Goal: Task Accomplishment & Management: Manage account settings

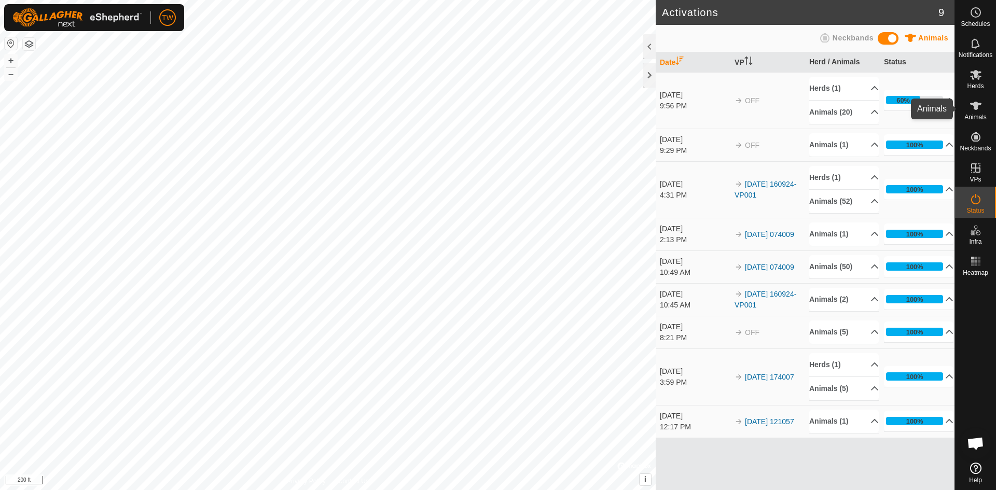
click at [977, 113] on es-animals-svg-icon at bounding box center [976, 106] width 19 height 17
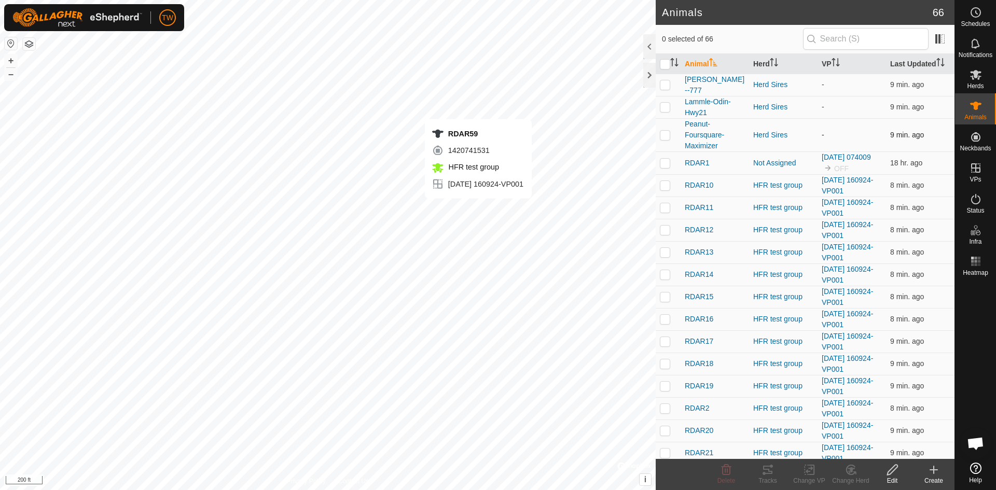
checkbox input "true"
click at [772, 470] on icon at bounding box center [768, 470] width 12 height 12
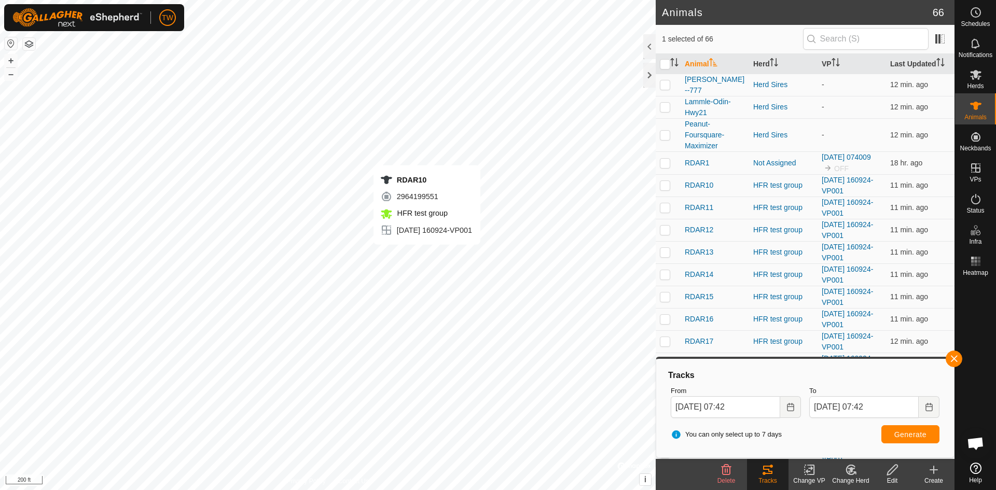
checkbox input "true"
checkbox input "false"
click at [667, 185] on p-checkbox at bounding box center [665, 185] width 10 height 8
checkbox input "false"
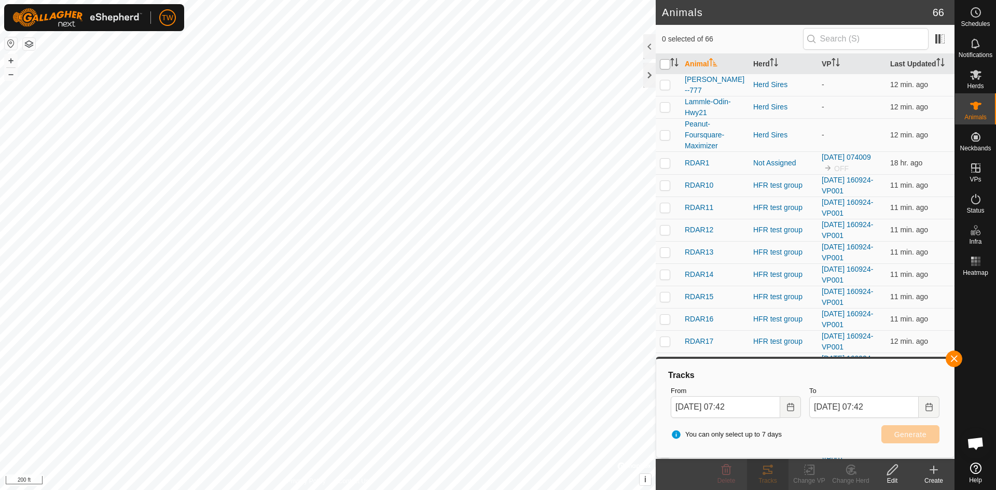
click at [666, 62] on input "checkbox" at bounding box center [665, 64] width 10 height 10
checkbox input "true"
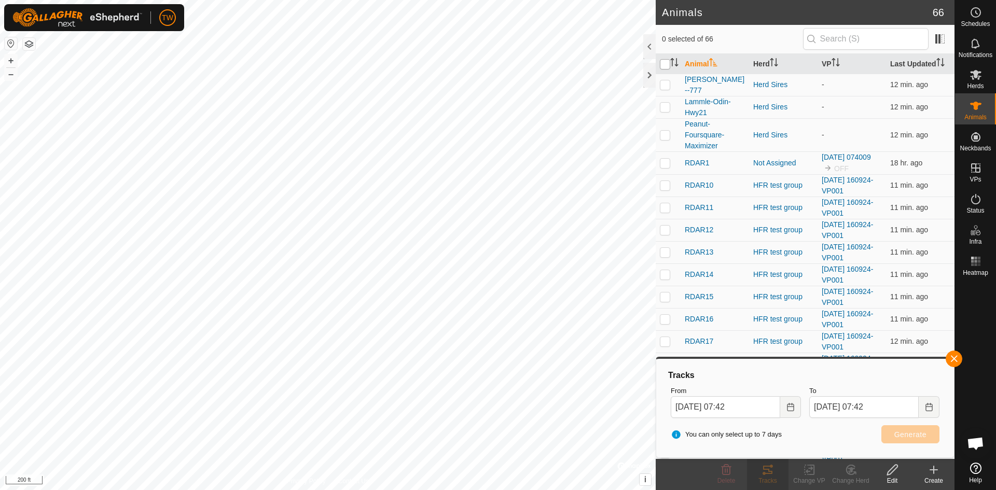
checkbox input "true"
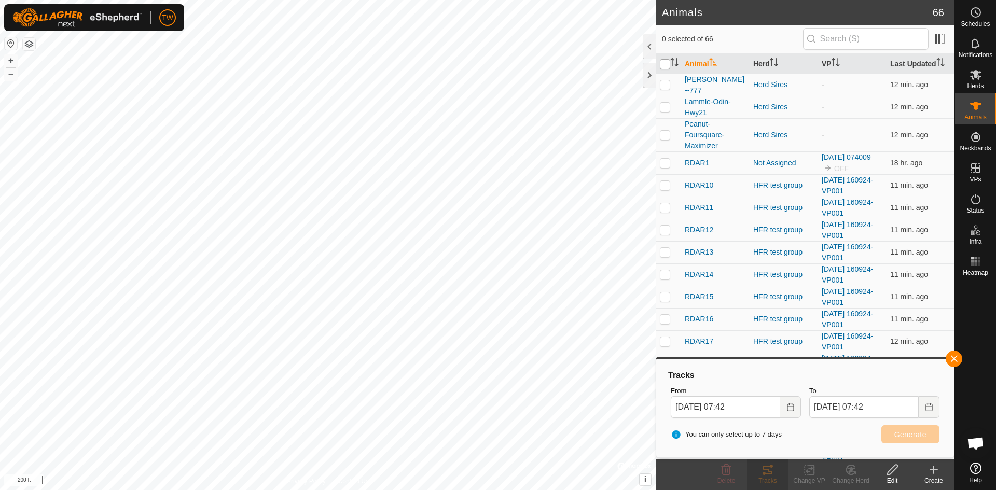
checkbox input "true"
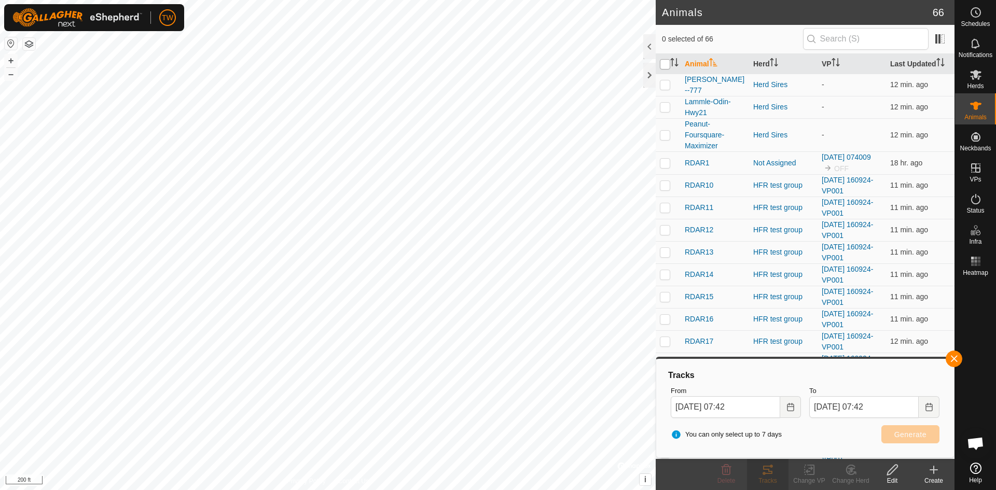
checkbox input "true"
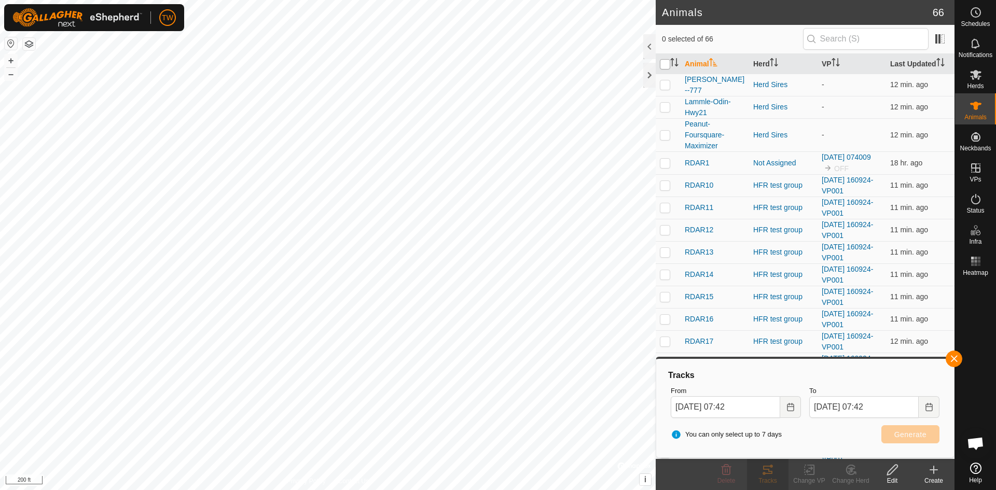
checkbox input "true"
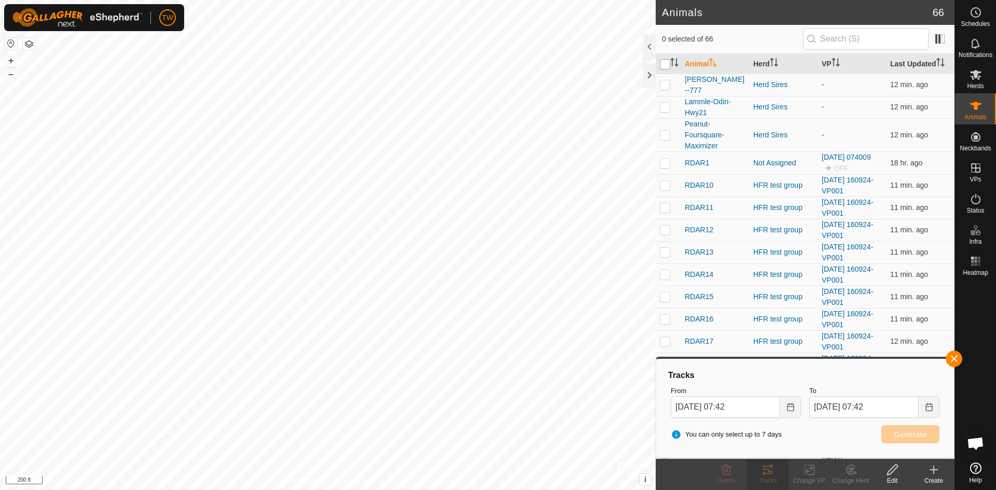
checkbox input "true"
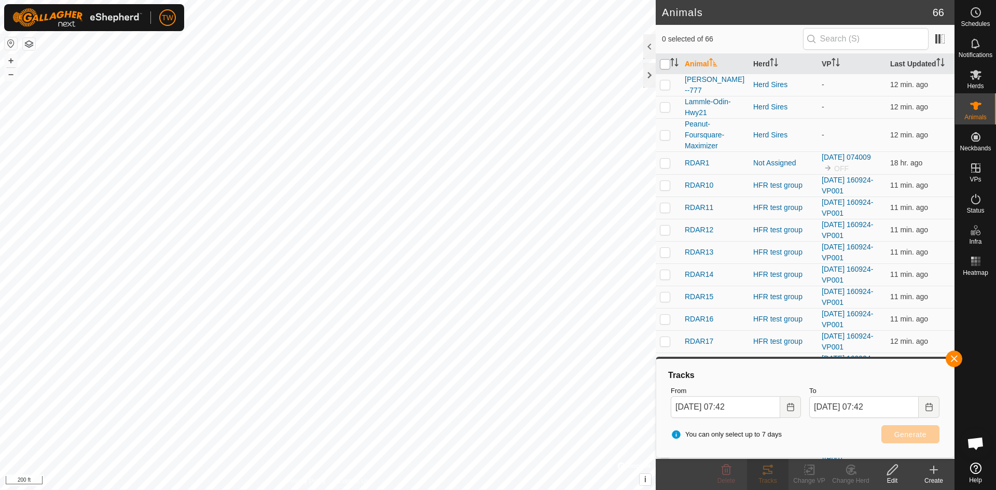
checkbox input "true"
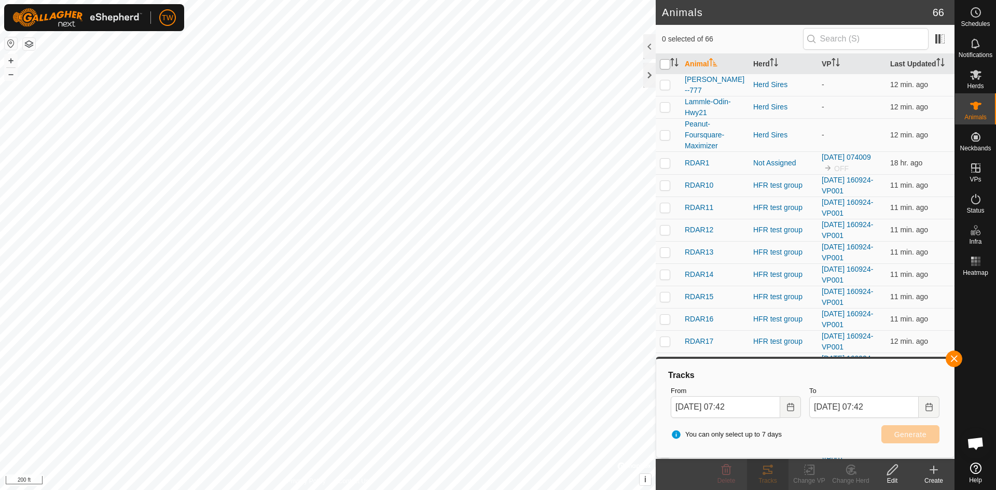
checkbox input "true"
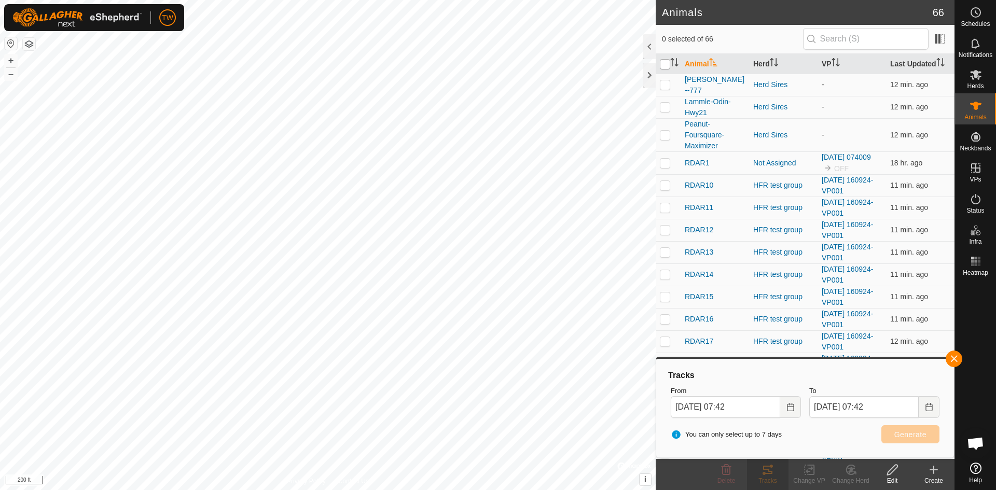
checkbox input "true"
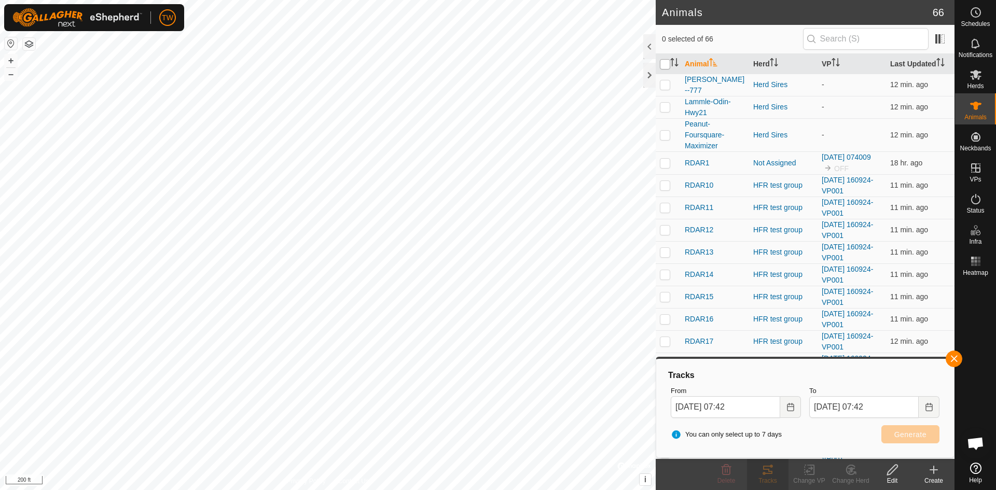
checkbox input "true"
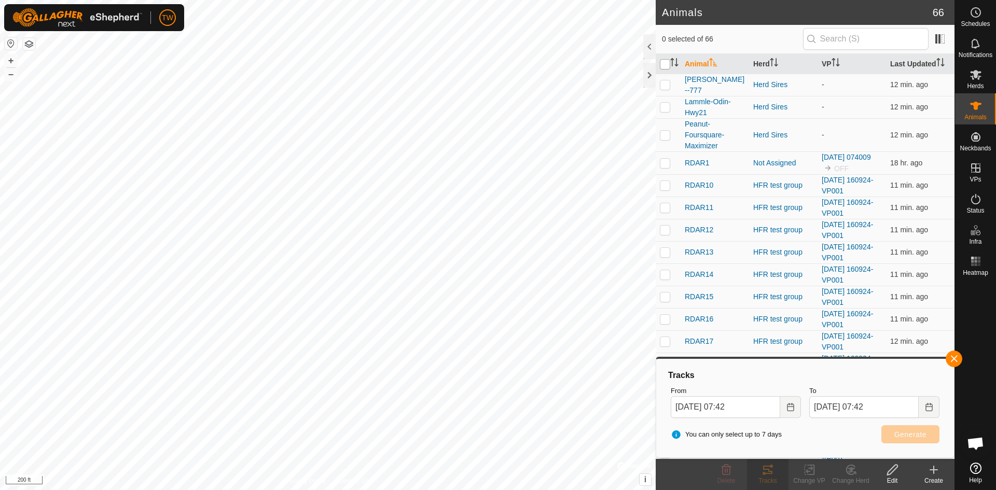
checkbox input "true"
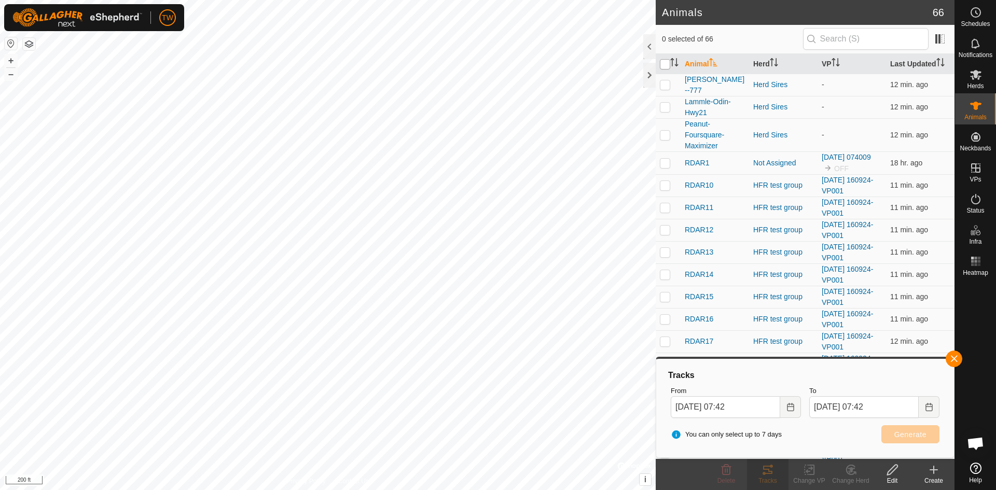
checkbox input "true"
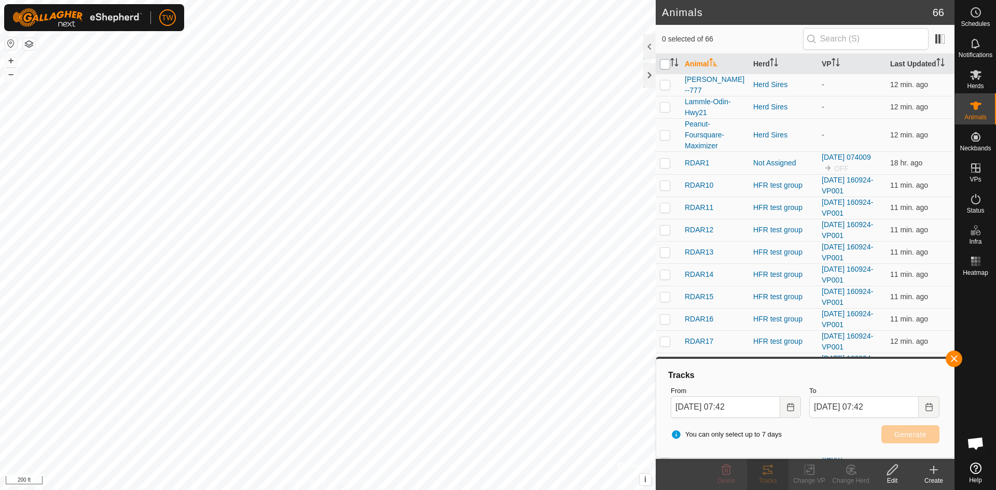
checkbox input "true"
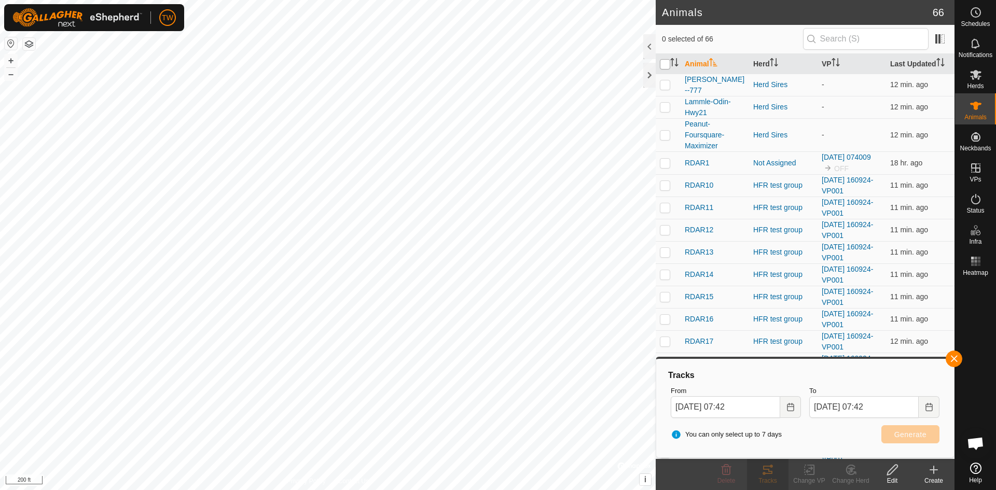
checkbox input "true"
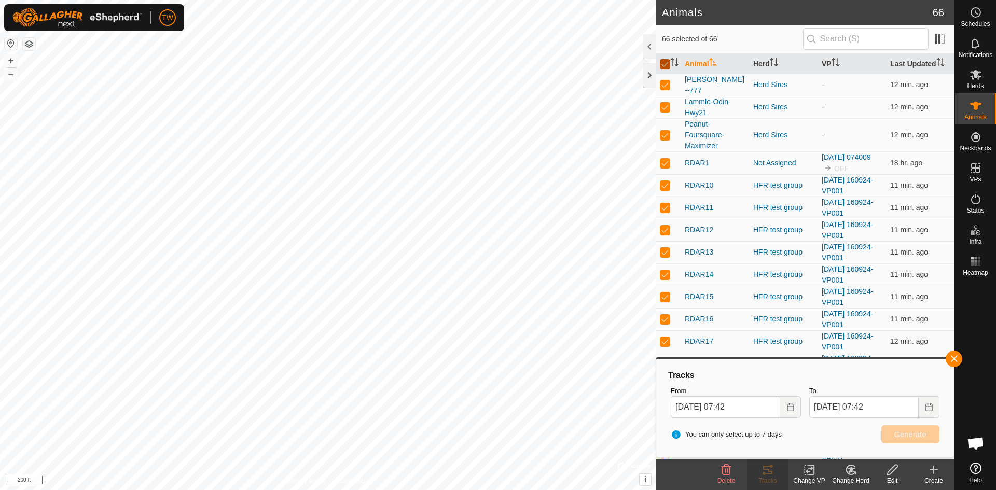
click at [666, 64] on input "checkbox" at bounding box center [665, 64] width 10 height 10
checkbox input "false"
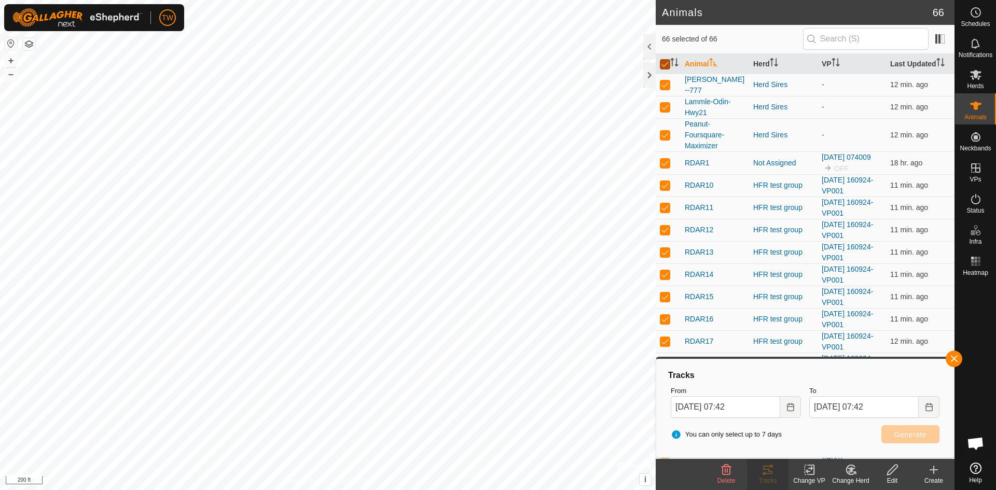
checkbox input "false"
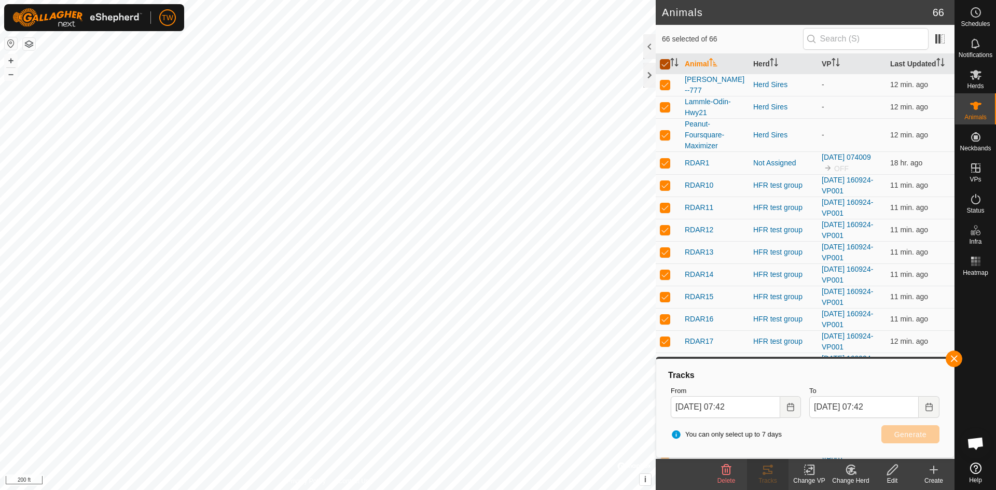
checkbox input "false"
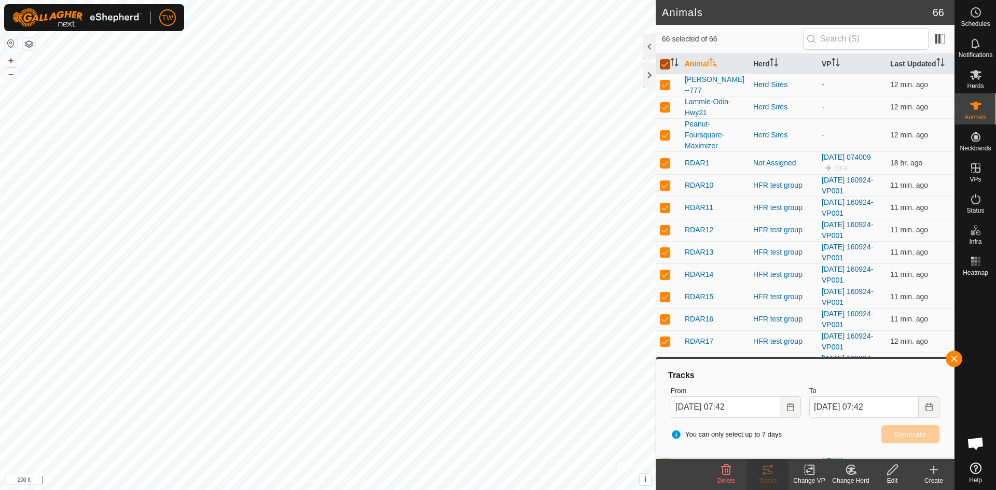
checkbox input "false"
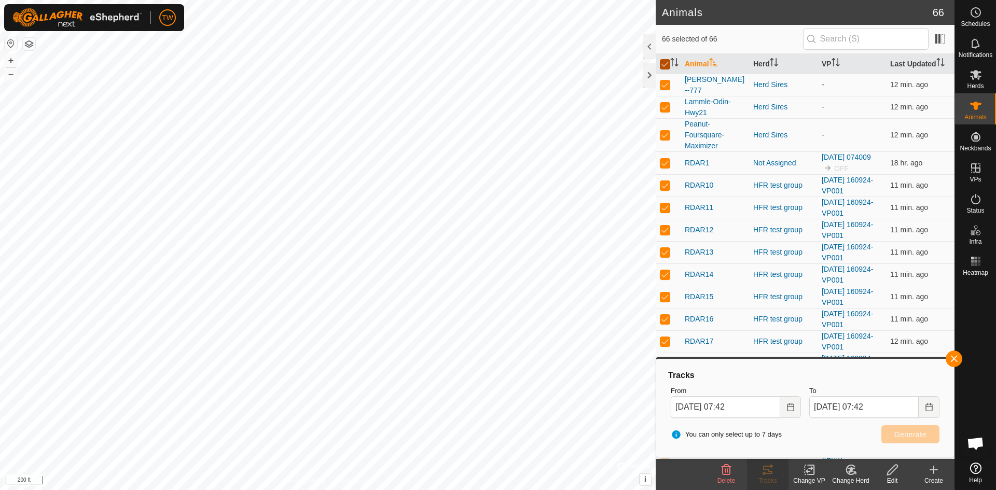
checkbox input "false"
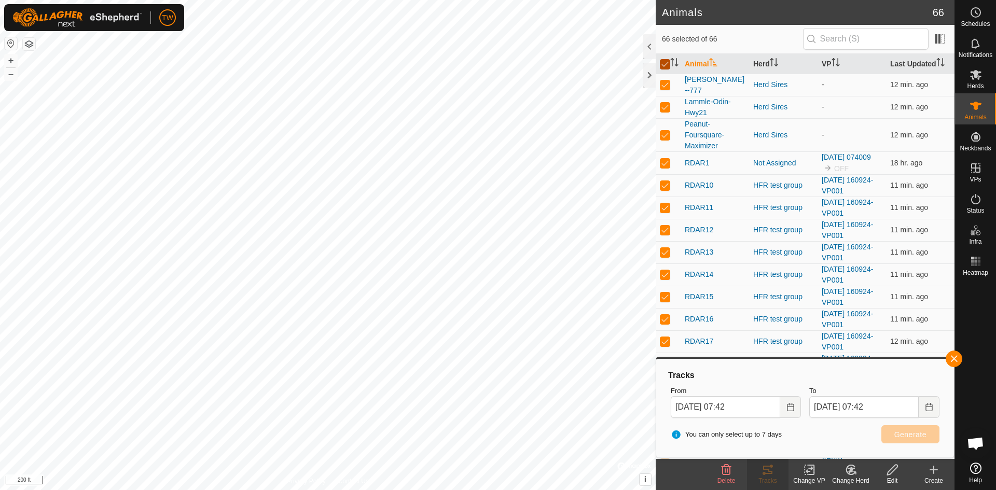
checkbox input "false"
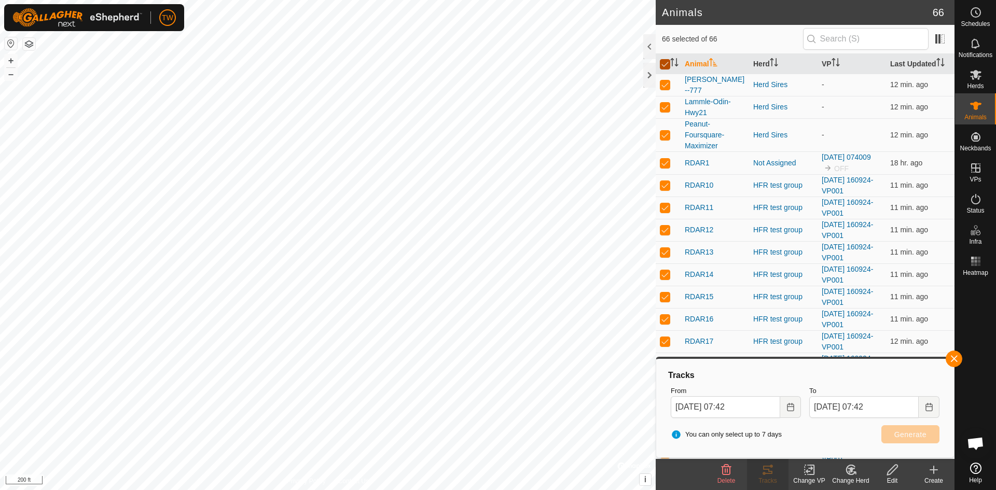
checkbox input "false"
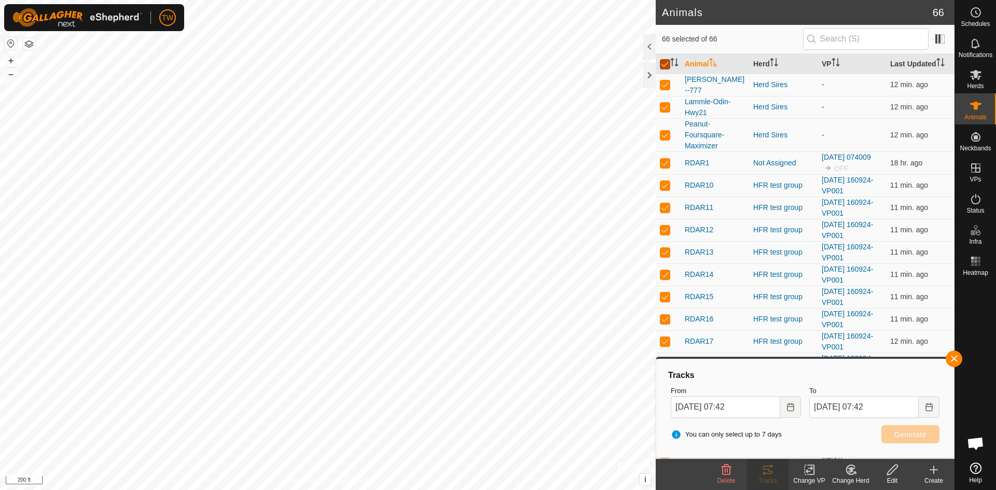
checkbox input "false"
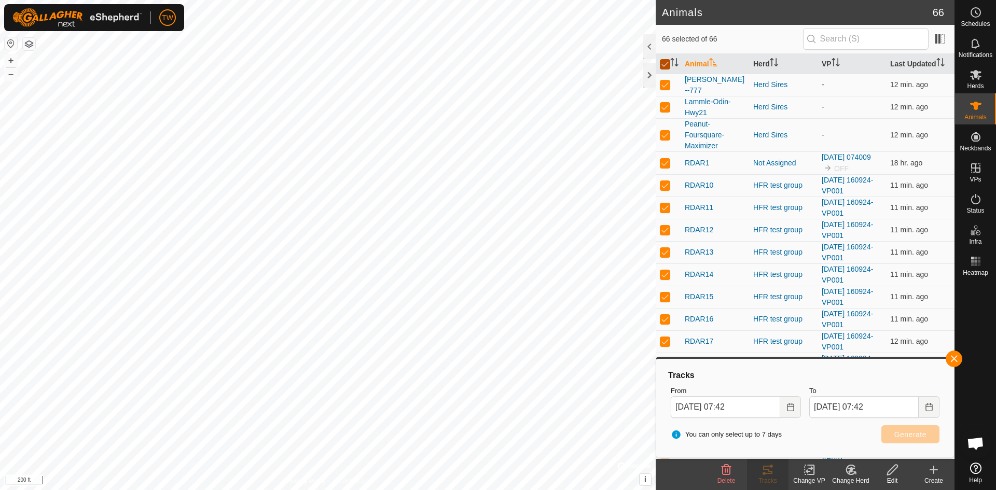
checkbox input "false"
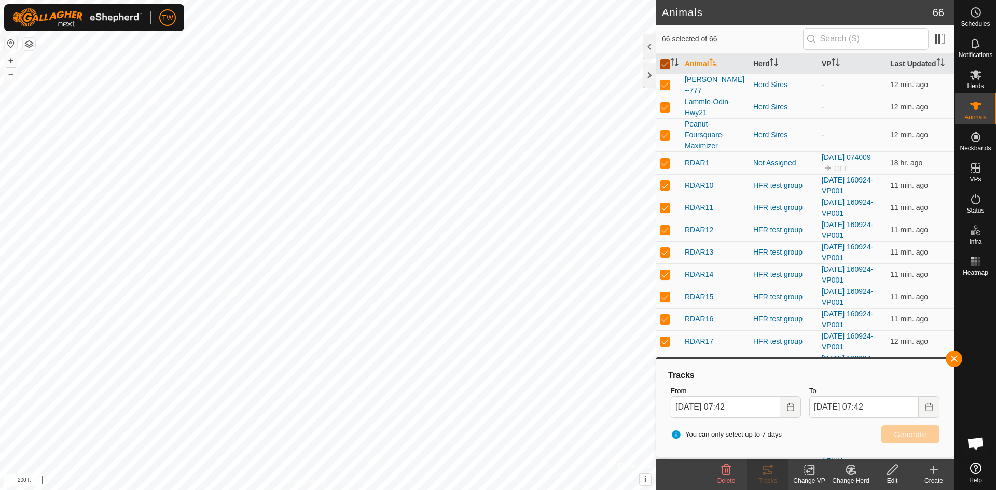
checkbox input "false"
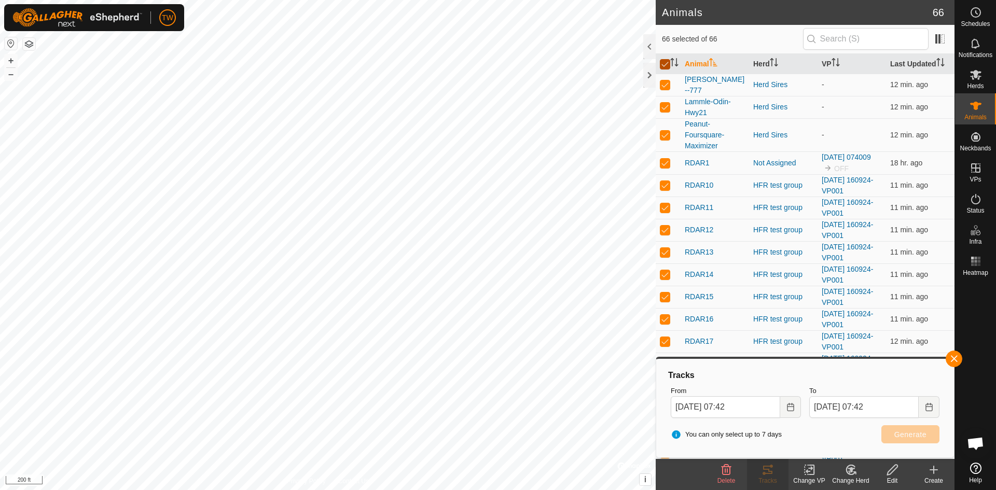
checkbox input "false"
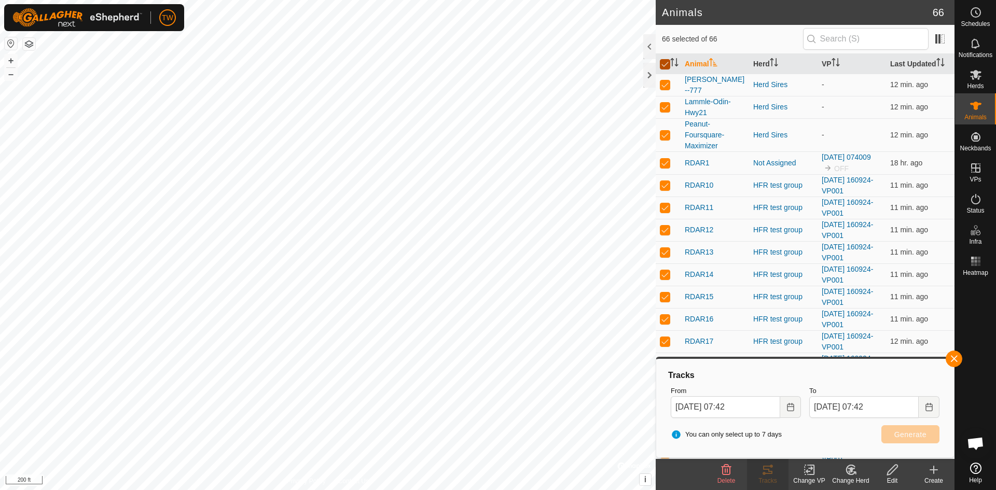
checkbox input "false"
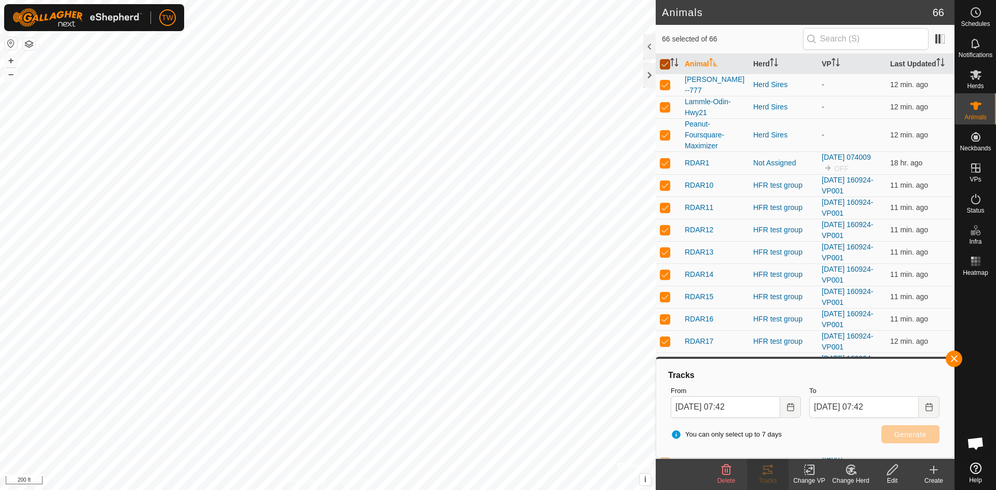
checkbox input "false"
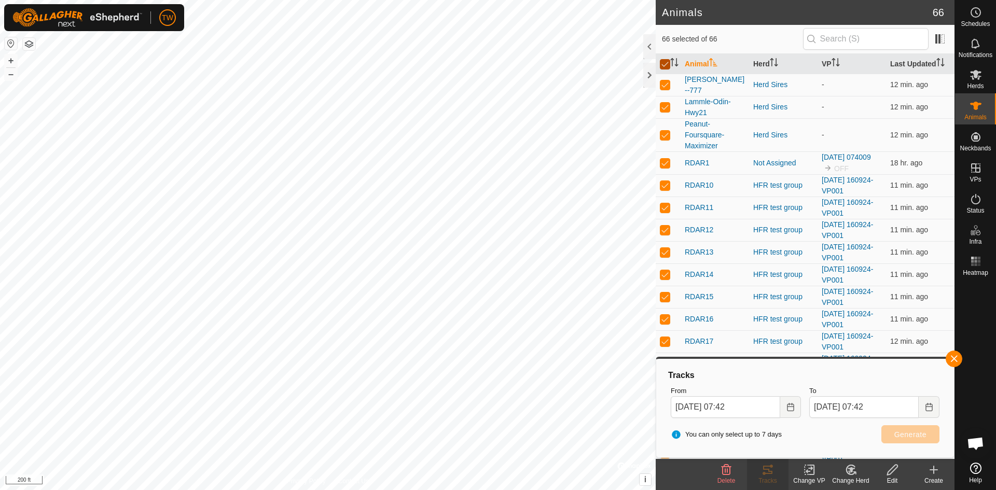
checkbox input "false"
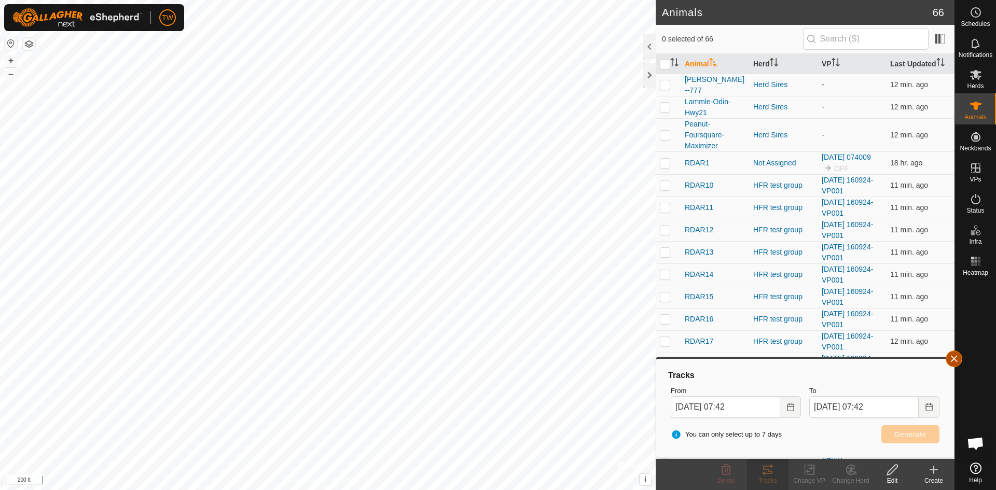
click at [954, 358] on button "button" at bounding box center [954, 359] width 17 height 17
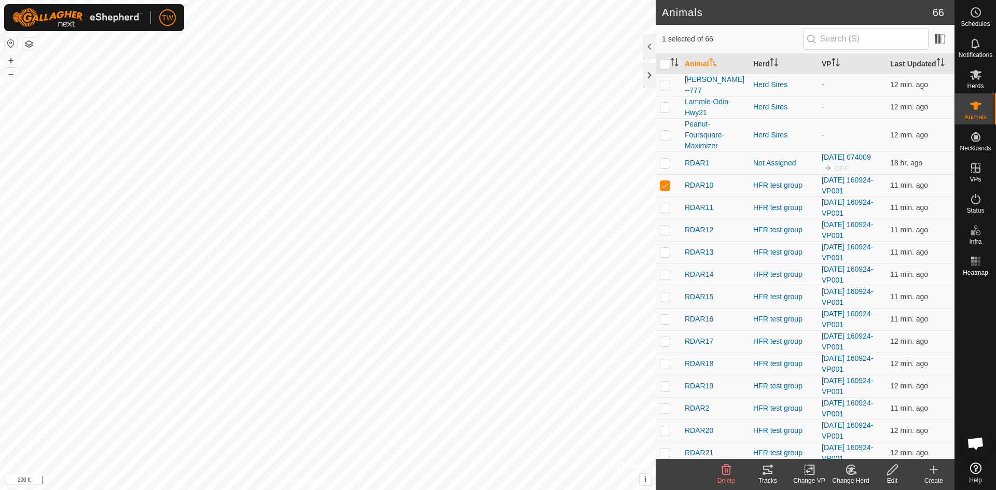
click at [771, 471] on icon at bounding box center [768, 470] width 12 height 12
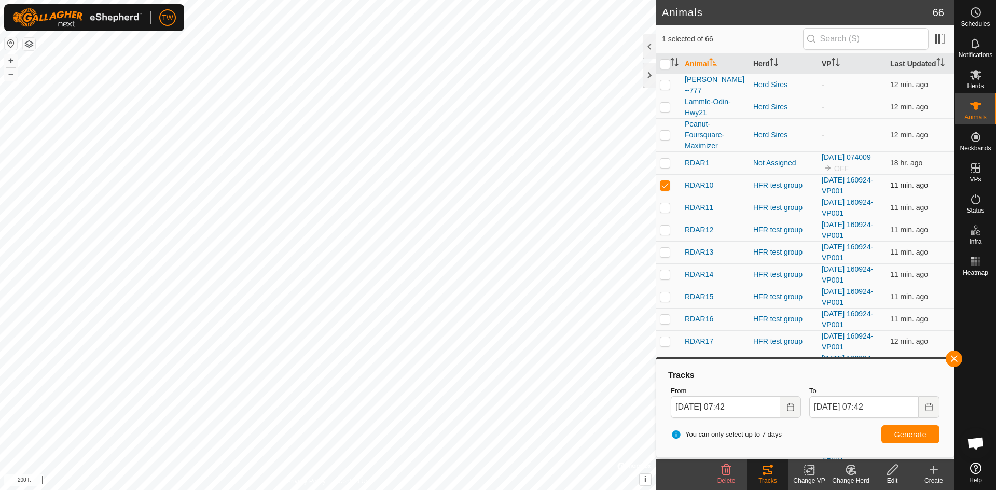
click at [667, 183] on p-checkbox at bounding box center [665, 185] width 10 height 8
checkbox input "false"
click at [665, 205] on p-checkbox at bounding box center [665, 207] width 10 height 8
checkbox input "false"
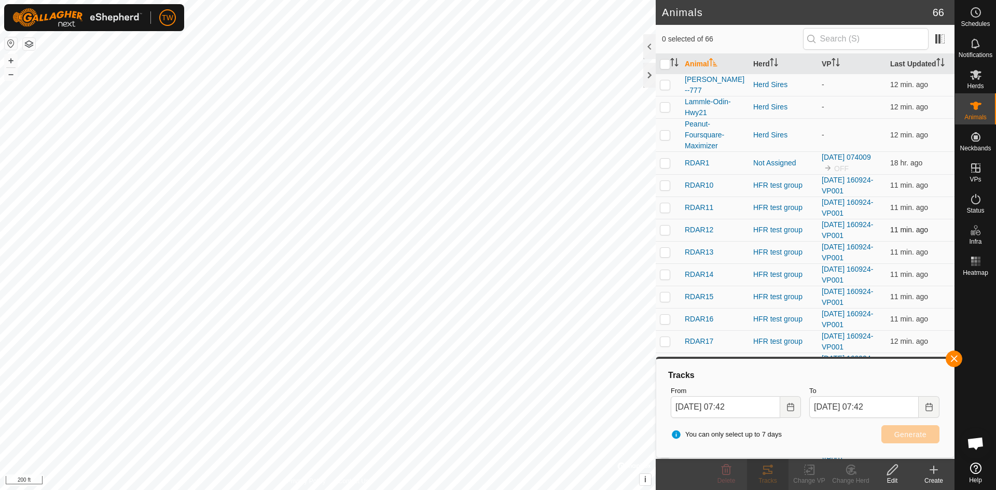
click at [667, 232] on p-checkbox at bounding box center [665, 230] width 10 height 8
checkbox input "false"
click at [956, 356] on button "button" at bounding box center [954, 359] width 17 height 17
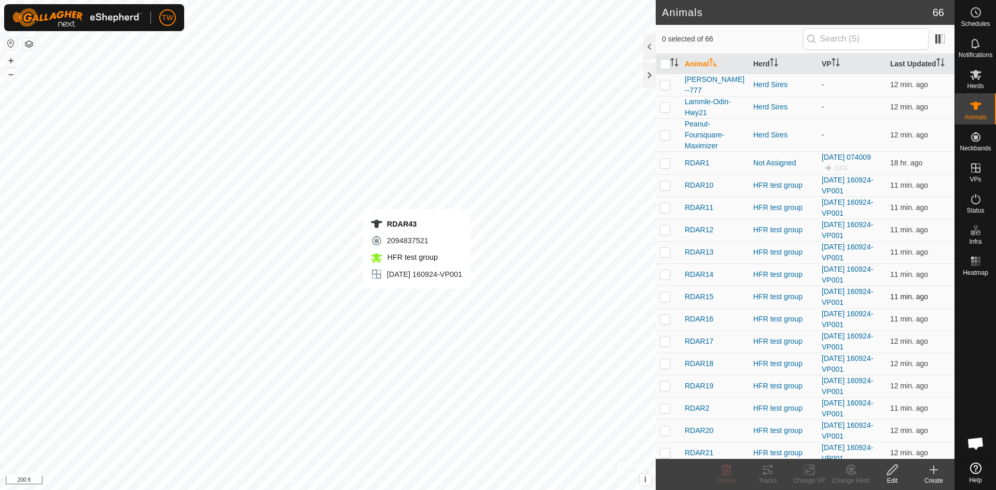
checkbox input "true"
click at [768, 469] on icon at bounding box center [768, 470] width 12 height 12
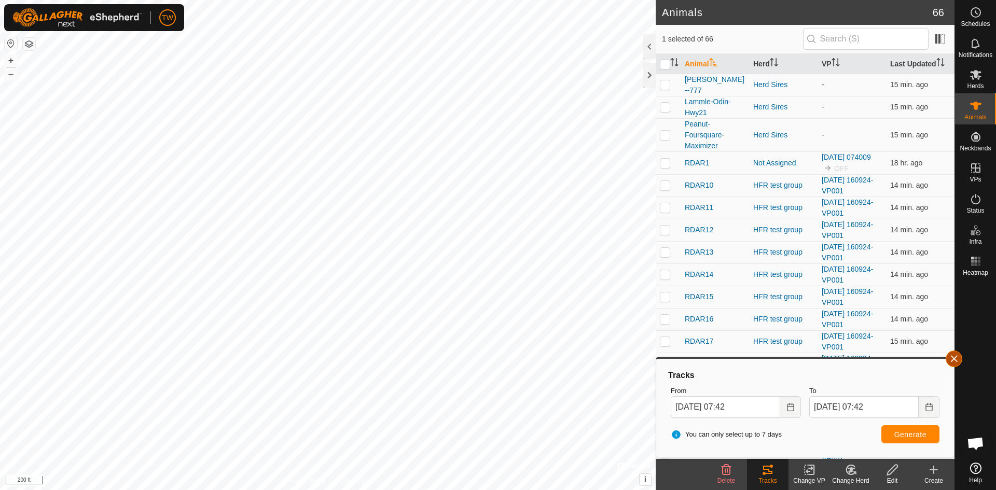
click at [953, 360] on button "button" at bounding box center [954, 359] width 17 height 17
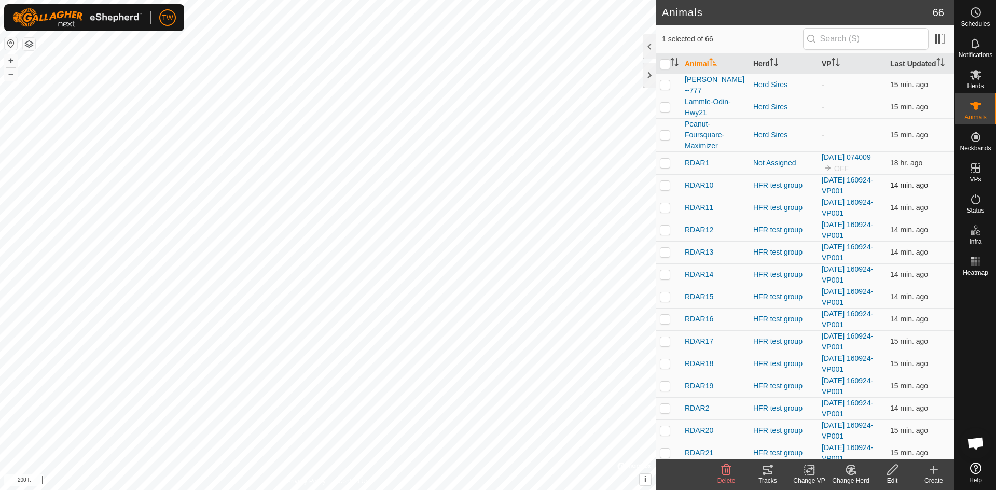
click at [666, 182] on p-checkbox at bounding box center [665, 185] width 10 height 8
checkbox input "true"
click at [769, 465] on icon at bounding box center [768, 470] width 12 height 12
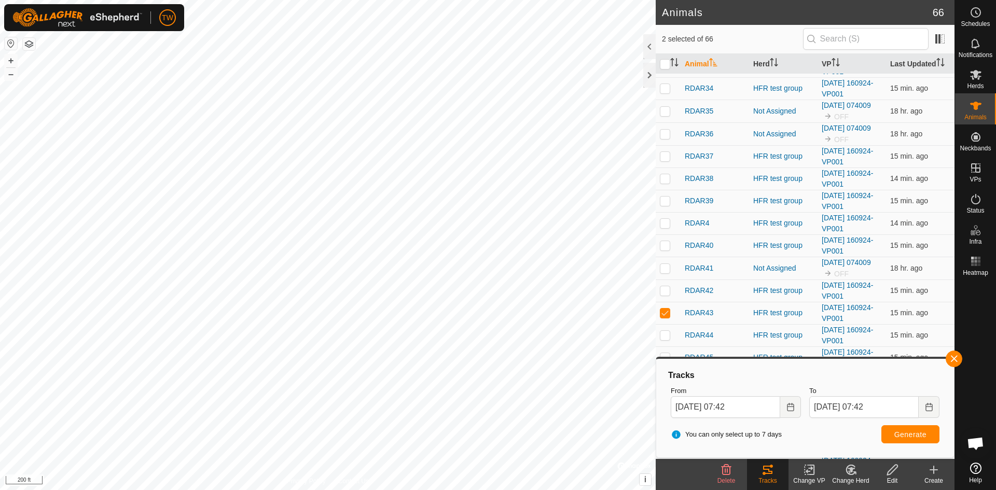
scroll to position [675, 0]
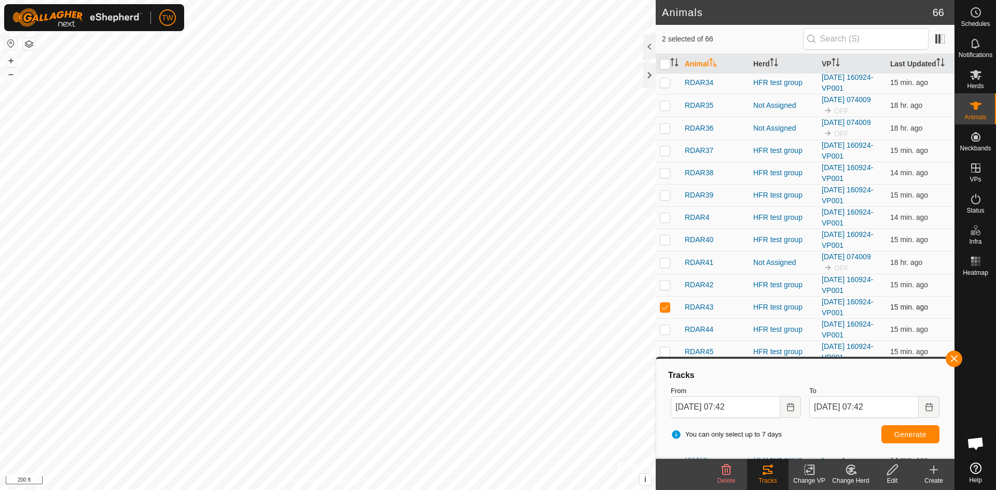
click at [666, 306] on p-checkbox at bounding box center [665, 307] width 10 height 8
checkbox input "false"
click at [955, 359] on button "button" at bounding box center [954, 359] width 17 height 17
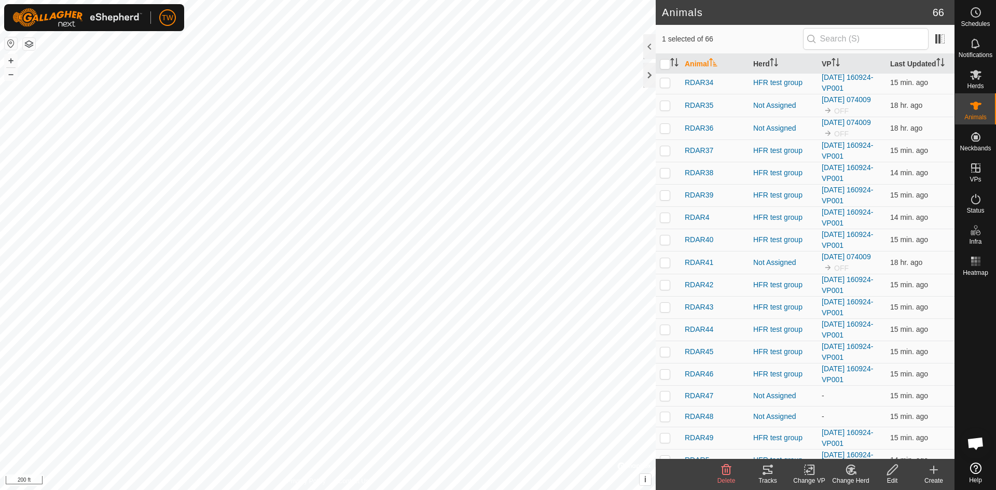
click at [769, 465] on icon at bounding box center [768, 470] width 12 height 12
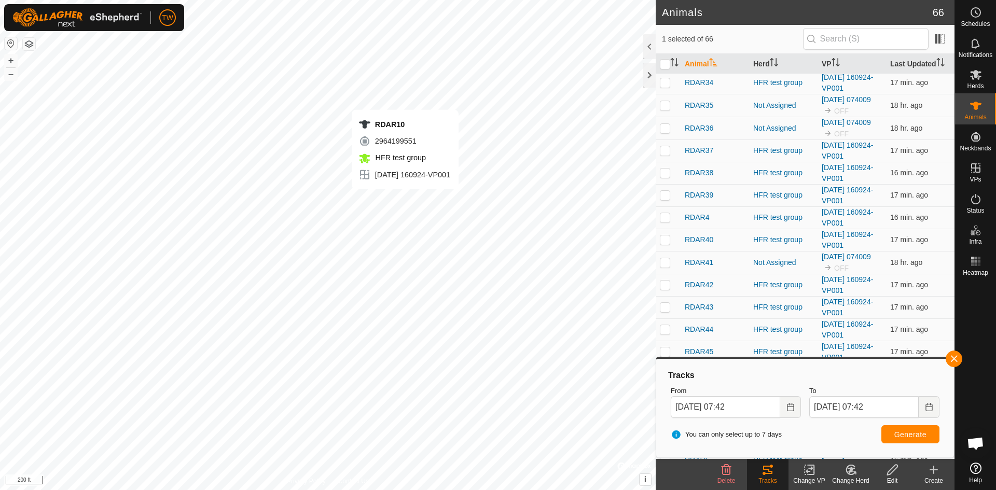
checkbox input "false"
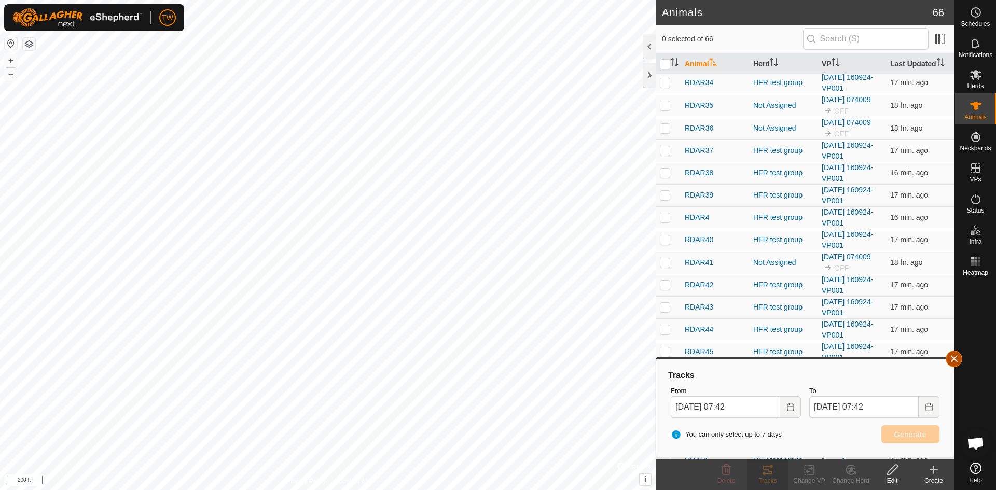
click at [954, 355] on button "button" at bounding box center [954, 359] width 17 height 17
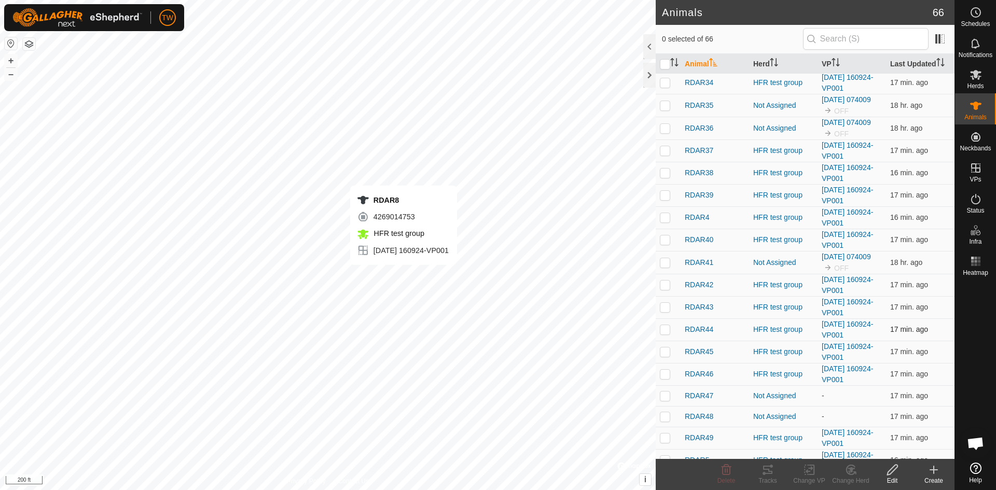
checkbox input "true"
click at [769, 468] on icon at bounding box center [768, 470] width 12 height 12
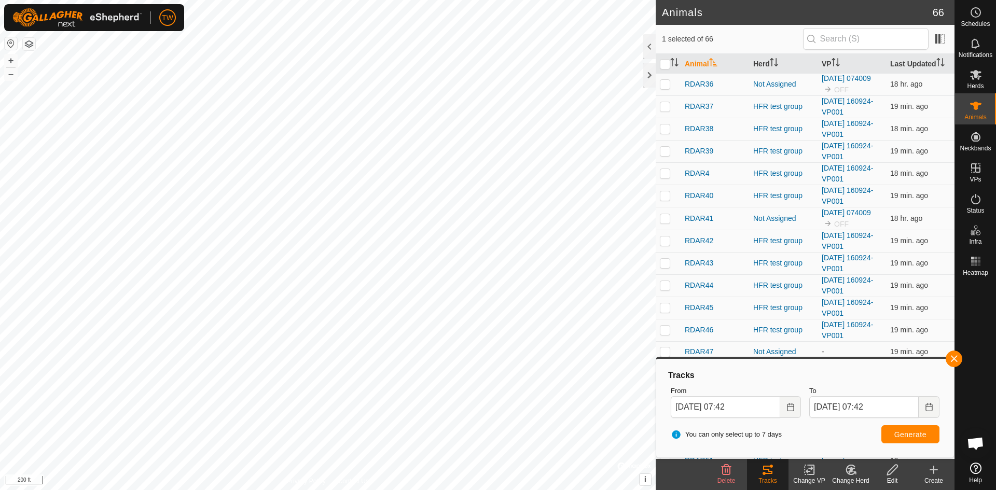
scroll to position [519, 0]
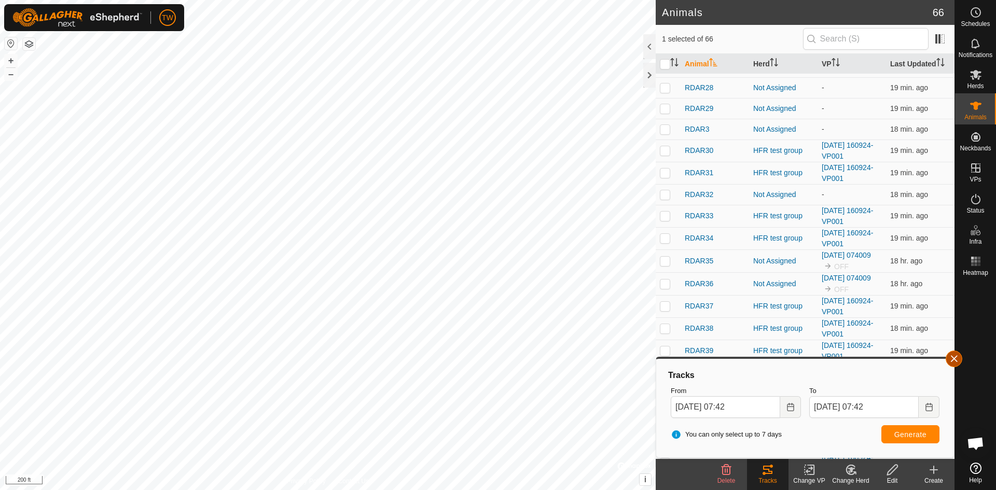
click at [955, 361] on button "button" at bounding box center [954, 359] width 17 height 17
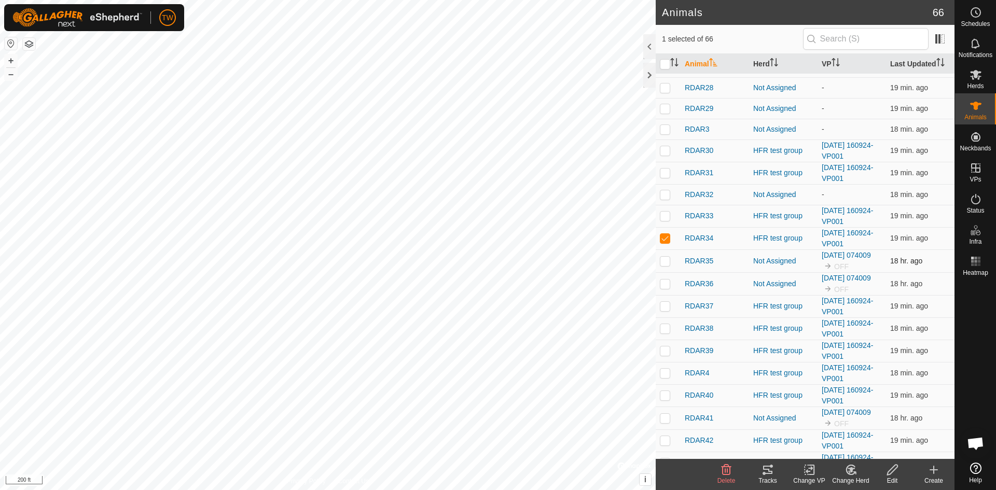
checkbox input "true"
checkbox input "false"
click at [769, 470] on icon at bounding box center [767, 470] width 9 height 8
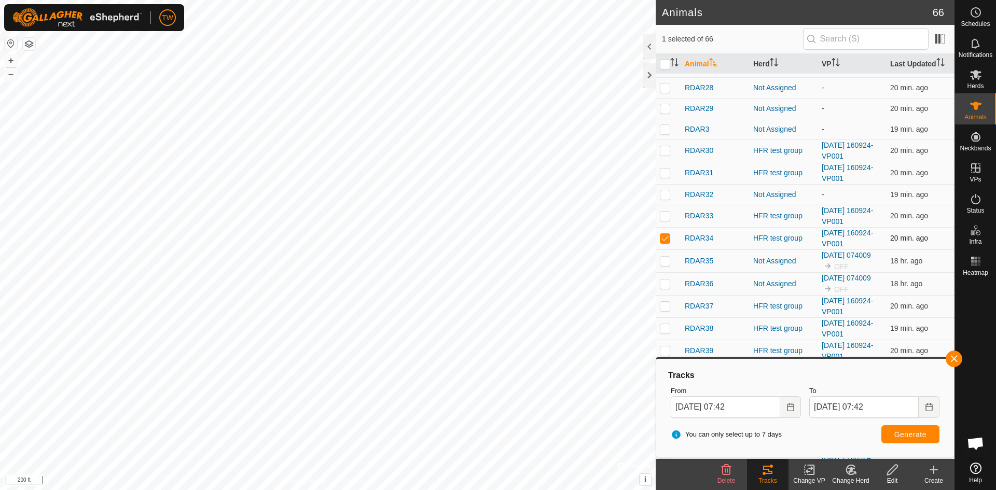
click at [667, 238] on p-checkbox at bounding box center [665, 238] width 10 height 8
checkbox input "false"
click at [953, 362] on button "button" at bounding box center [954, 359] width 17 height 17
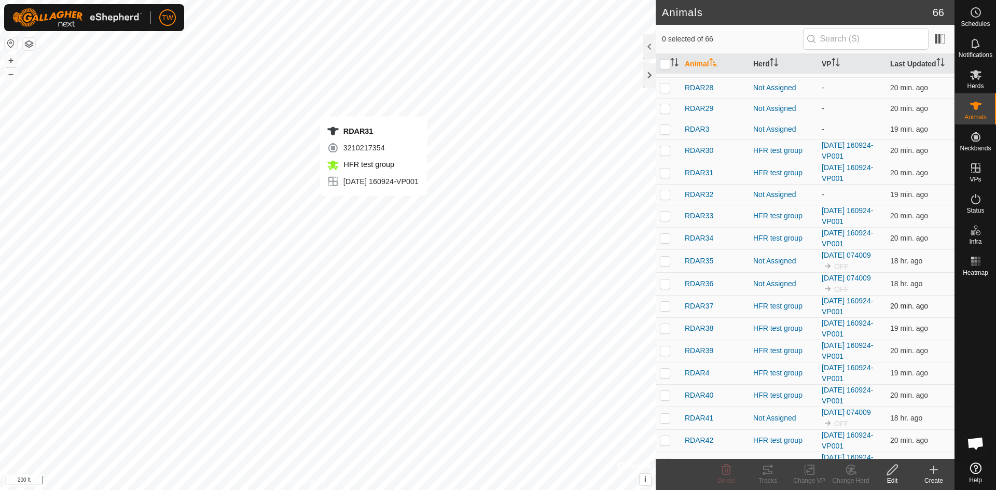
checkbox input "true"
click at [769, 469] on icon at bounding box center [768, 470] width 12 height 12
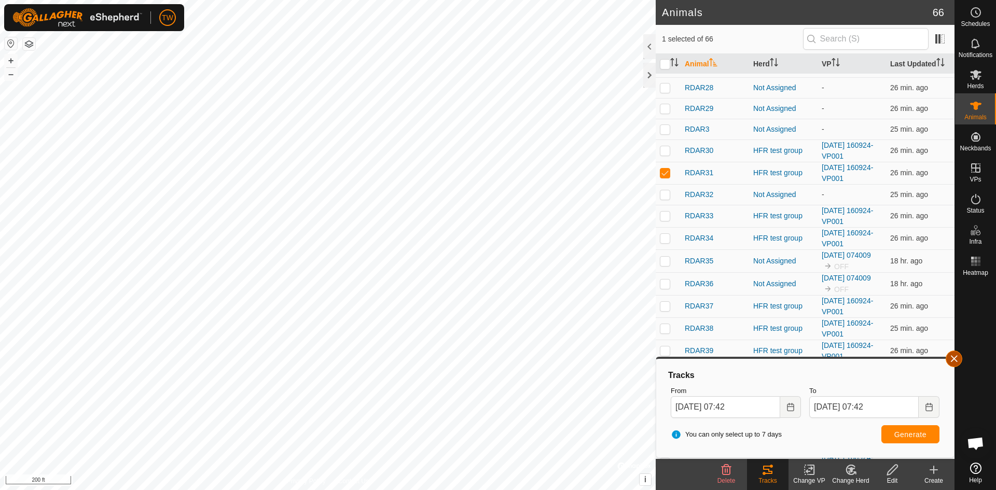
click at [954, 359] on button "button" at bounding box center [954, 359] width 17 height 17
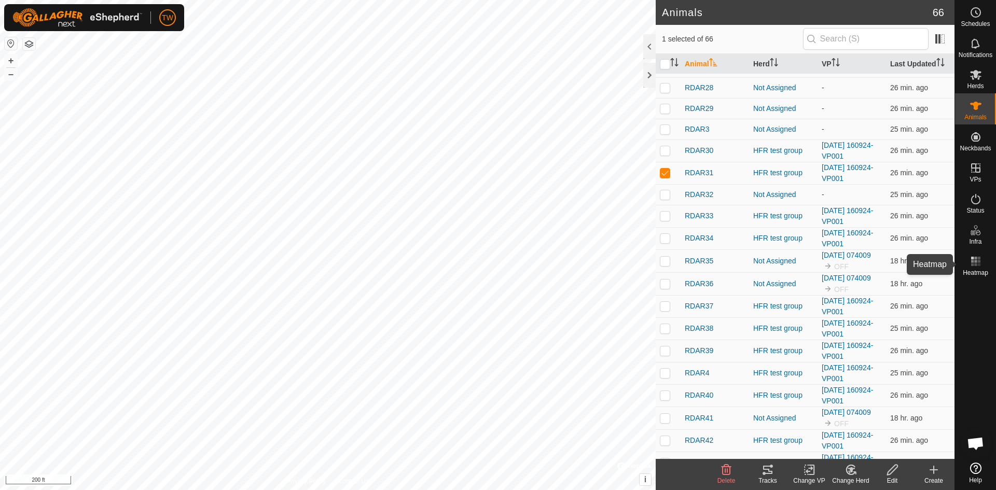
click at [978, 263] on icon at bounding box center [976, 261] width 12 height 12
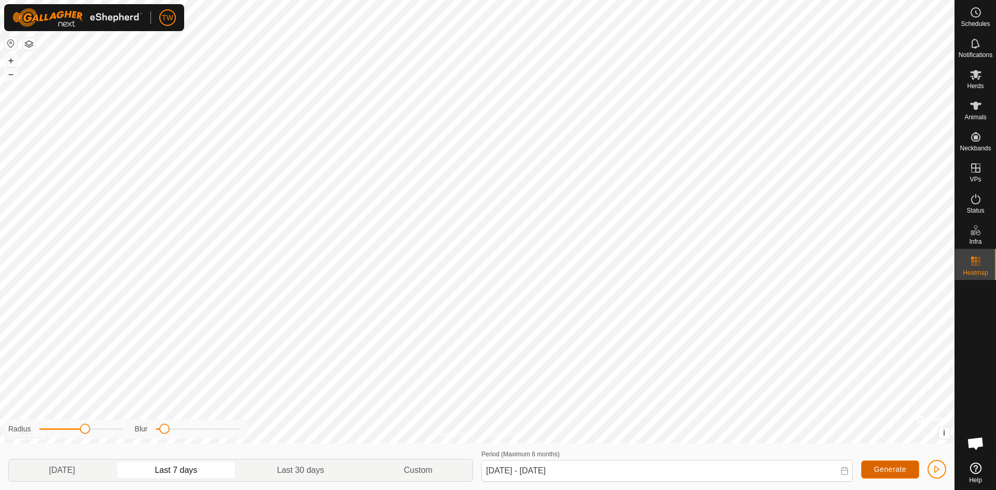
click at [894, 469] on span "Generate" at bounding box center [890, 469] width 32 height 8
click at [63, 465] on p-togglebutton "Yesterday" at bounding box center [62, 471] width 106 height 22
type input "Oct 14, 2025 - Oct 14, 2025"
click at [897, 466] on span "Generate" at bounding box center [890, 469] width 32 height 8
click at [937, 465] on span "button" at bounding box center [937, 469] width 8 height 8
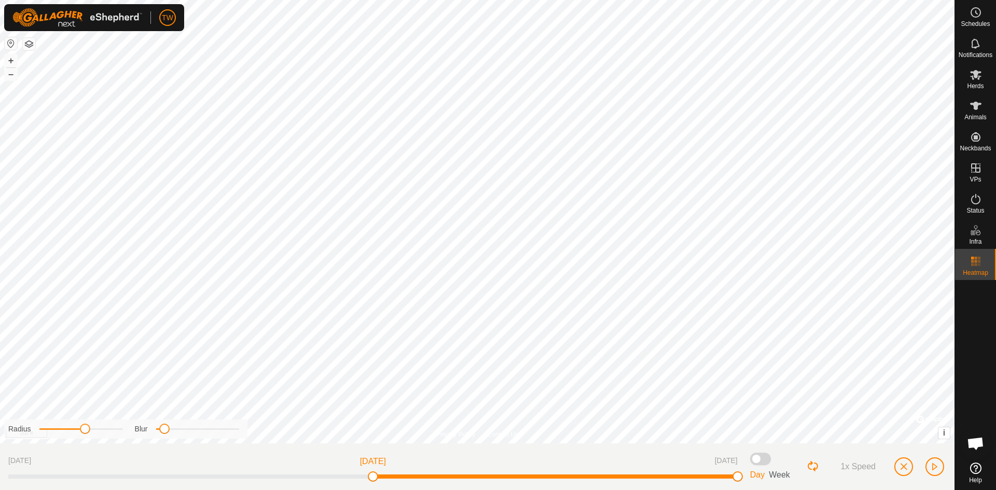
drag, startPoint x: 738, startPoint y: 480, endPoint x: 762, endPoint y: 480, distance: 23.9
click at [762, 480] on div "Oct 14, 2025 Oct 13, 2025 Oct 14, 2025 Day Week 1x Speed" at bounding box center [477, 467] width 955 height 47
click at [937, 467] on span "button" at bounding box center [935, 467] width 8 height 8
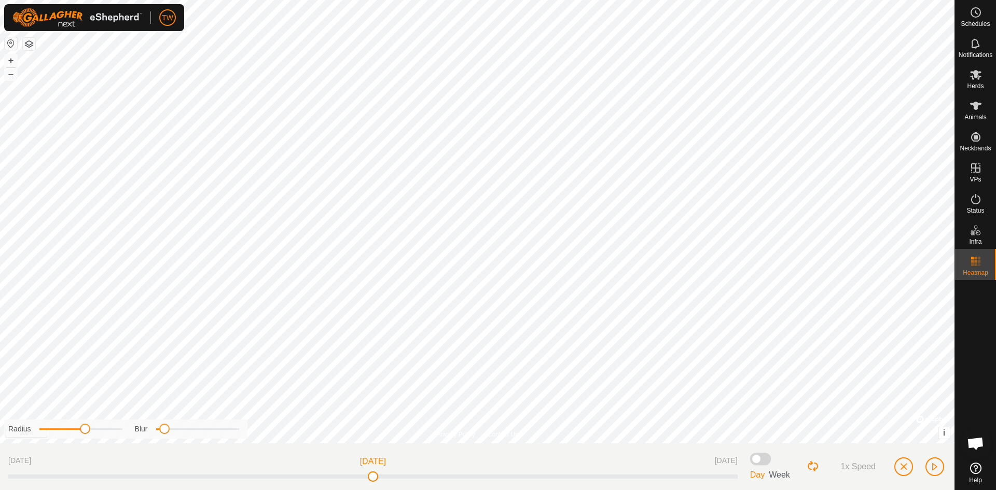
drag, startPoint x: 9, startPoint y: 479, endPoint x: 11, endPoint y: 464, distance: 15.2
click at [11, 464] on div "Oct 14, 2025 Oct 13, 2025 Oct 14, 2025" at bounding box center [373, 467] width 730 height 30
click at [766, 459] on span at bounding box center [760, 459] width 21 height 12
click at [936, 466] on span "button" at bounding box center [935, 467] width 8 height 8
click at [904, 465] on span "button" at bounding box center [904, 467] width 8 height 8
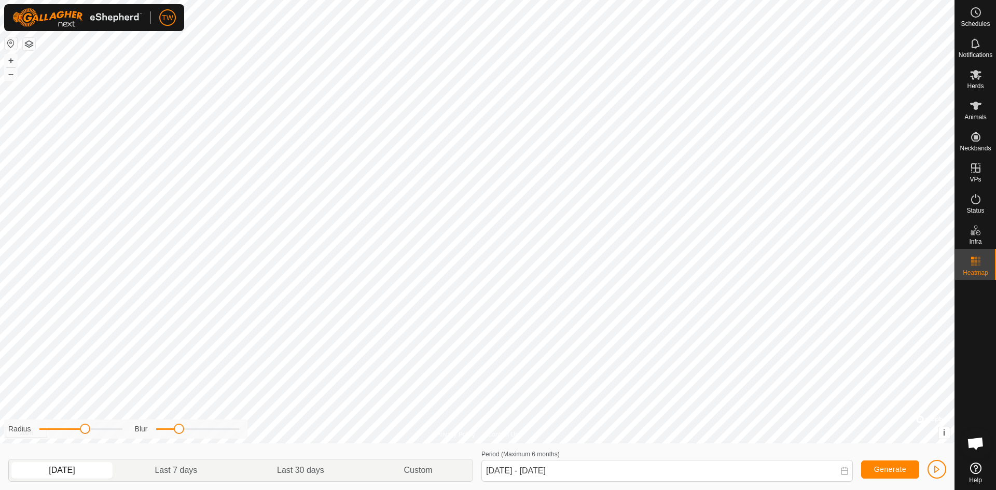
drag, startPoint x: 167, startPoint y: 432, endPoint x: 178, endPoint y: 432, distance: 10.9
click at [178, 432] on span at bounding box center [179, 429] width 10 height 10
click at [420, 468] on p-togglebutton "Custom" at bounding box center [418, 471] width 108 height 22
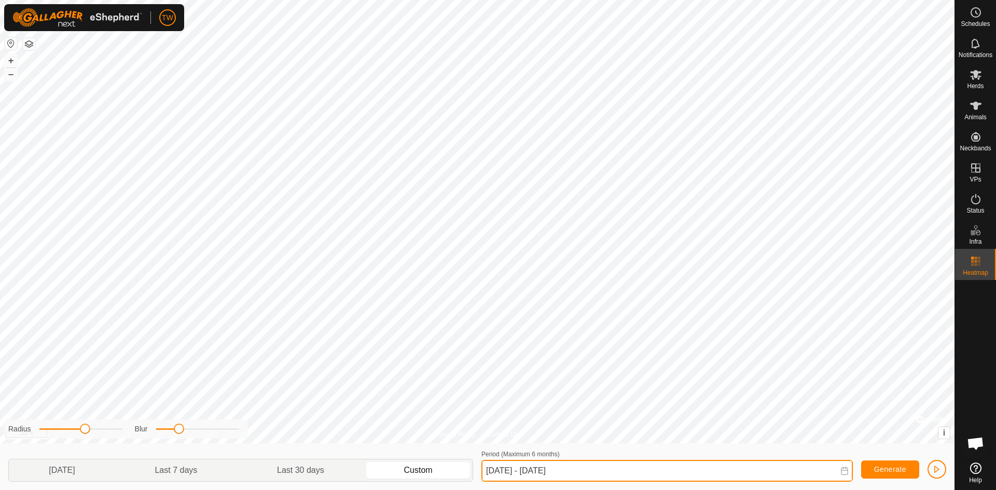
click at [542, 472] on input "Oct 14, 2025 - Oct 14, 2025" at bounding box center [668, 471] width 372 height 22
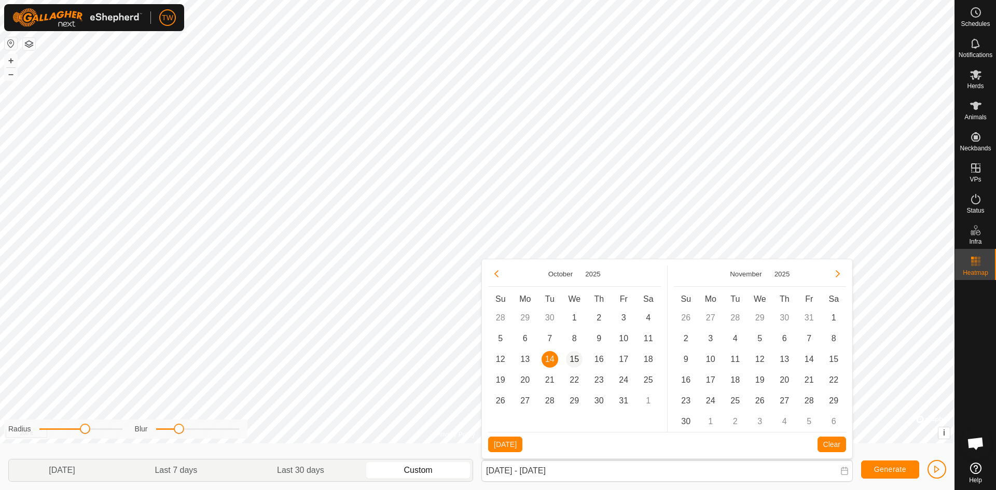
click at [573, 361] on span "15" at bounding box center [574, 359] width 17 height 17
click at [551, 360] on span "14" at bounding box center [550, 359] width 17 height 17
click at [504, 442] on button "Today" at bounding box center [505, 445] width 34 height 16
type input "Oct 14, 2025 - Oct 15, 2025"
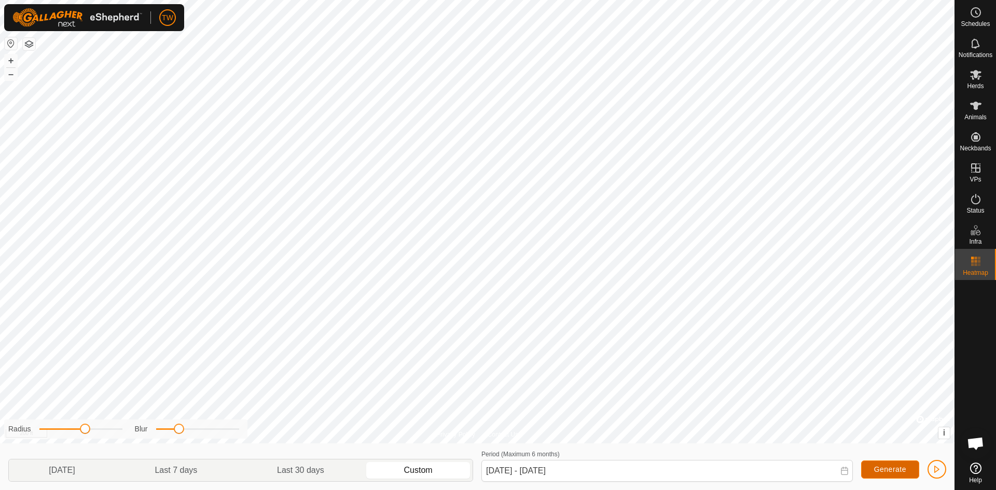
click at [905, 466] on span "Generate" at bounding box center [890, 469] width 32 height 8
click at [893, 470] on span "Generate" at bounding box center [890, 469] width 32 height 8
click at [941, 470] on span "button" at bounding box center [937, 469] width 8 height 8
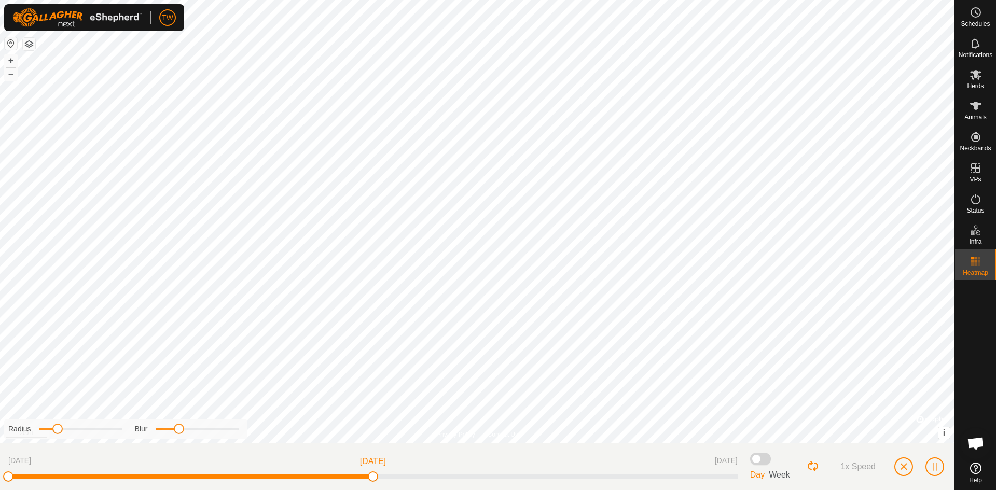
drag, startPoint x: 86, startPoint y: 429, endPoint x: 49, endPoint y: 436, distance: 37.5
click at [54, 436] on div "Radius Blur" at bounding box center [125, 429] width 243 height 19
drag, startPoint x: 58, startPoint y: 430, endPoint x: 115, endPoint y: 437, distance: 57.0
click at [115, 437] on div "Radius Blur" at bounding box center [125, 429] width 243 height 19
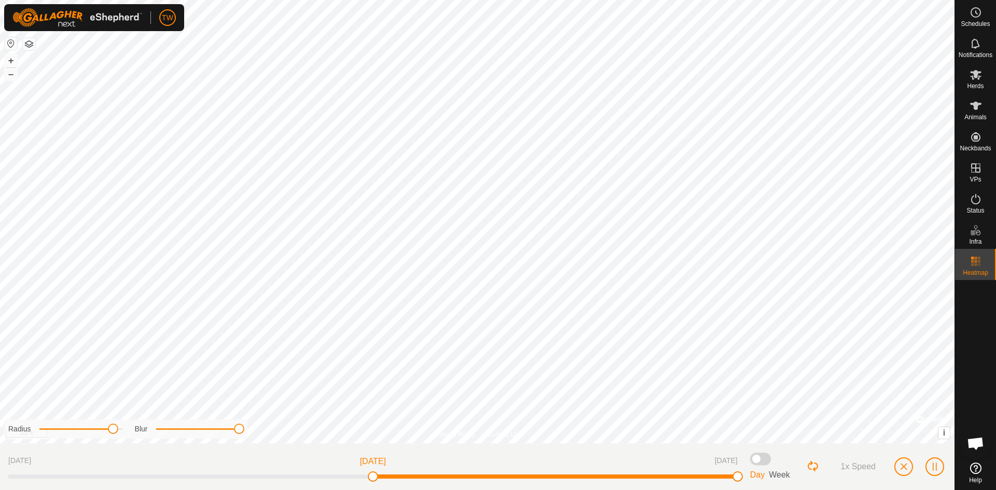
drag, startPoint x: 181, startPoint y: 431, endPoint x: 244, endPoint y: 433, distance: 63.3
click at [244, 433] on div "Radius Blur" at bounding box center [125, 429] width 243 height 19
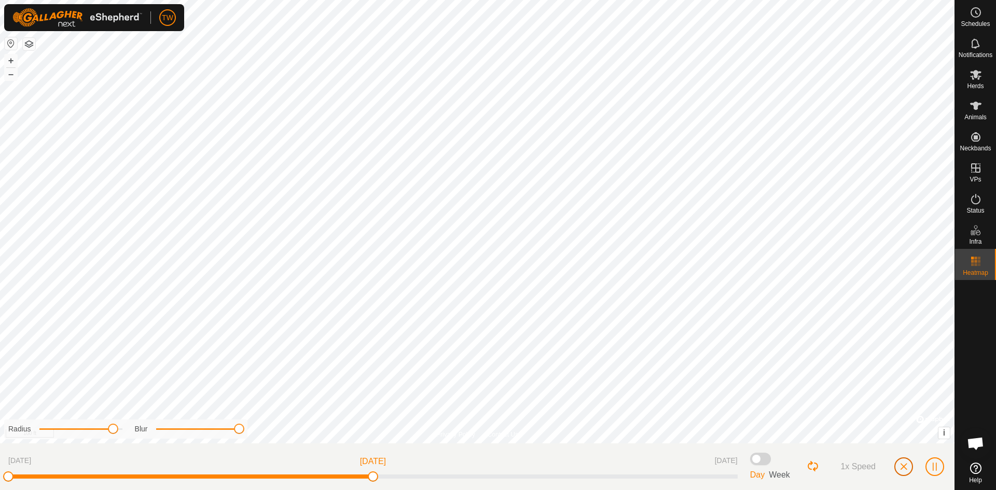
click at [906, 463] on span "button" at bounding box center [904, 467] width 8 height 8
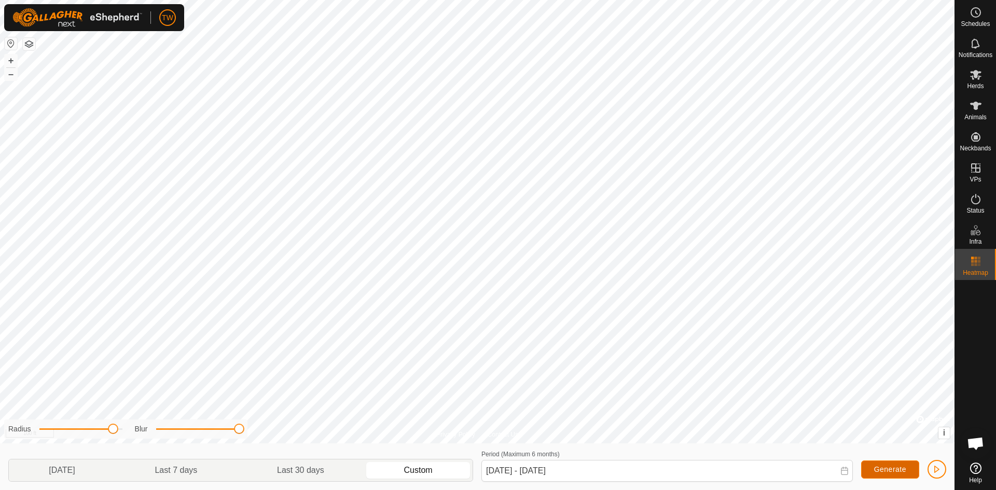
click at [893, 467] on span "Generate" at bounding box center [890, 469] width 32 height 8
click at [937, 469] on span "button" at bounding box center [937, 469] width 8 height 8
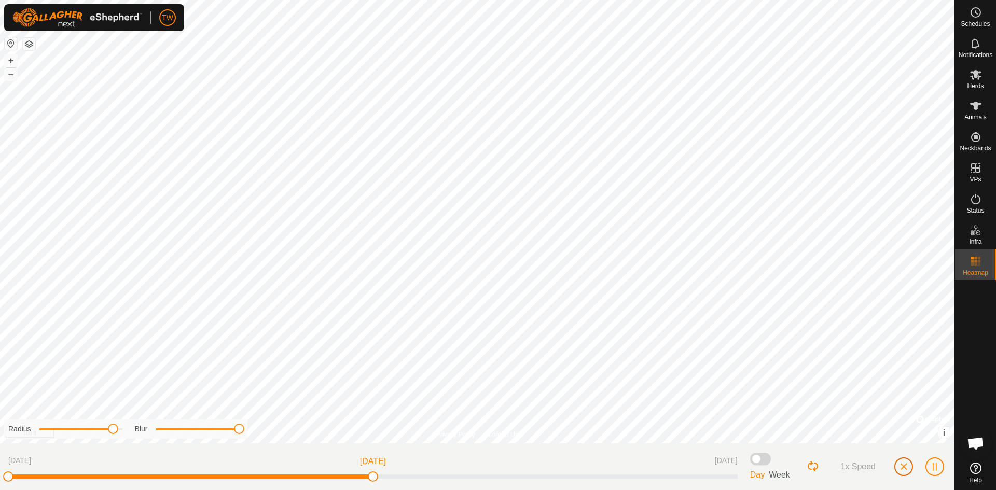
click at [899, 466] on button "button" at bounding box center [904, 467] width 19 height 19
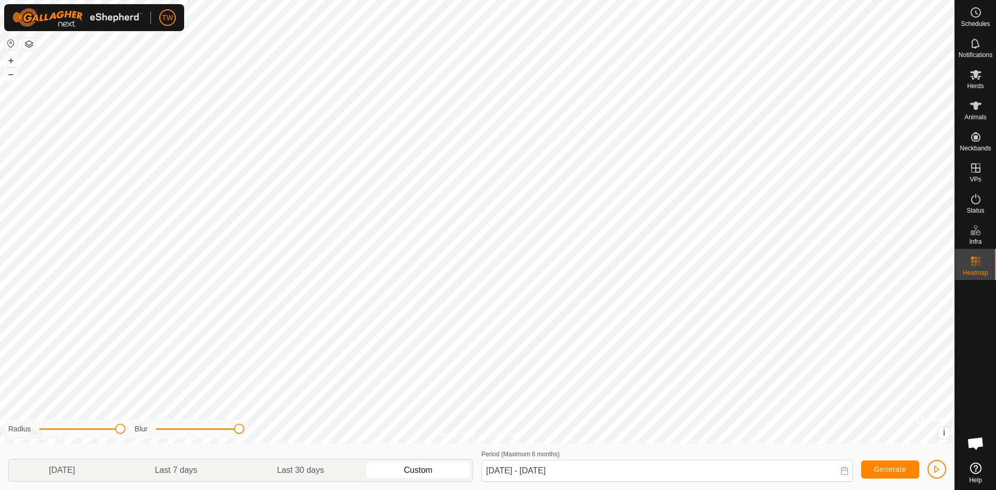
drag, startPoint x: 114, startPoint y: 431, endPoint x: 121, endPoint y: 432, distance: 6.9
click at [121, 432] on span at bounding box center [120, 429] width 10 height 10
click at [978, 107] on icon at bounding box center [975, 106] width 11 height 8
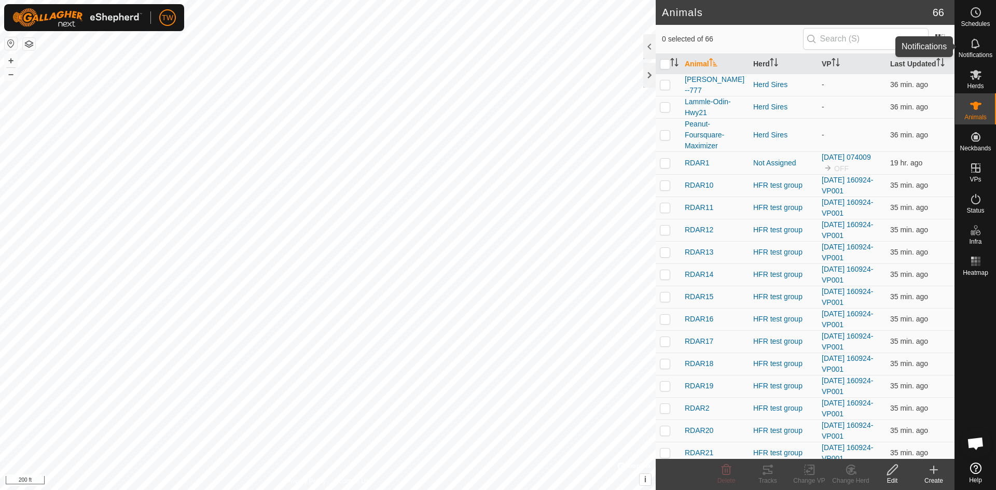
click at [977, 44] on icon at bounding box center [976, 43] width 12 height 12
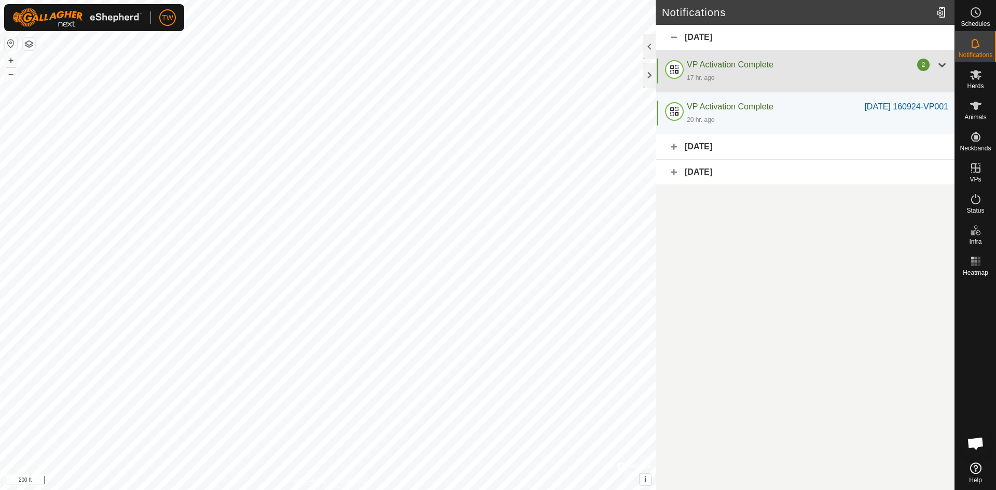
click at [943, 63] on div at bounding box center [942, 65] width 12 height 12
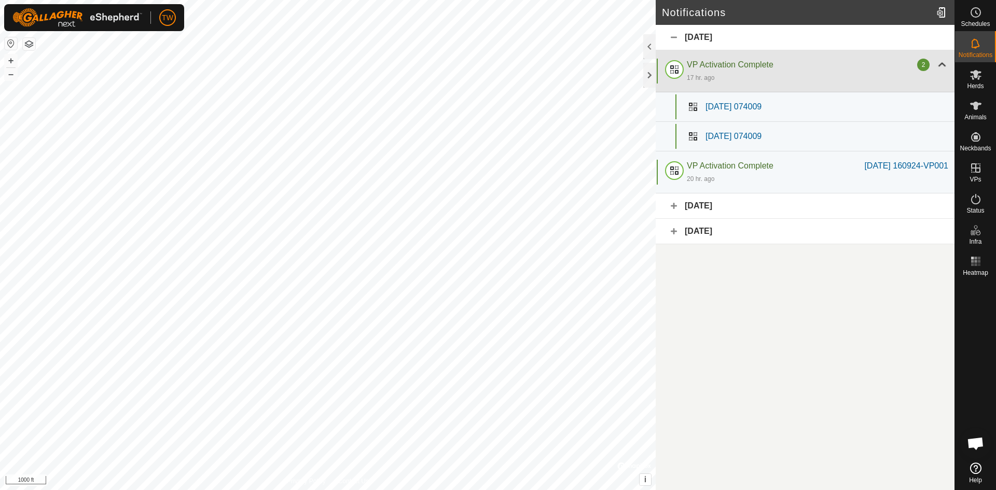
click at [944, 62] on div at bounding box center [942, 65] width 12 height 12
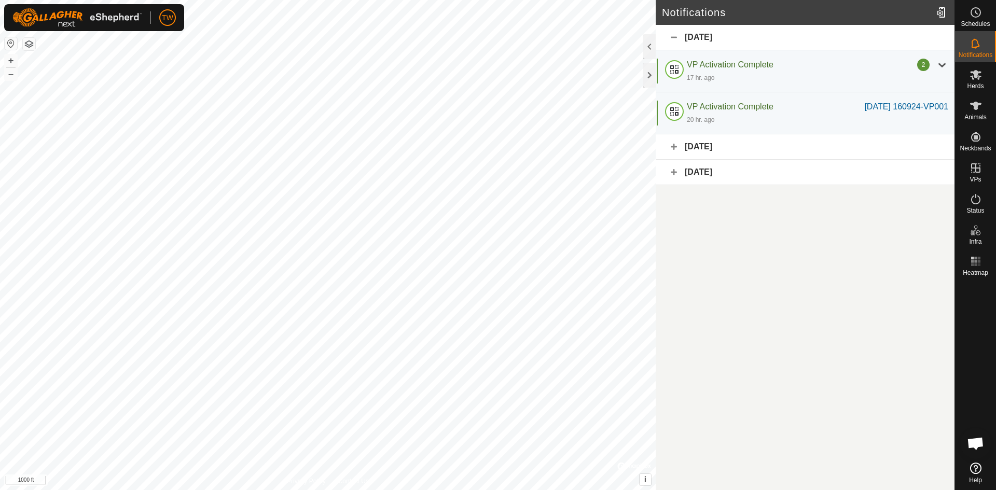
click at [672, 145] on div "October 9, 2025" at bounding box center [805, 146] width 299 height 25
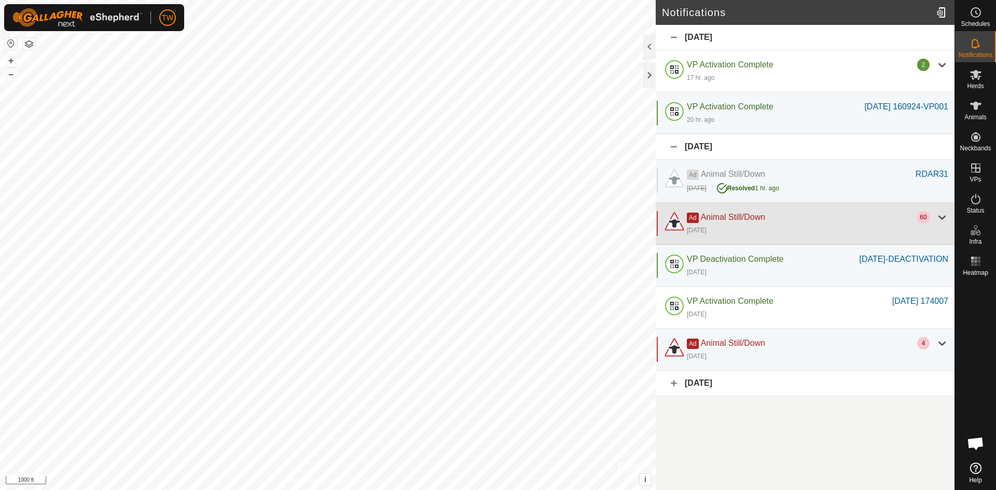
click at [940, 213] on div at bounding box center [942, 217] width 12 height 12
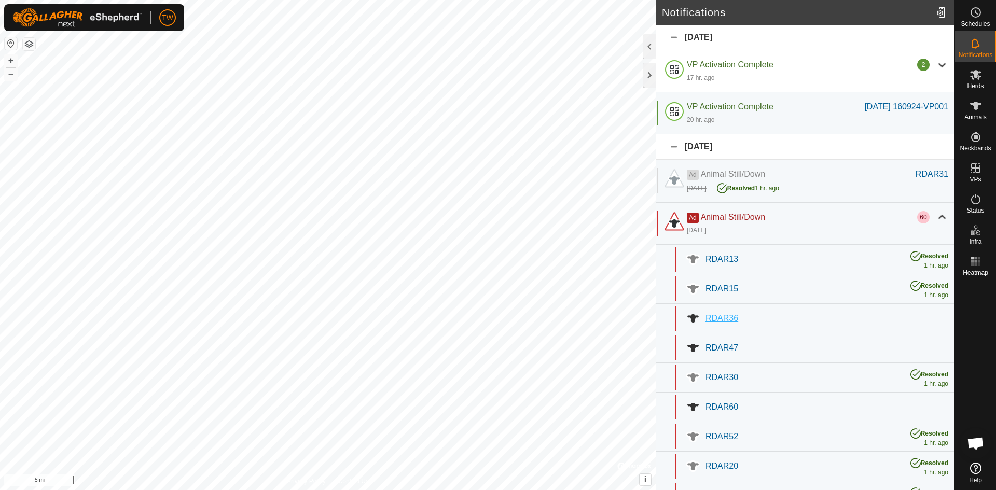
click at [718, 315] on span "RDAR36" at bounding box center [722, 318] width 33 height 9
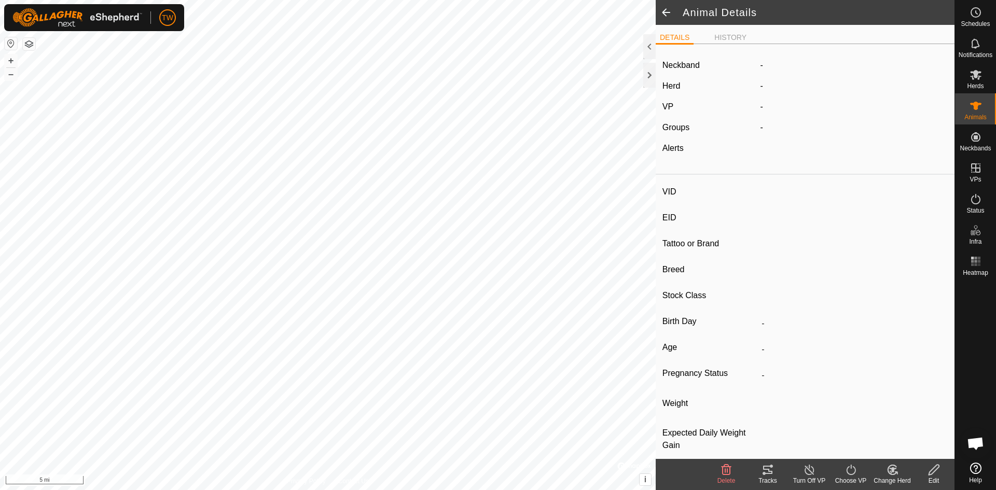
type input "RDAR36"
type input "-"
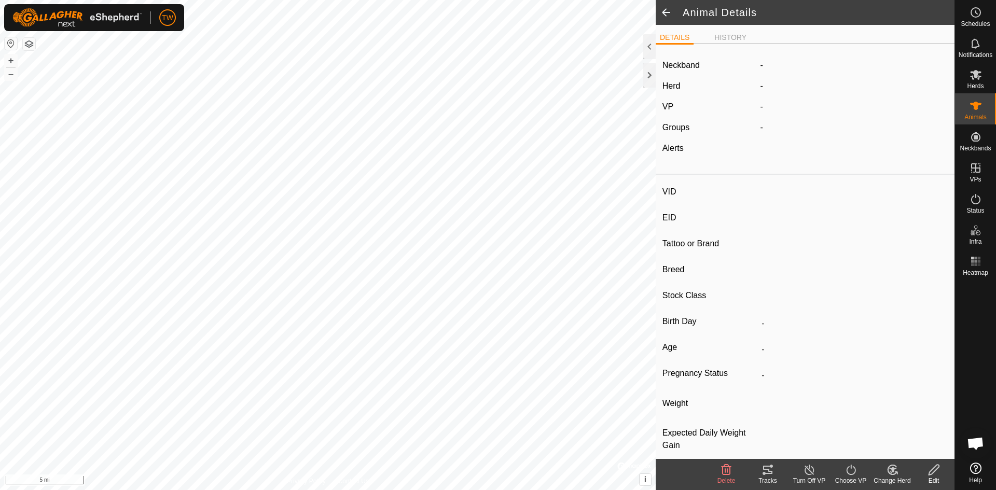
type input "-"
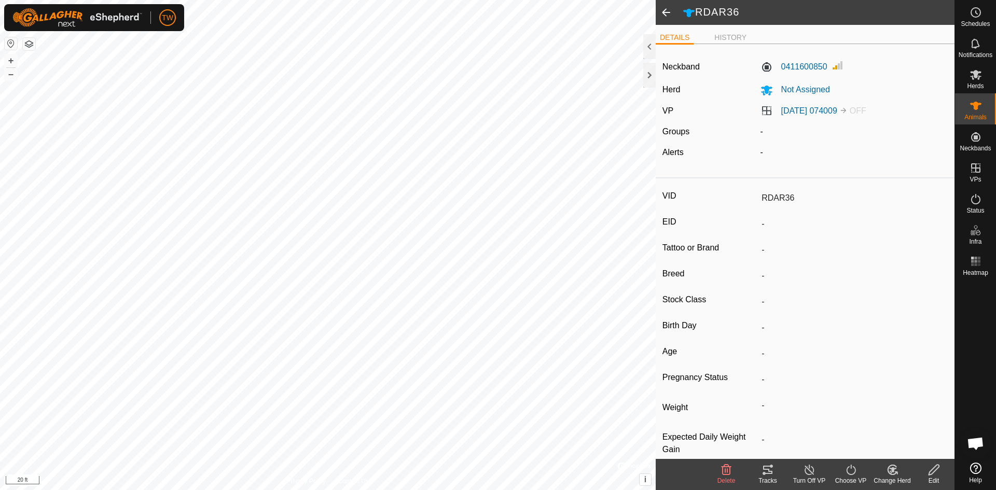
click at [666, 10] on span at bounding box center [666, 12] width 21 height 25
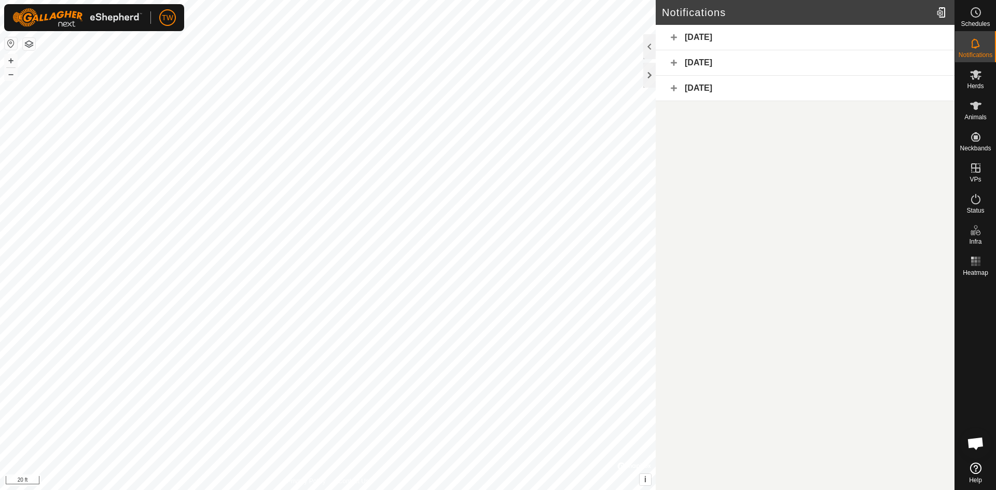
click at [703, 37] on div "Yesterday" at bounding box center [805, 37] width 299 height 25
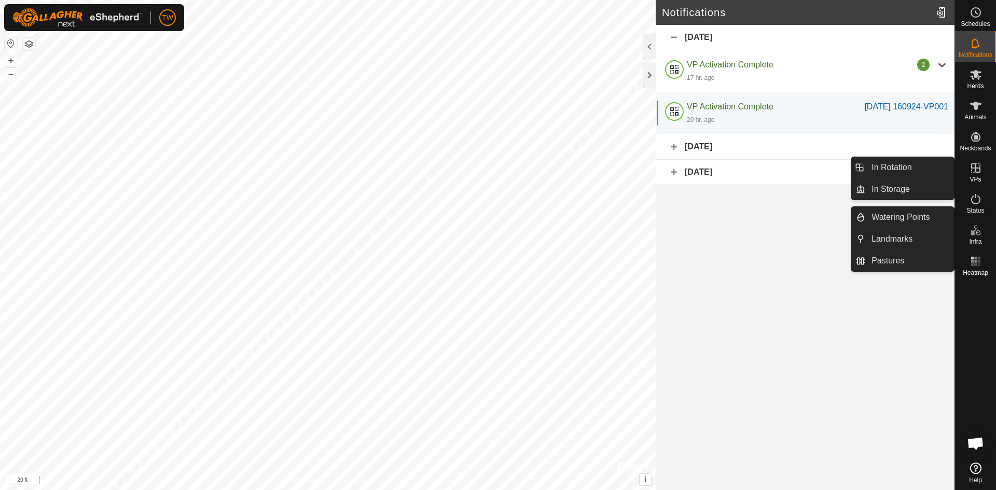
click at [834, 348] on article "Notifications Yesterday VP Activation Complete 2 17 hr. ago 2025-10-14 074009 2…" at bounding box center [805, 245] width 299 height 490
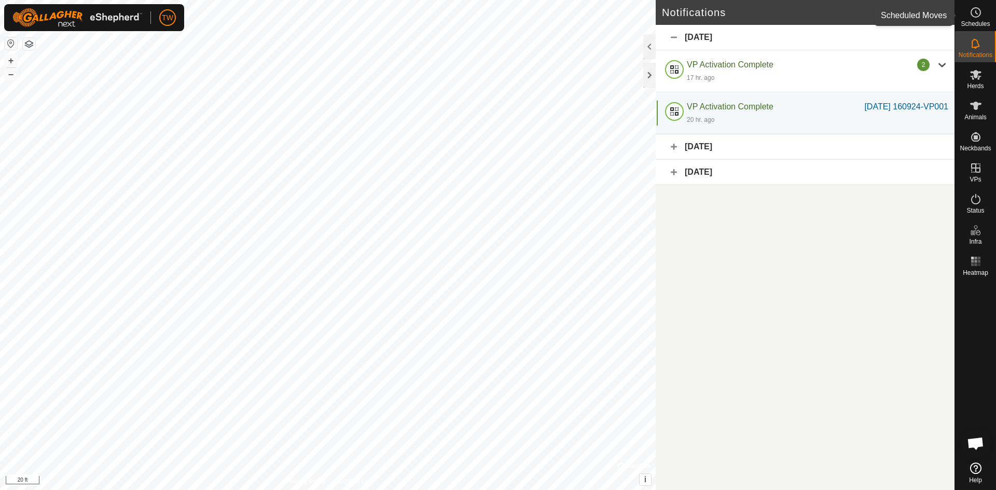
click at [977, 13] on icon at bounding box center [977, 12] width 2 height 3
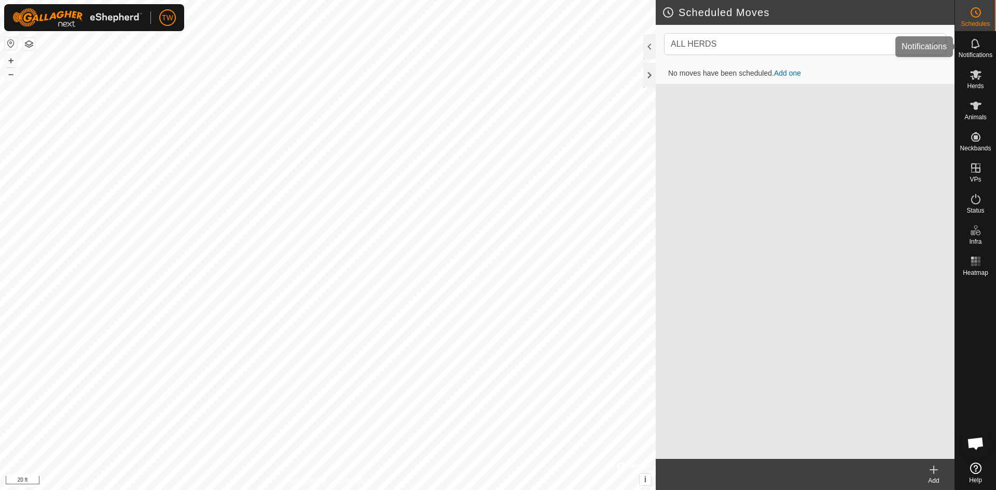
click at [977, 41] on icon at bounding box center [975, 43] width 8 height 10
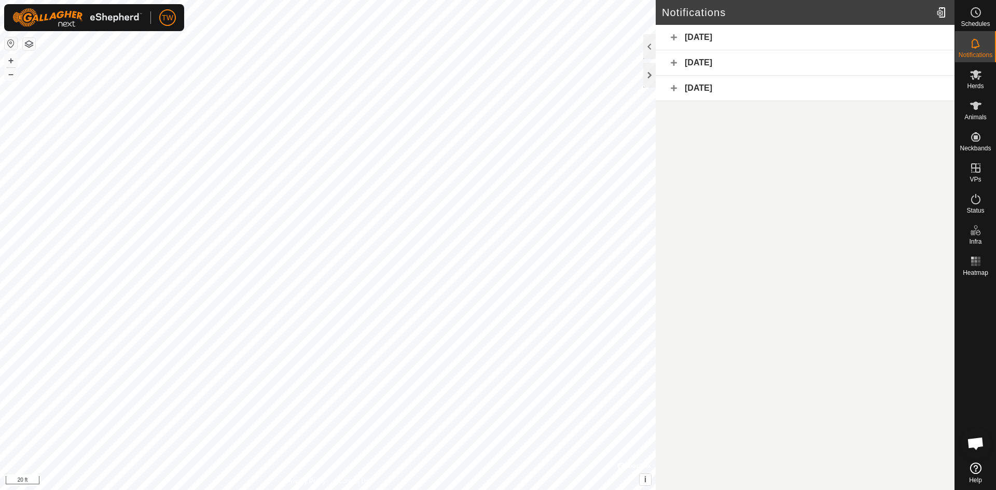
click at [705, 33] on div "Yesterday" at bounding box center [805, 37] width 299 height 25
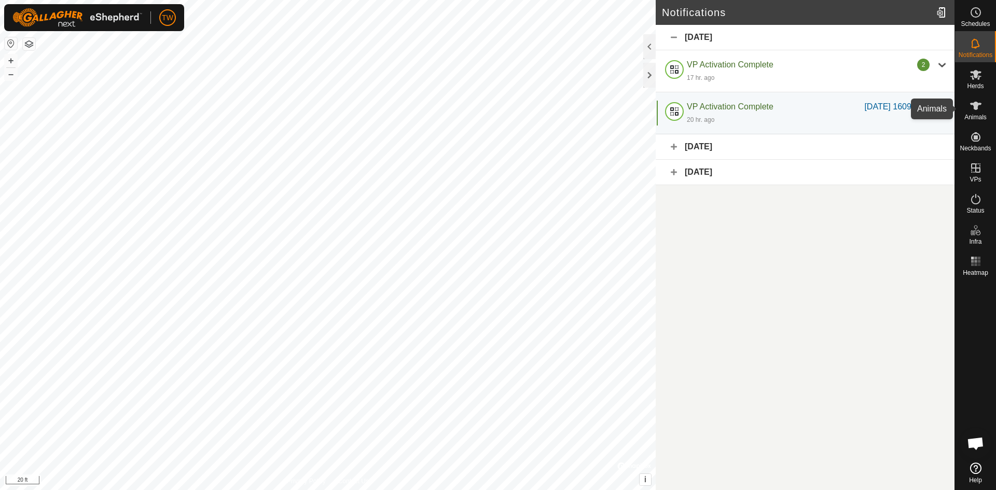
click at [979, 108] on icon at bounding box center [976, 106] width 12 height 12
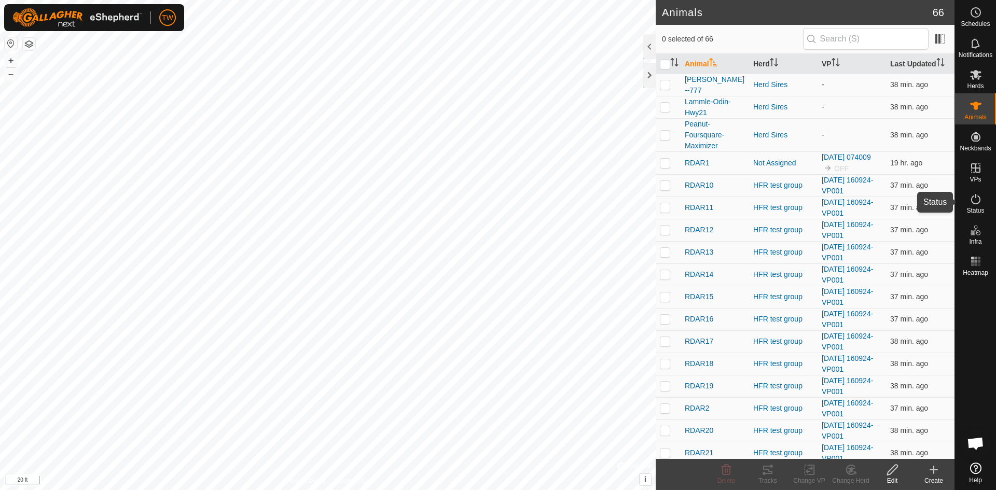
click at [980, 198] on icon at bounding box center [975, 199] width 9 height 10
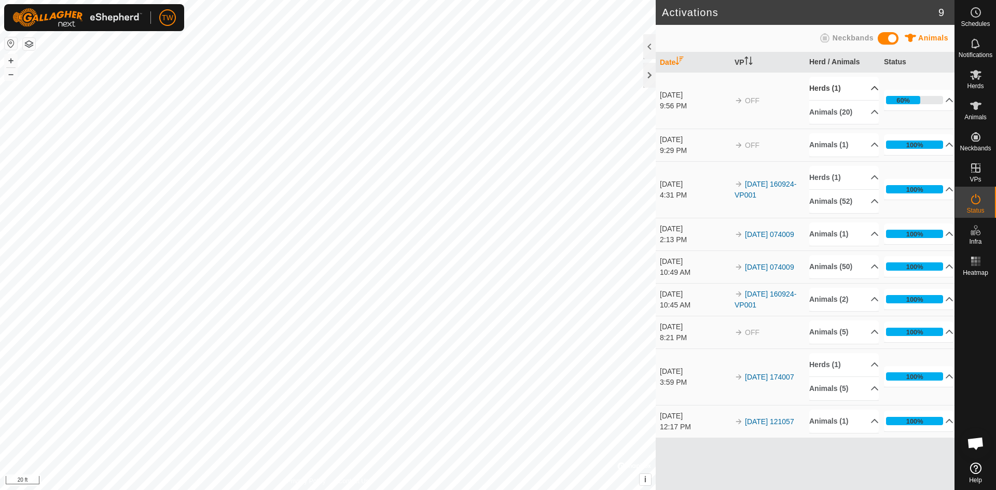
click at [868, 86] on p-accordion-header "Herds (1)" at bounding box center [844, 88] width 70 height 23
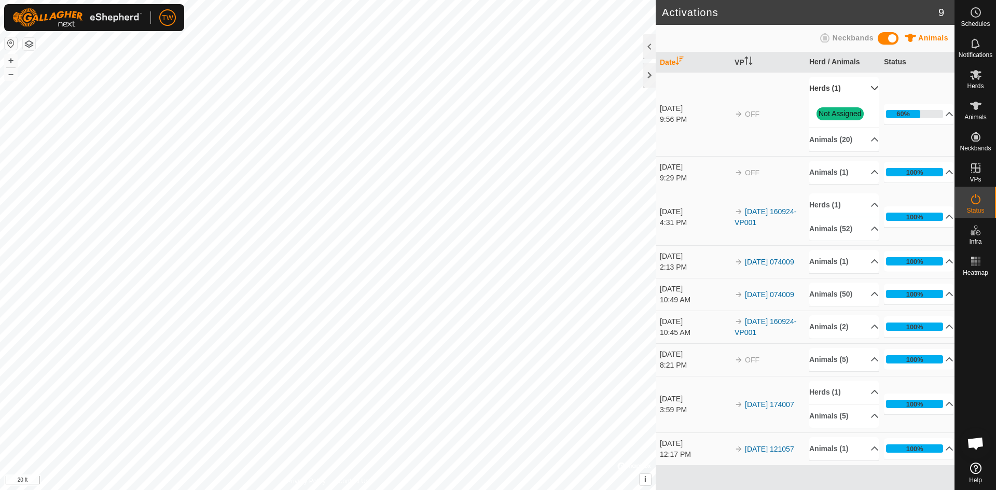
click at [869, 87] on p-accordion-header "Herds (1)" at bounding box center [844, 88] width 70 height 23
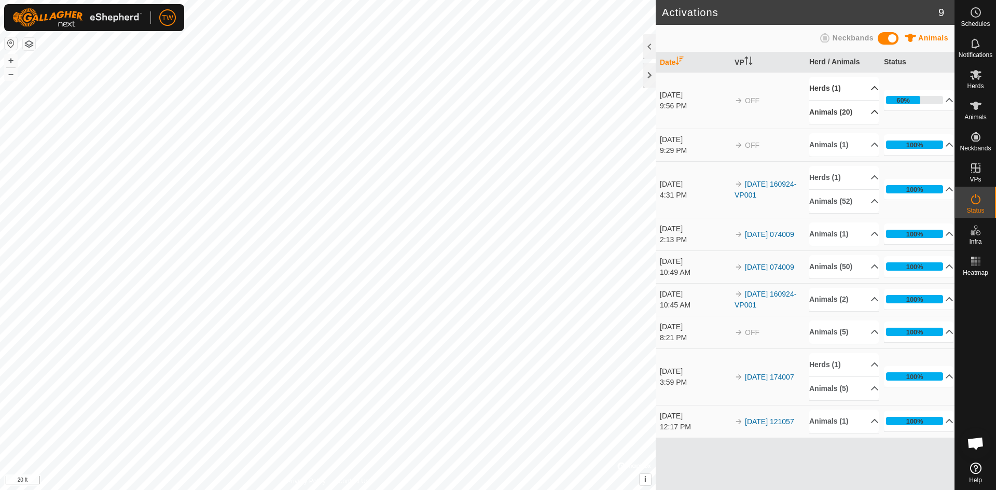
click at [869, 113] on p-accordion-header "Animals (20)" at bounding box center [844, 112] width 70 height 23
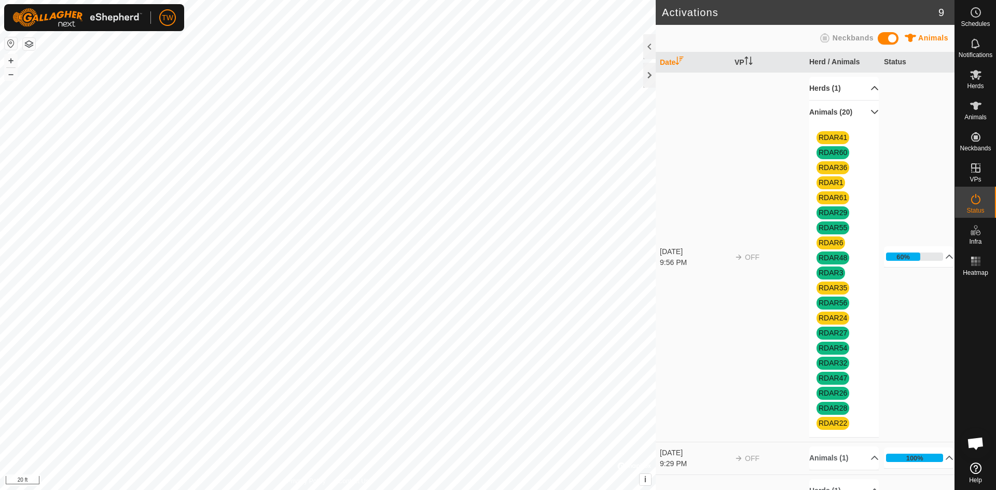
click at [862, 107] on p-accordion-header "Animals (20)" at bounding box center [844, 112] width 70 height 23
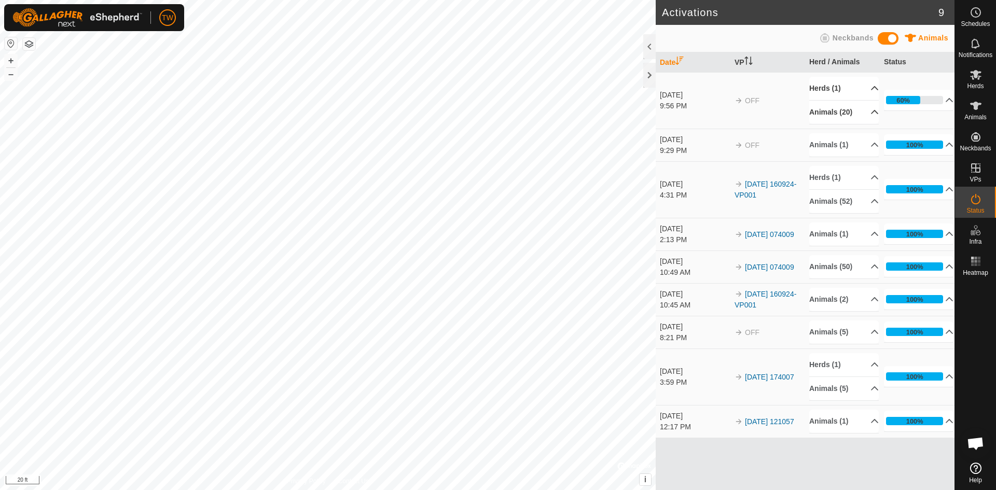
click at [862, 107] on p-accordion-header "Animals (20)" at bounding box center [844, 112] width 70 height 23
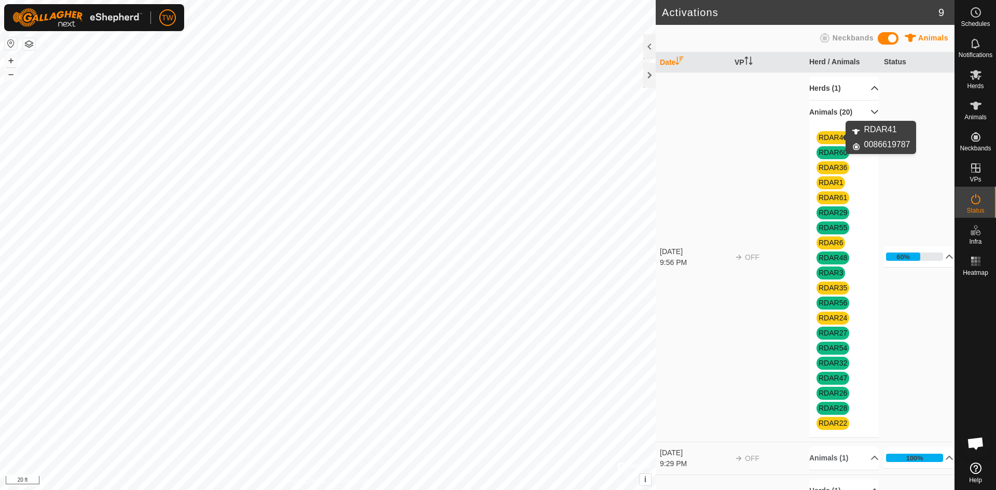
click at [822, 134] on link "RDAR41" at bounding box center [833, 137] width 29 height 8
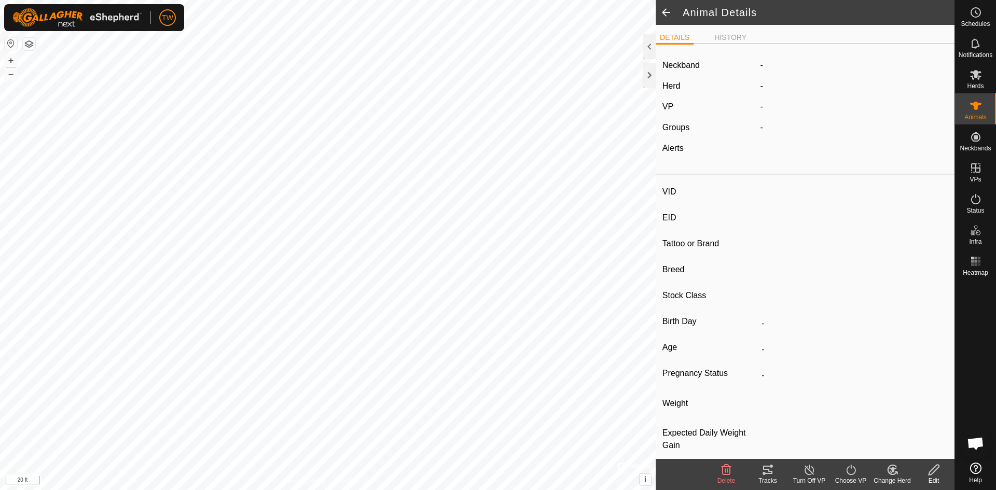
type input "RDAR41"
type input "-"
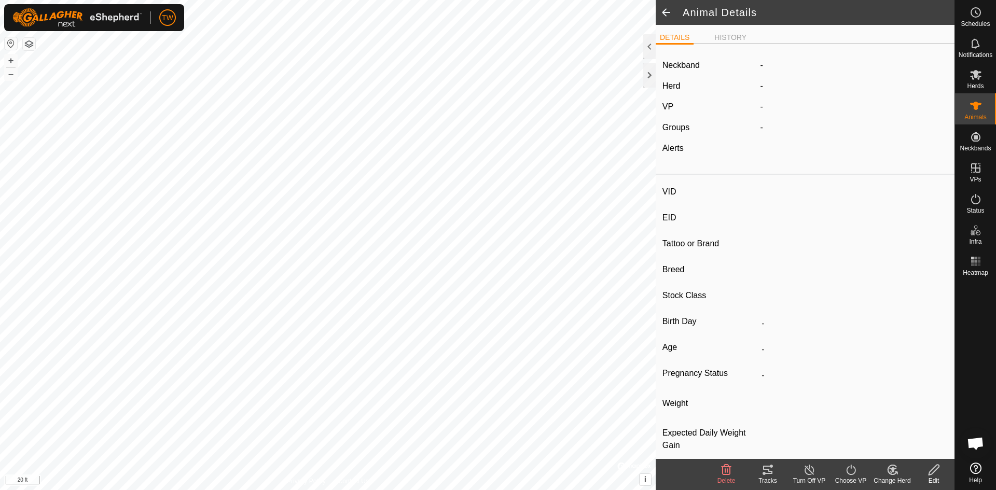
type input "-"
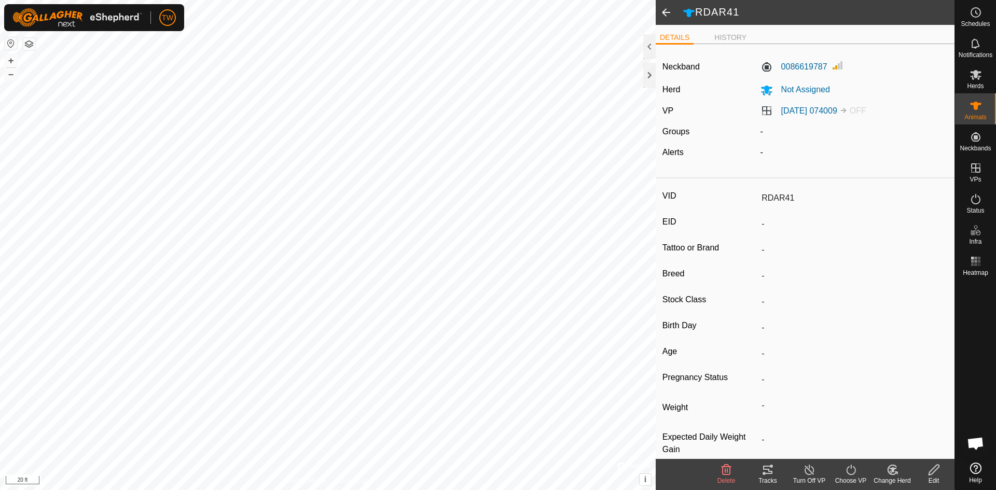
click at [667, 12] on span at bounding box center [666, 12] width 21 height 25
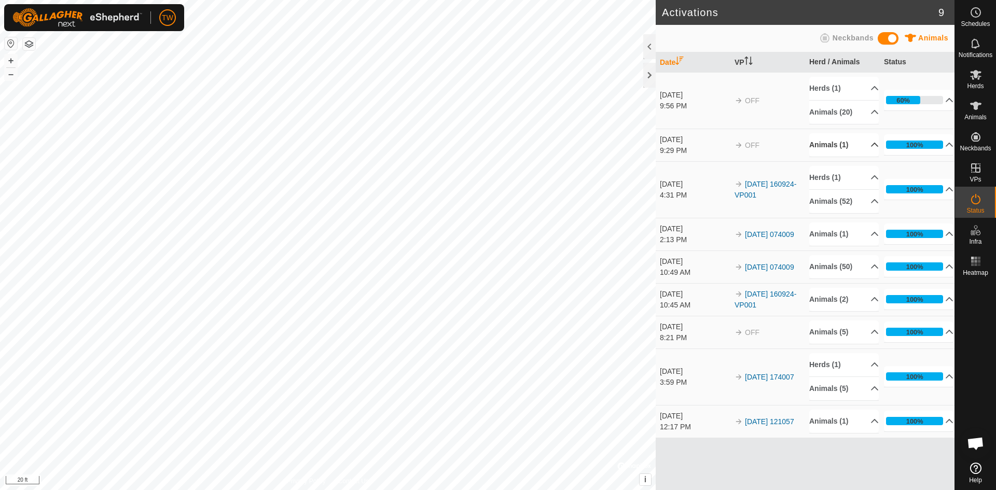
click at [868, 144] on p-accordion-header "Animals (1)" at bounding box center [844, 144] width 70 height 23
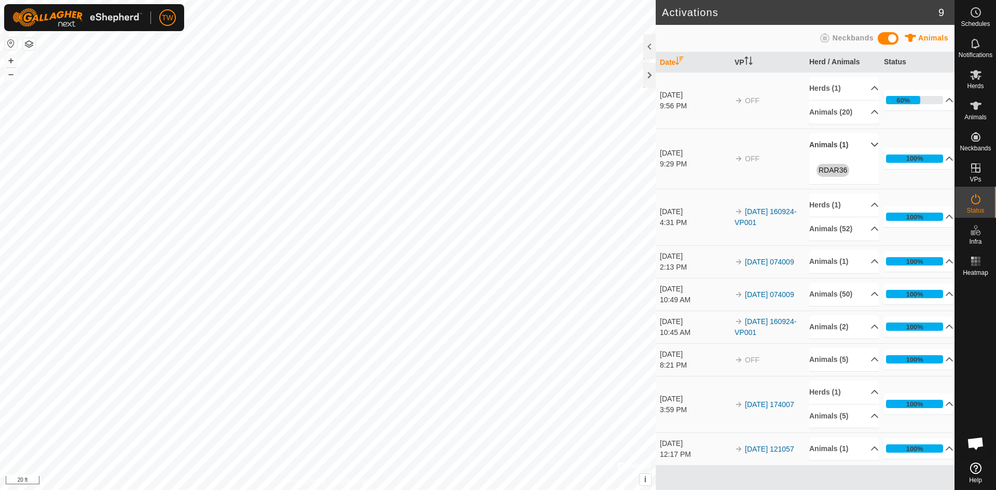
click at [868, 144] on p-accordion-header "Animals (1)" at bounding box center [844, 144] width 70 height 23
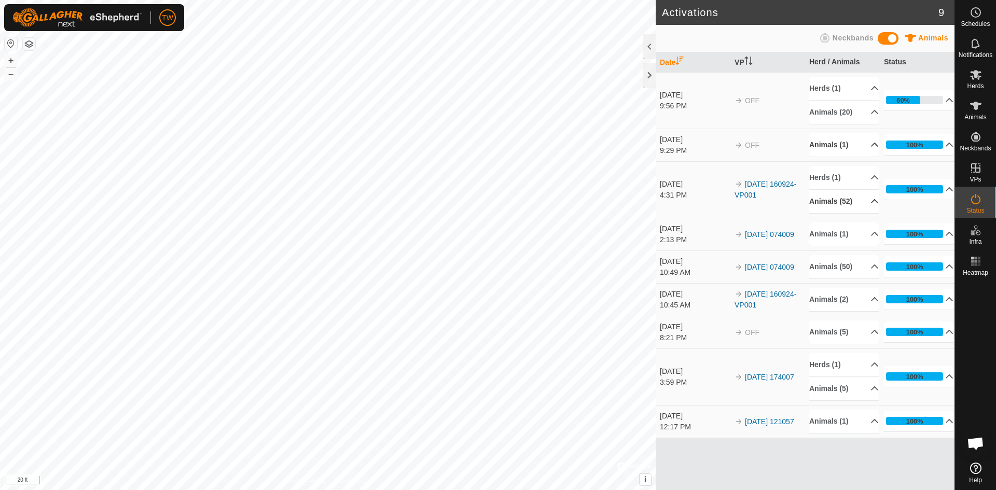
click at [868, 200] on p-accordion-header "Animals (52)" at bounding box center [844, 201] width 70 height 23
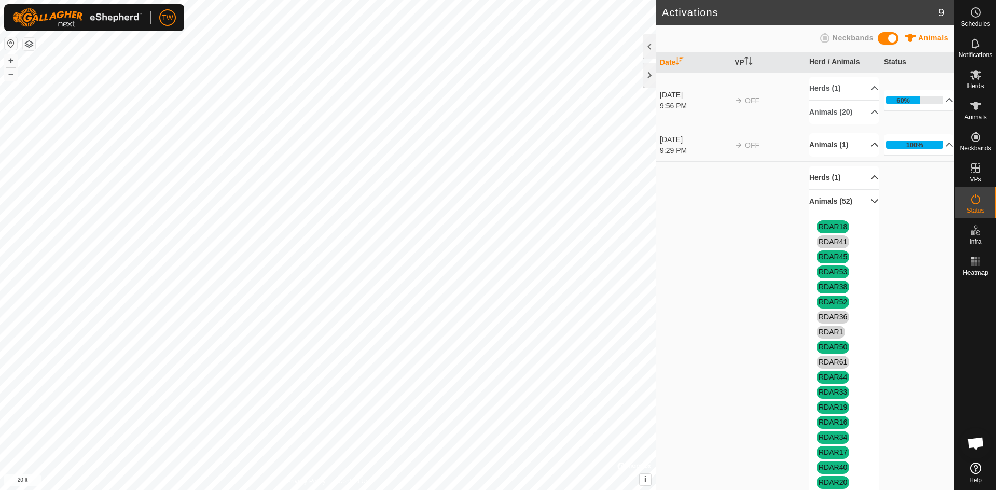
click at [862, 173] on p-accordion-header "Herds (1)" at bounding box center [844, 177] width 70 height 23
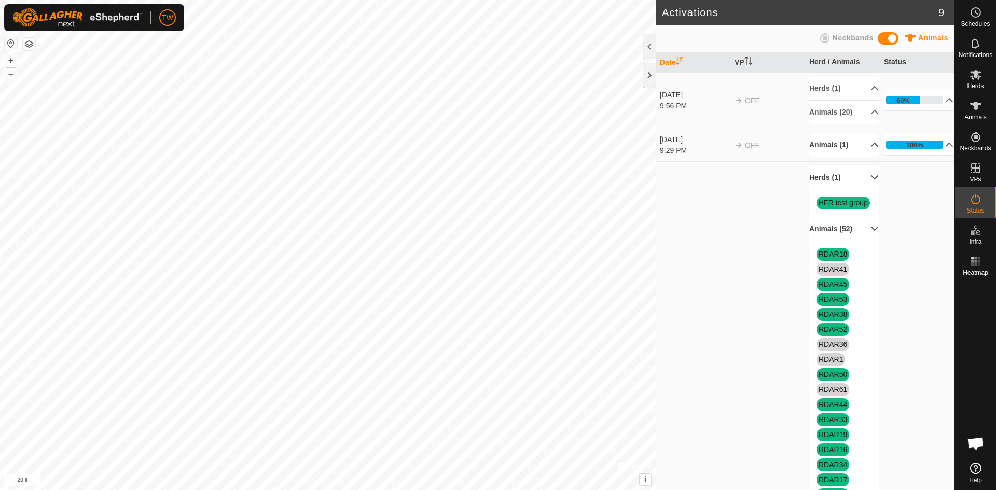
click at [860, 174] on p-accordion-header "Herds (1)" at bounding box center [844, 177] width 70 height 23
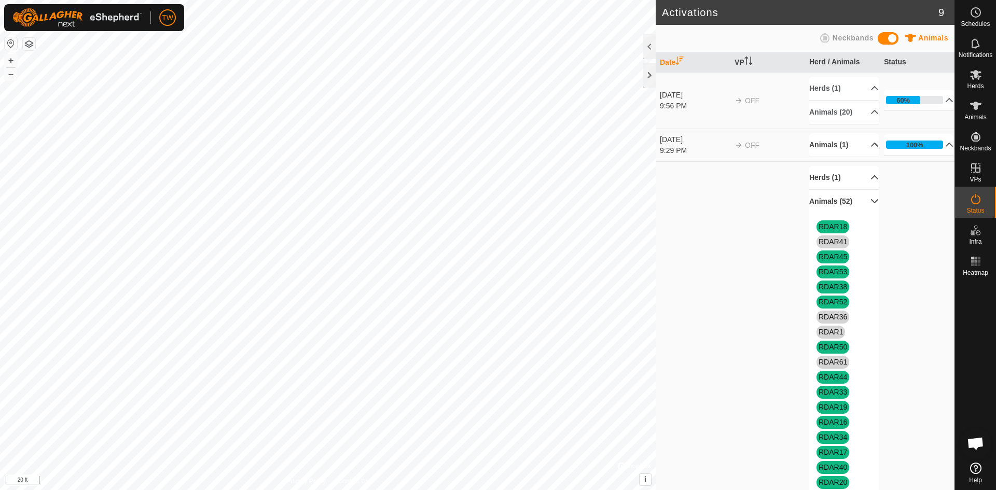
click at [863, 142] on p-accordion-header "Animals (1)" at bounding box center [844, 144] width 70 height 23
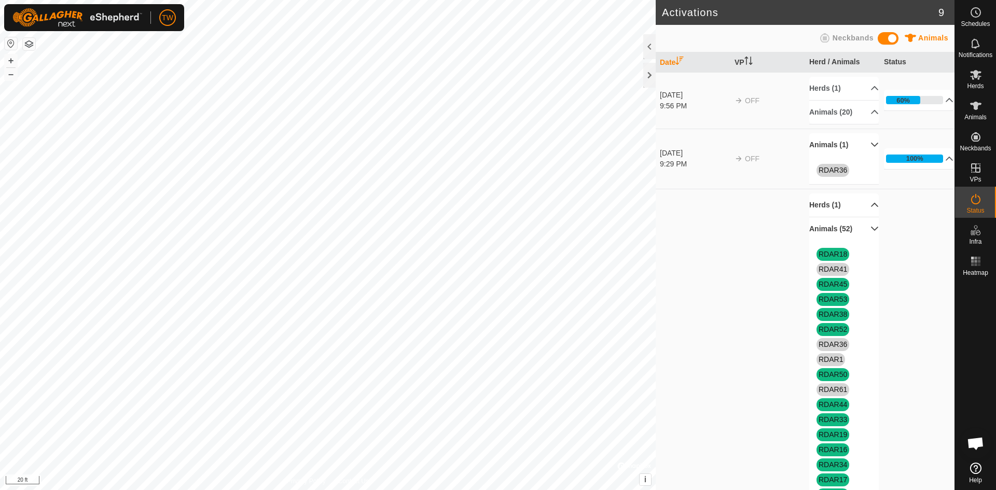
click at [861, 142] on p-accordion-header "Animals (1)" at bounding box center [844, 144] width 70 height 23
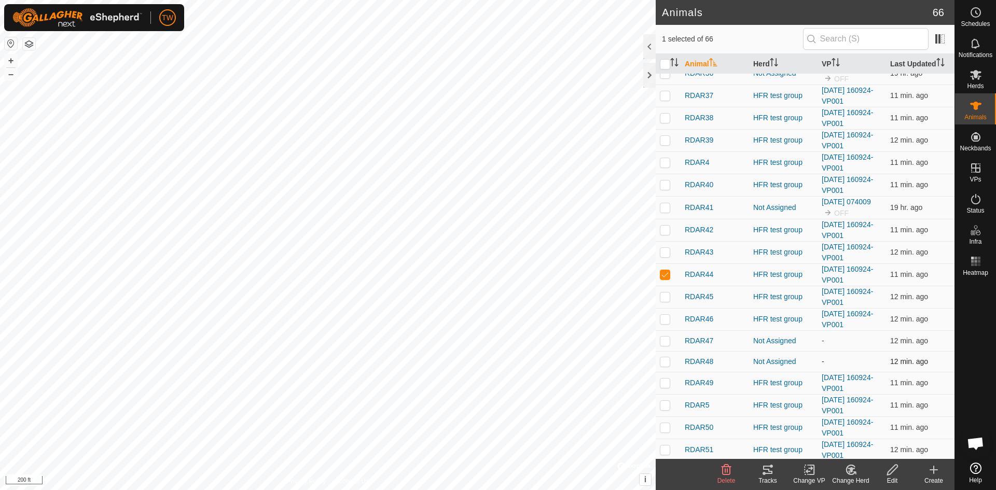
scroll to position [778, 0]
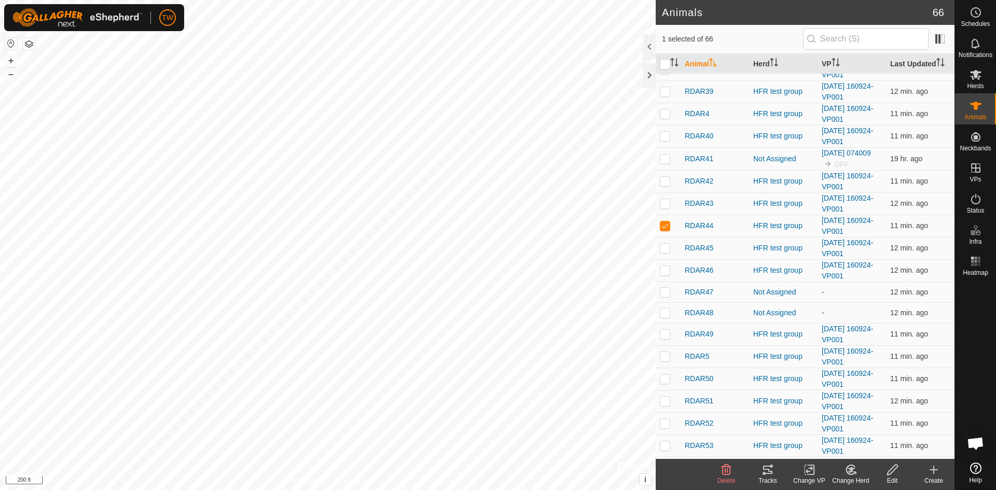
click at [766, 471] on icon at bounding box center [768, 470] width 12 height 12
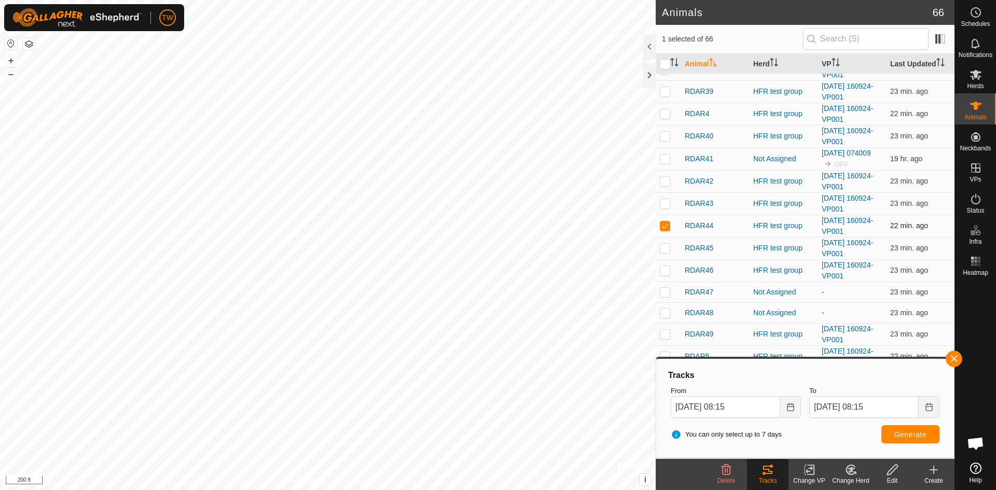
click at [664, 224] on p-checkbox at bounding box center [665, 226] width 10 height 8
checkbox input "false"
click at [958, 356] on button "button" at bounding box center [954, 359] width 17 height 17
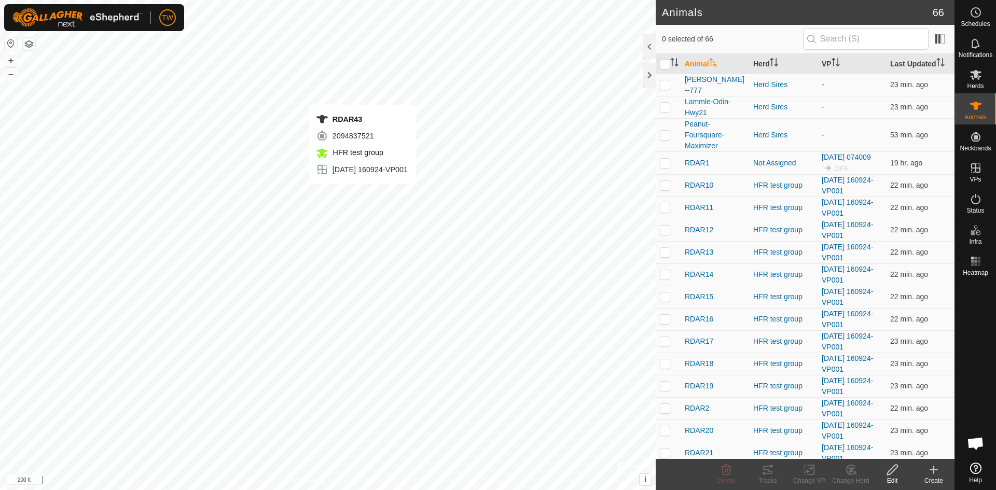
checkbox input "true"
click at [772, 467] on icon at bounding box center [767, 470] width 9 height 8
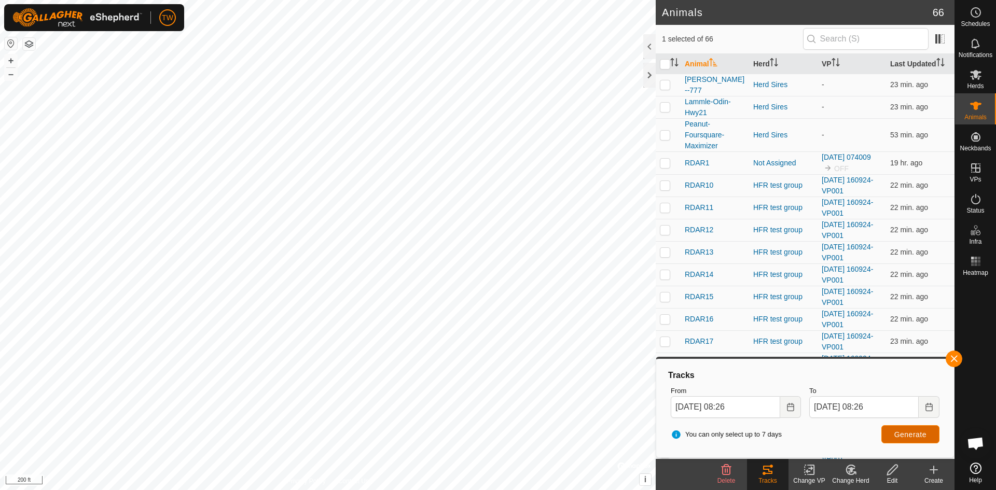
click at [910, 437] on span "Generate" at bounding box center [911, 435] width 32 height 8
click at [914, 434] on span "Generate" at bounding box center [911, 435] width 32 height 8
click at [650, 74] on div at bounding box center [649, 75] width 12 height 25
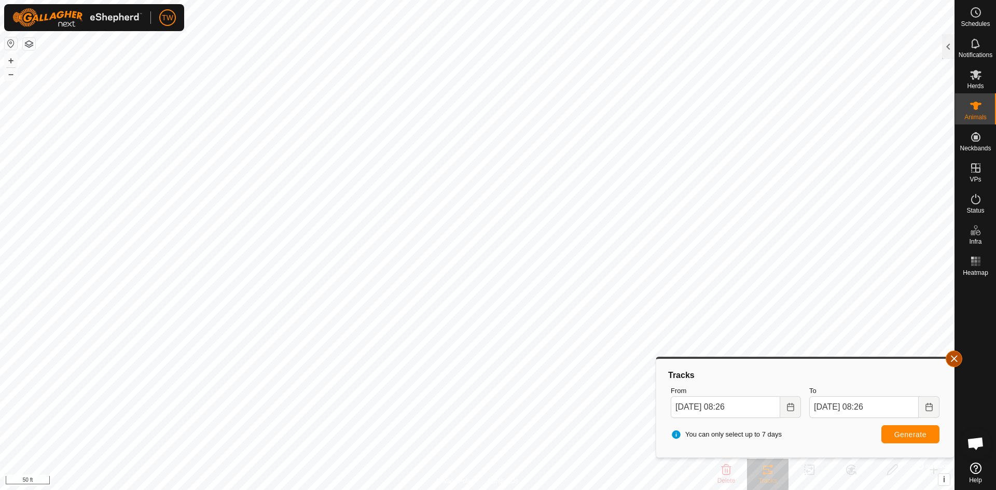
click at [956, 355] on button "button" at bounding box center [954, 359] width 17 height 17
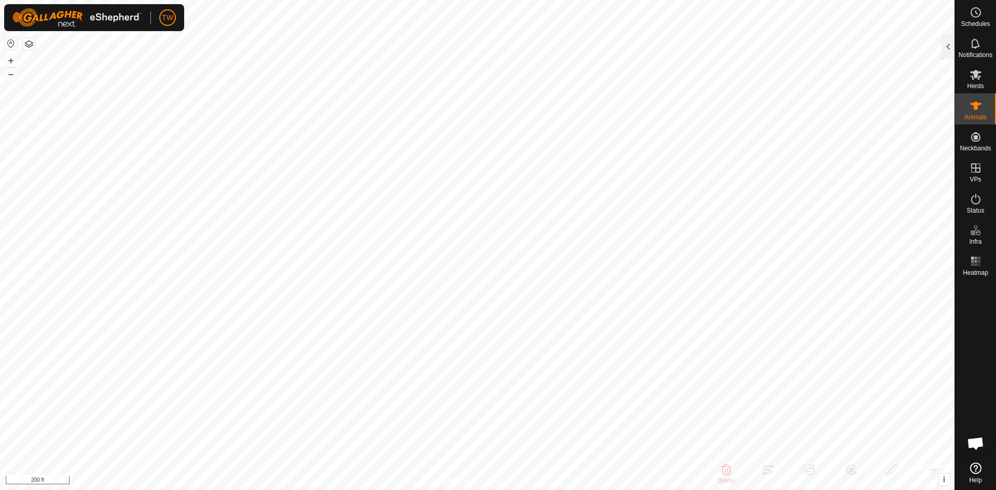
checkbox input "true"
checkbox input "false"
click at [950, 48] on div at bounding box center [948, 46] width 12 height 25
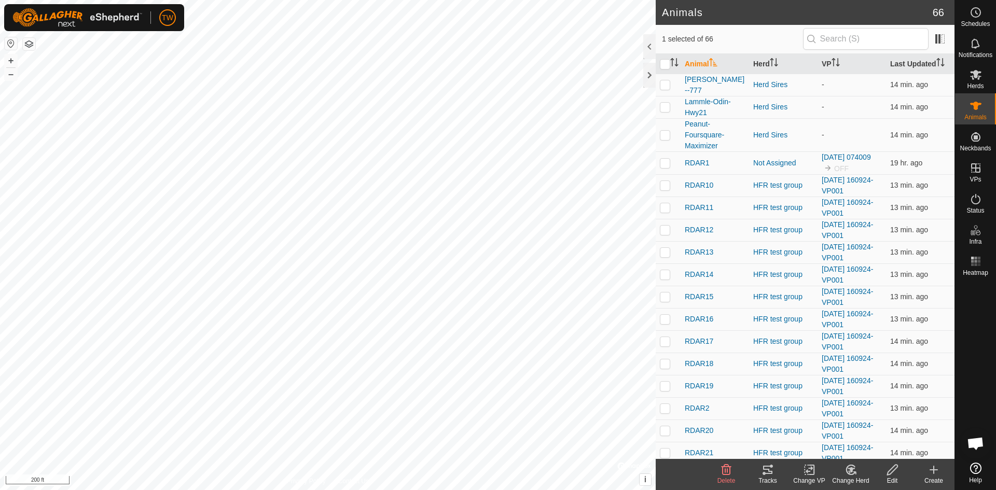
click at [768, 469] on icon at bounding box center [768, 470] width 12 height 12
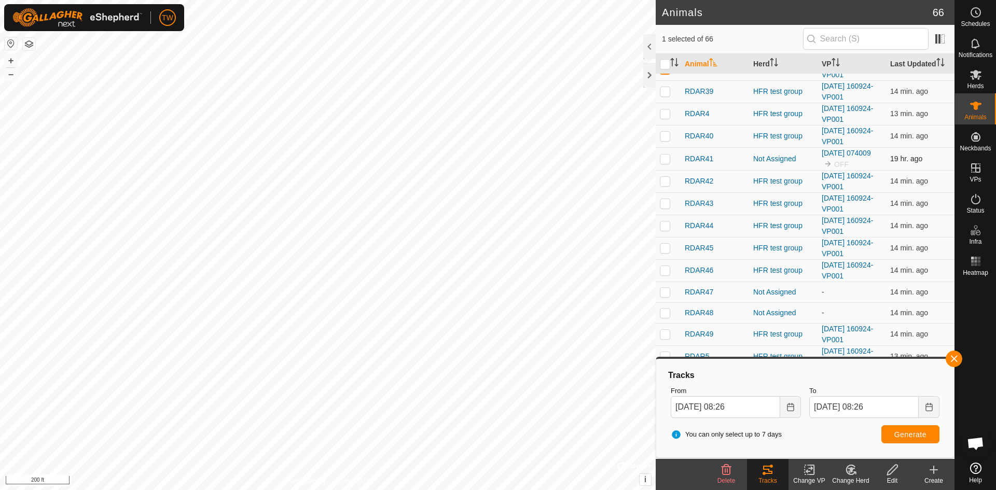
scroll to position [623, 0]
click at [668, 221] on p-checkbox at bounding box center [665, 225] width 10 height 8
click at [665, 224] on p-checkbox at bounding box center [665, 225] width 10 height 8
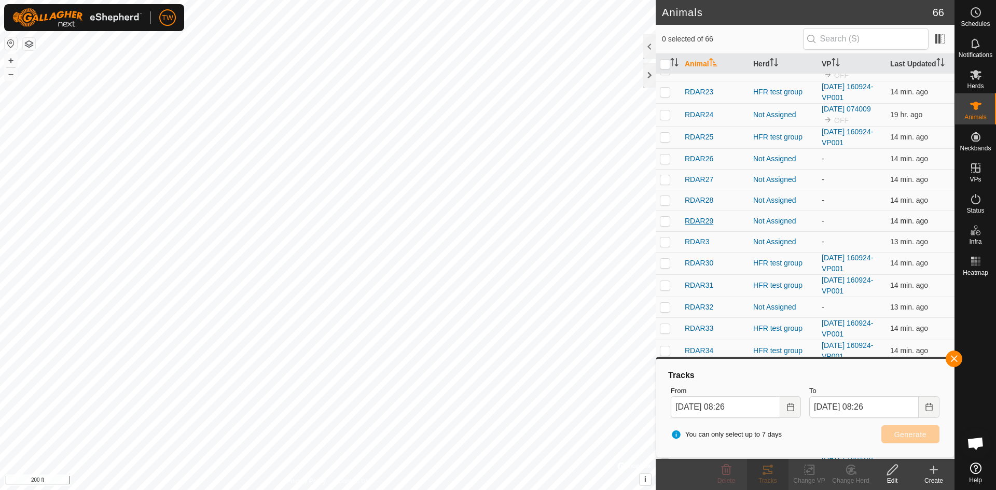
scroll to position [0, 0]
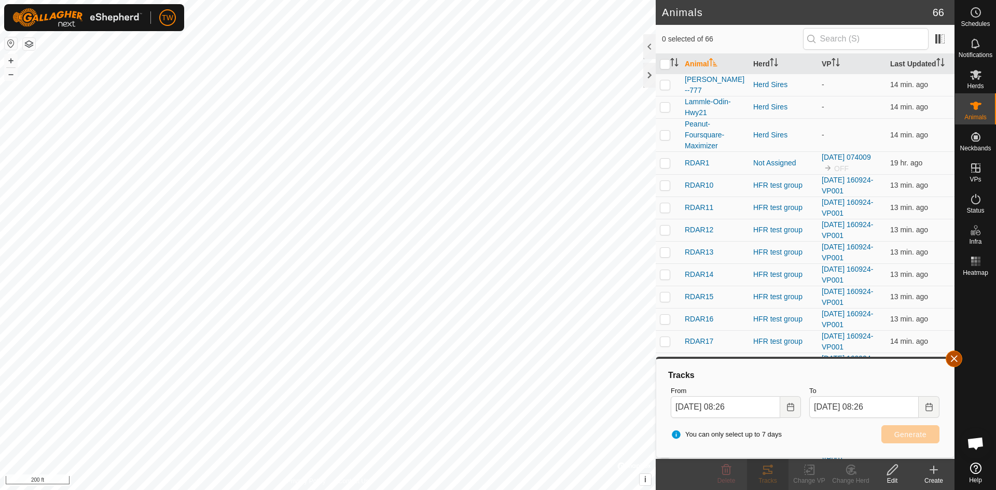
click at [953, 361] on button "button" at bounding box center [954, 359] width 17 height 17
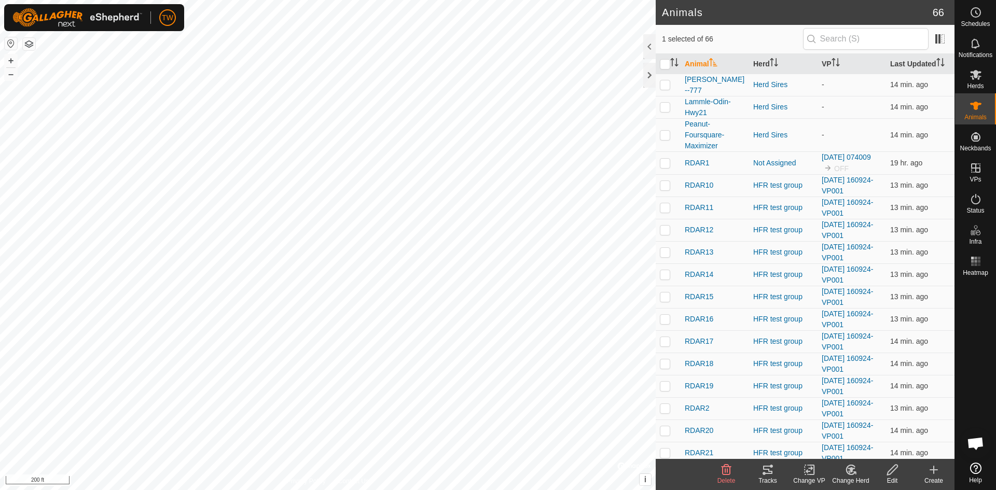
click at [764, 466] on icon at bounding box center [767, 470] width 9 height 8
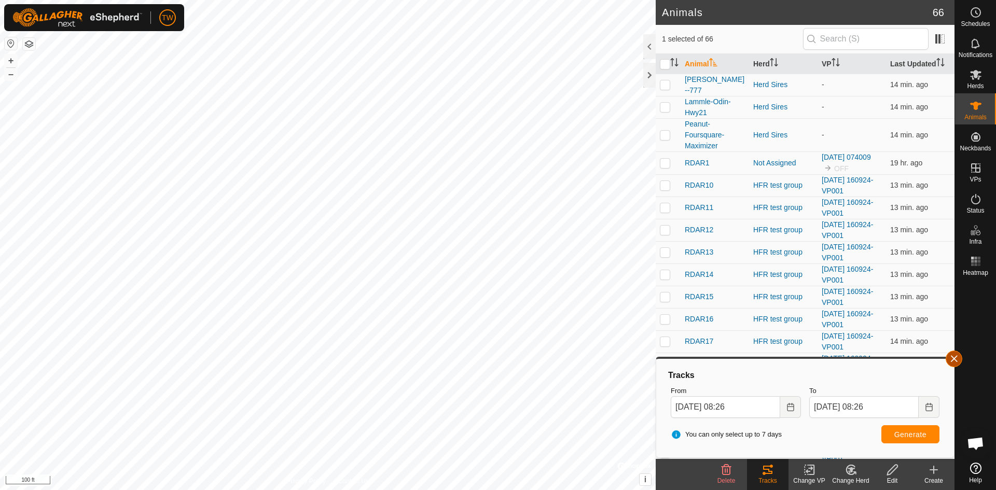
click at [953, 356] on button "button" at bounding box center [954, 359] width 17 height 17
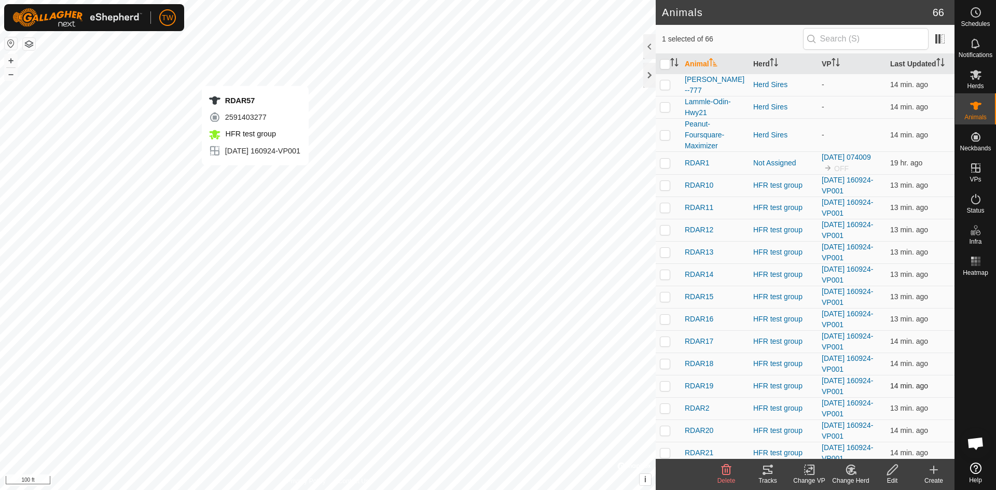
checkbox input "false"
click at [769, 468] on icon at bounding box center [768, 470] width 12 height 12
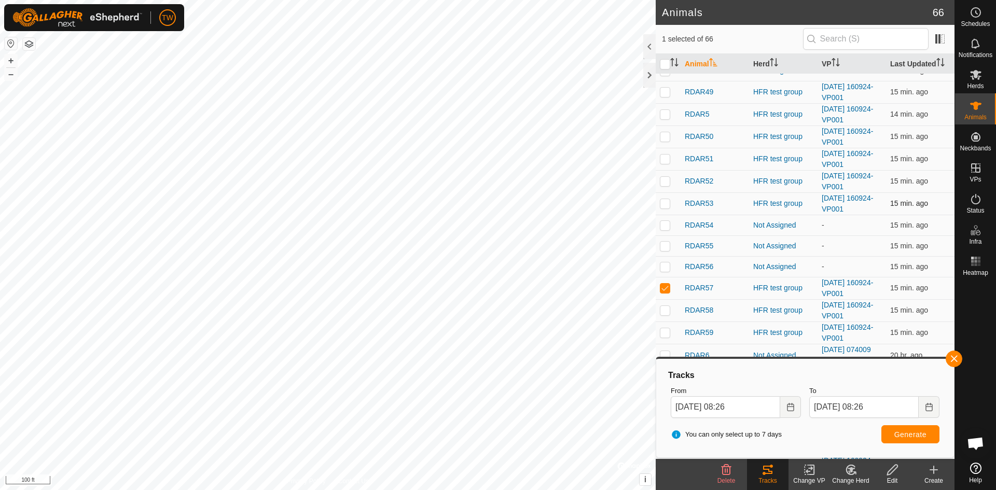
scroll to position [1081, 0]
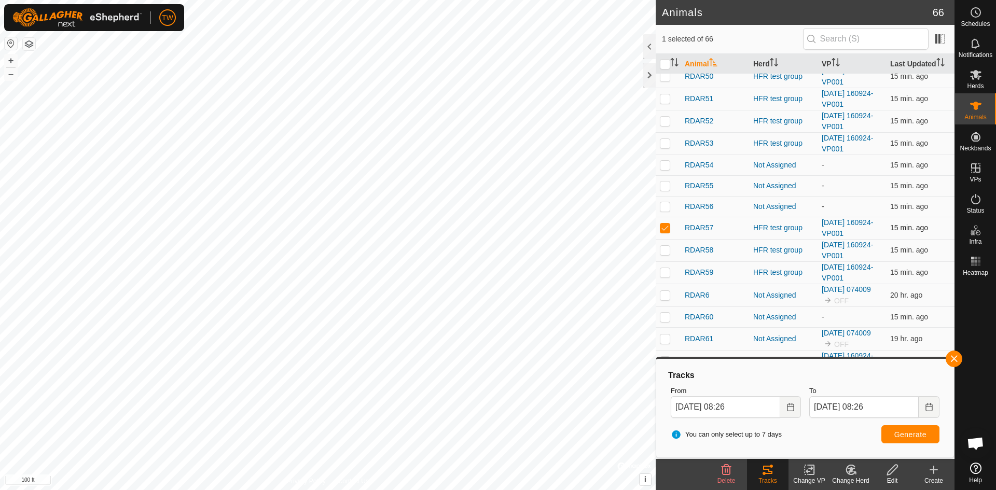
click at [660, 224] on p-checkbox at bounding box center [665, 228] width 10 height 8
checkbox input "false"
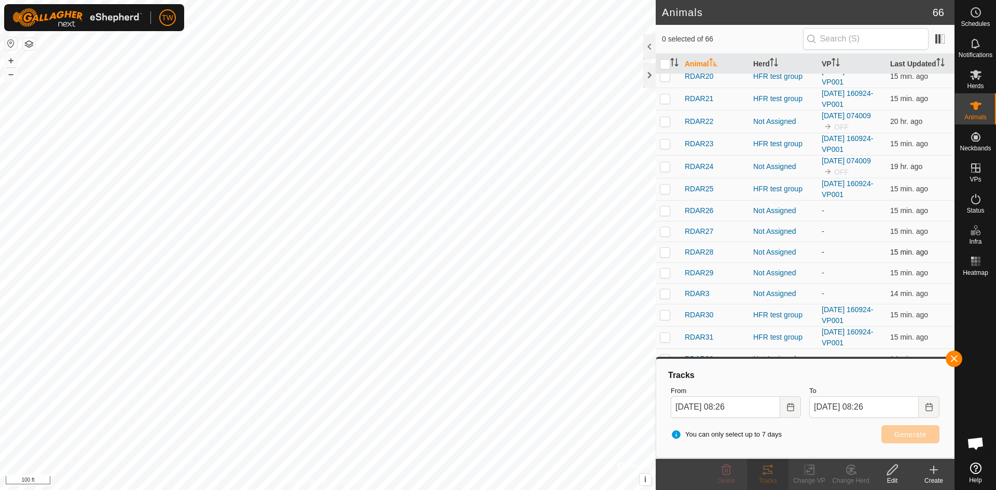
scroll to position [0, 0]
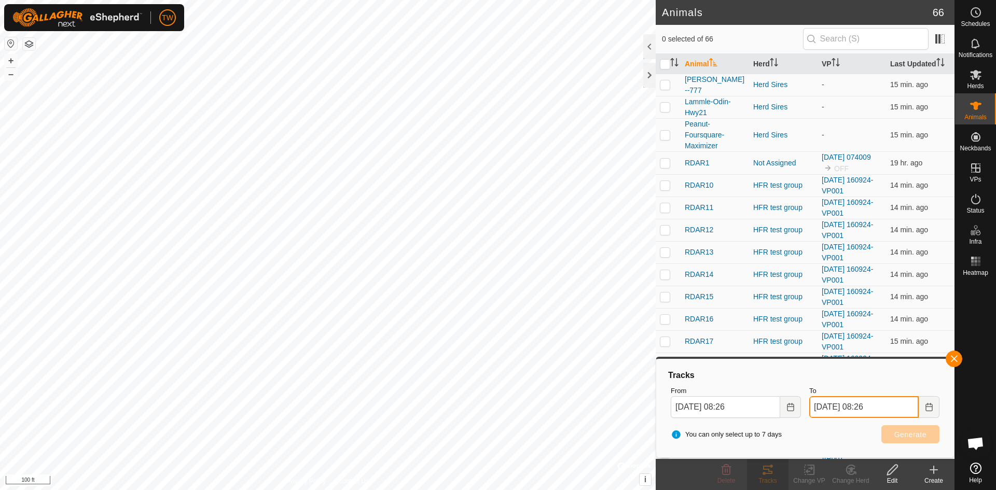
click at [893, 409] on input "Oct 15, 2025 08:26" at bounding box center [863, 407] width 109 height 22
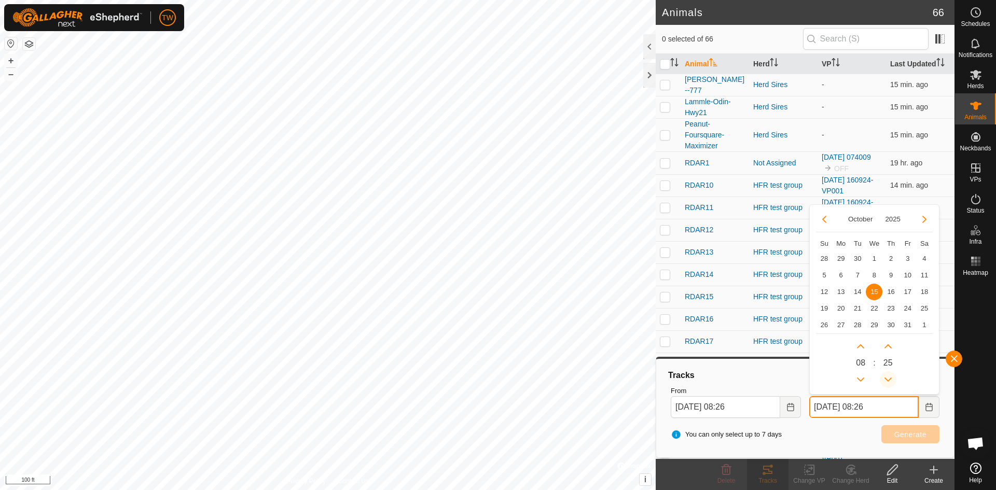
click at [890, 375] on button "Previous Minute" at bounding box center [888, 380] width 17 height 17
click at [891, 375] on span "Previous Minute" at bounding box center [891, 375] width 0 height 0
click at [890, 375] on button "Previous Minute" at bounding box center [888, 380] width 17 height 17
click at [887, 348] on icon "Next Minute" at bounding box center [888, 346] width 8 height 8
click at [890, 380] on button "Previous Minute" at bounding box center [888, 380] width 17 height 17
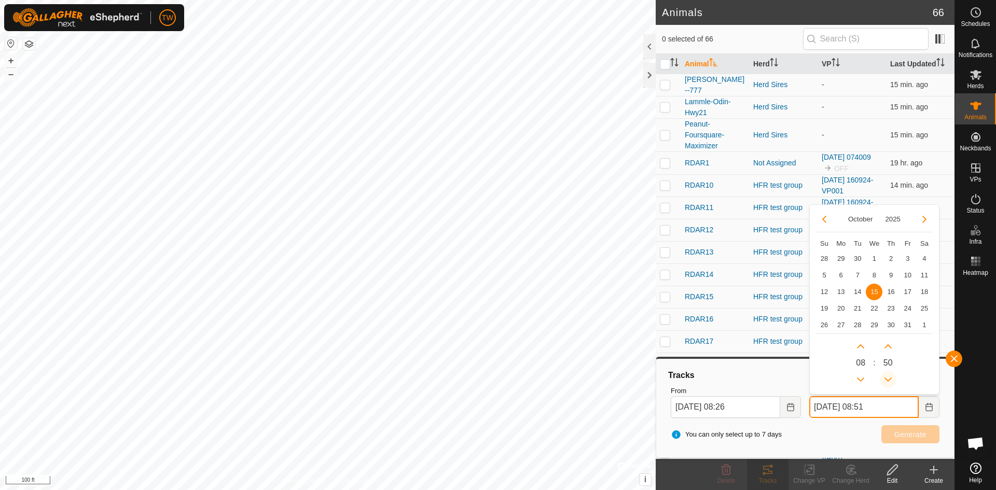
click at [891, 381] on span "Previous Minute" at bounding box center [891, 381] width 0 height 0
click at [890, 380] on button "Previous Minute" at bounding box center [888, 380] width 17 height 17
type input "Oct 15, 2025 08:48"
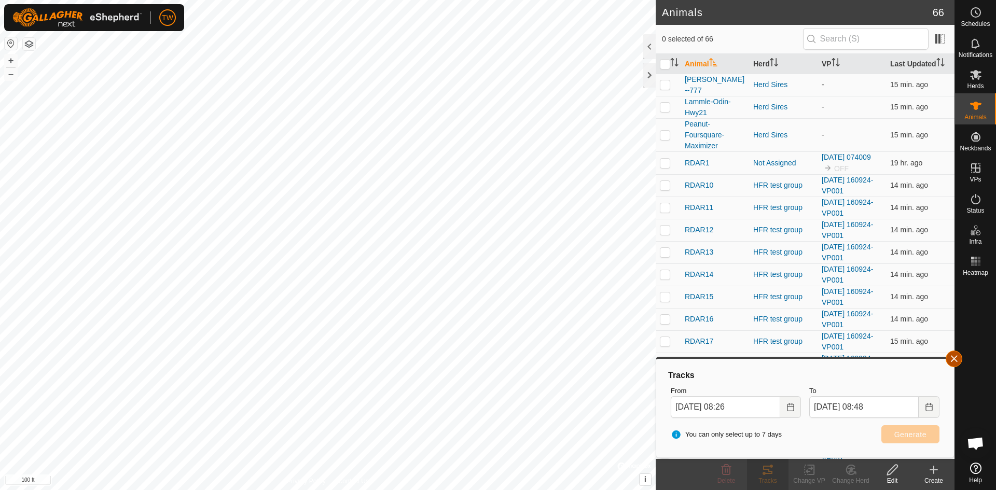
click at [956, 358] on button "button" at bounding box center [954, 359] width 17 height 17
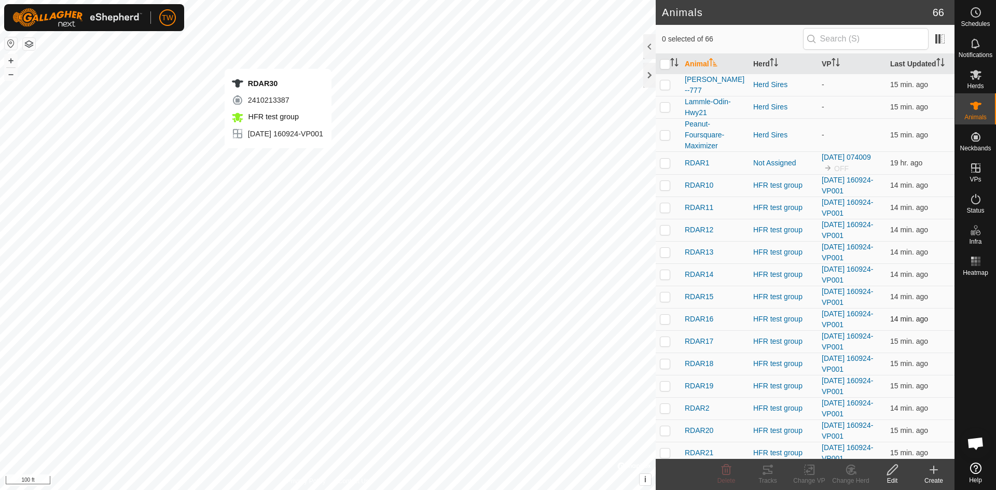
checkbox input "true"
click at [770, 470] on icon at bounding box center [768, 470] width 12 height 12
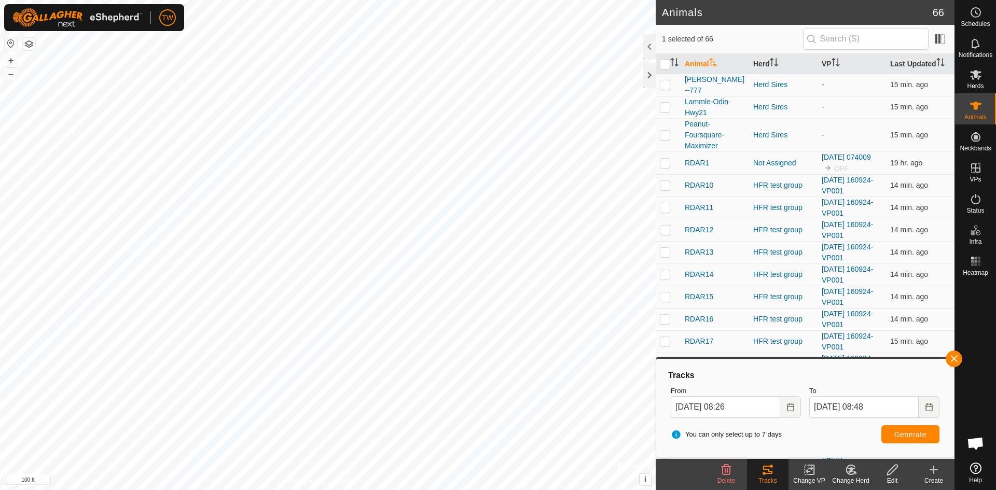
click at [554, 490] on html "TW Schedules Notifications Herds Animals Neckbands VPs Status Infra Heatmap Hel…" at bounding box center [498, 245] width 996 height 490
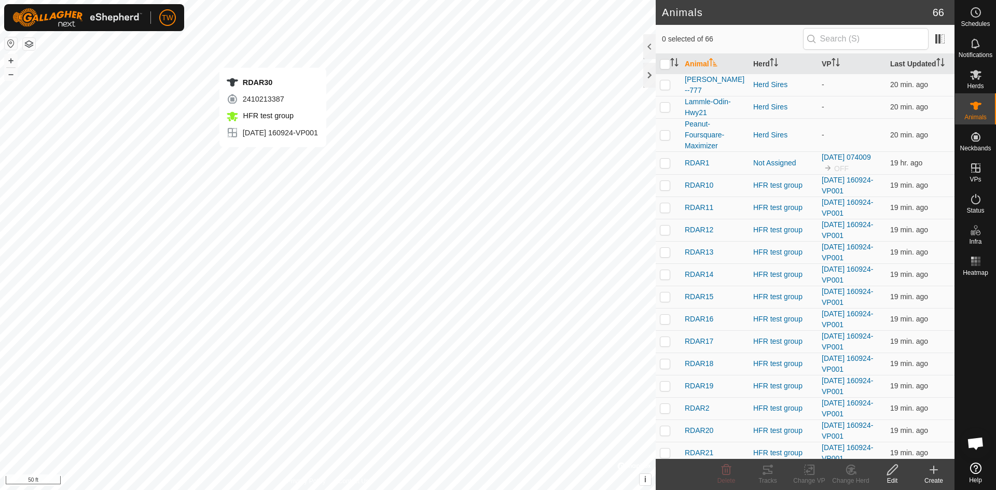
checkbox input "true"
click at [770, 468] on icon at bounding box center [768, 470] width 12 height 12
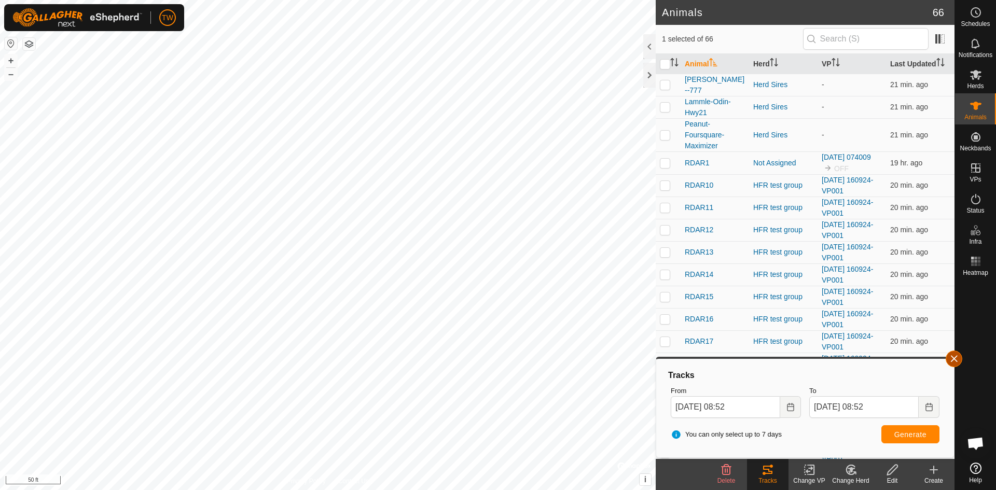
click at [957, 355] on button "button" at bounding box center [954, 359] width 17 height 17
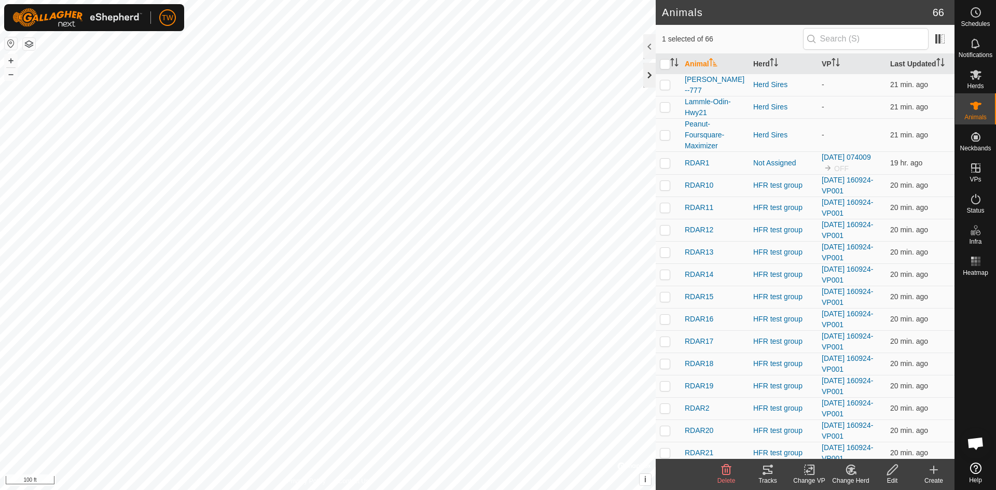
click at [651, 73] on div at bounding box center [649, 75] width 12 height 25
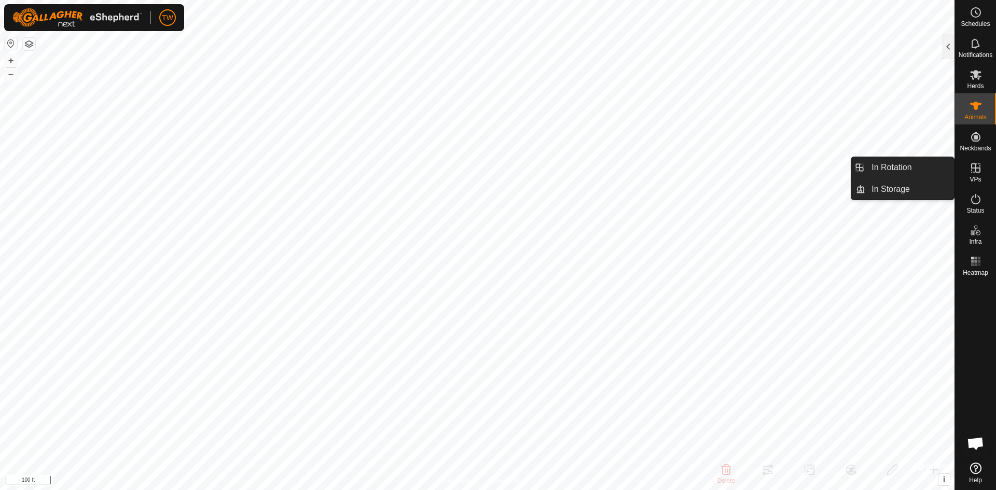
click at [976, 172] on icon at bounding box center [975, 167] width 9 height 9
click at [920, 162] on link "In Rotation" at bounding box center [909, 167] width 89 height 21
click at [906, 165] on link "In Rotation" at bounding box center [909, 167] width 89 height 21
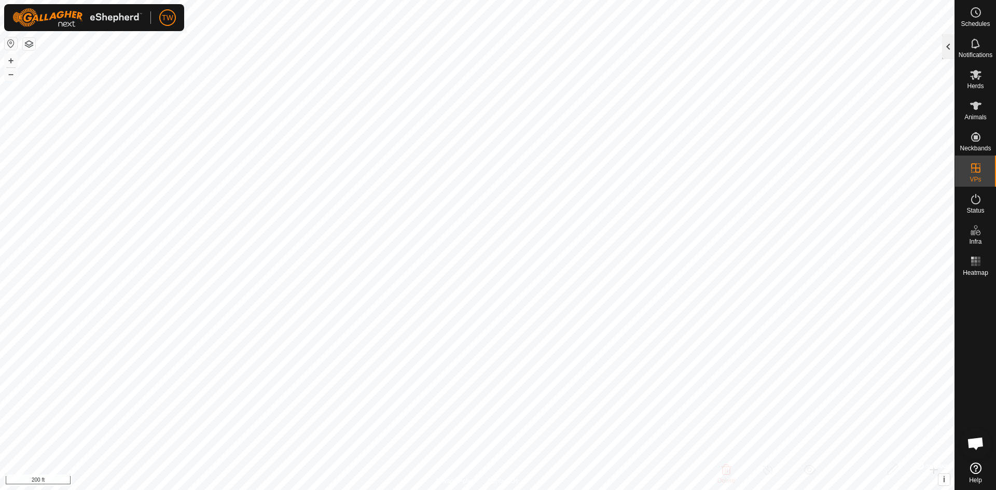
click at [947, 46] on div at bounding box center [948, 46] width 12 height 25
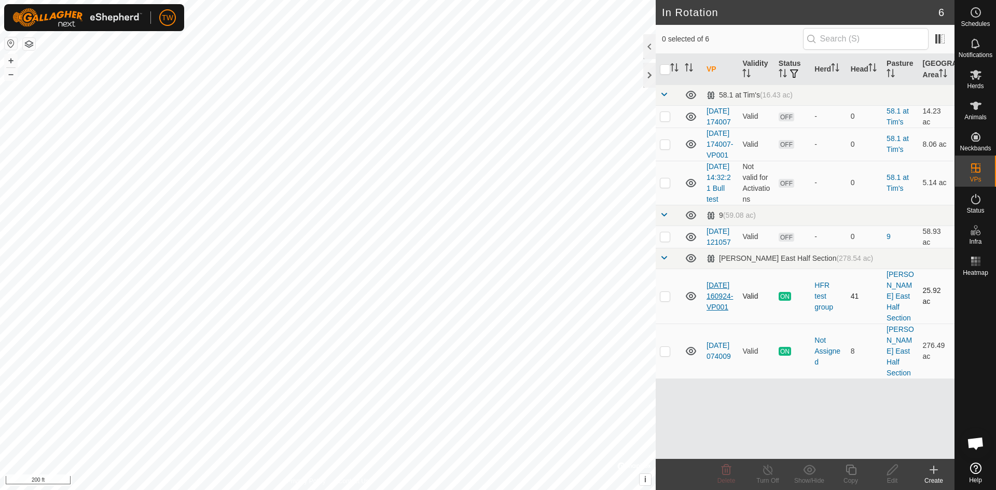
click at [721, 311] on link "[DATE] 160924-VP001" at bounding box center [720, 296] width 26 height 30
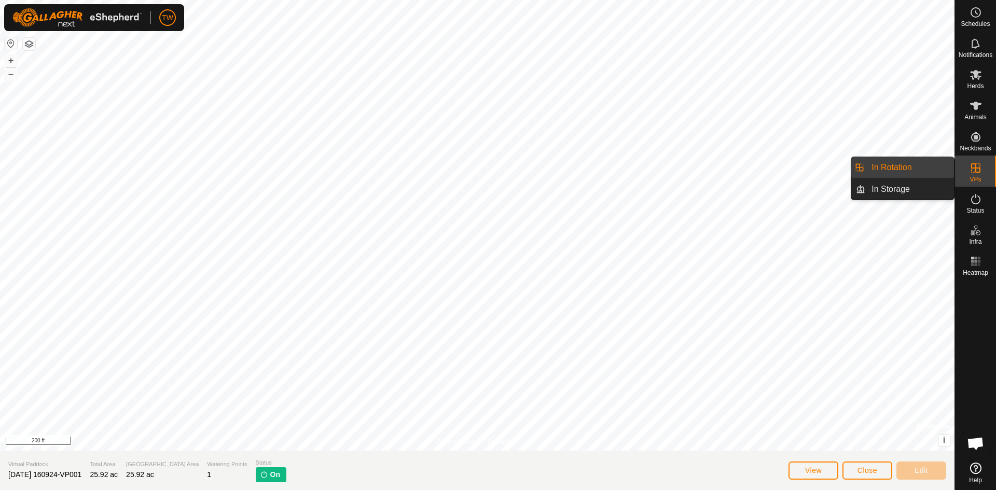
click at [974, 169] on icon at bounding box center [975, 167] width 9 height 9
drag, startPoint x: 952, startPoint y: 173, endPoint x: 911, endPoint y: 166, distance: 42.1
click at [911, 166] on link "In Rotation" at bounding box center [909, 167] width 89 height 21
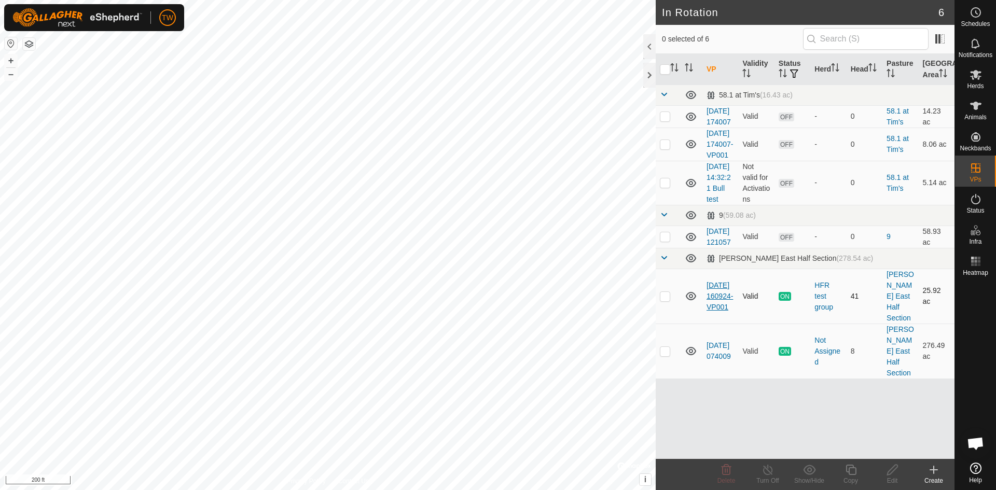
click at [721, 311] on link "[DATE] 160924-VP001" at bounding box center [720, 296] width 26 height 30
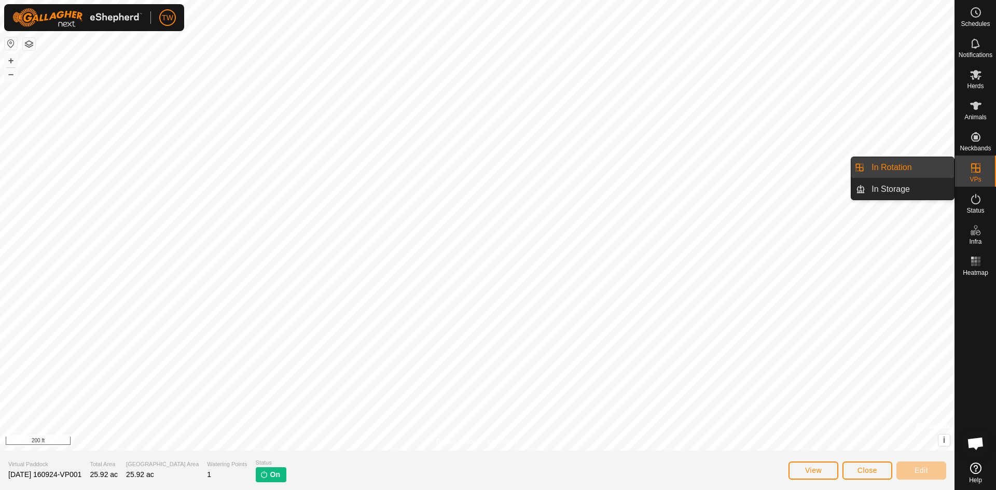
click at [907, 164] on link "In Rotation" at bounding box center [909, 167] width 89 height 21
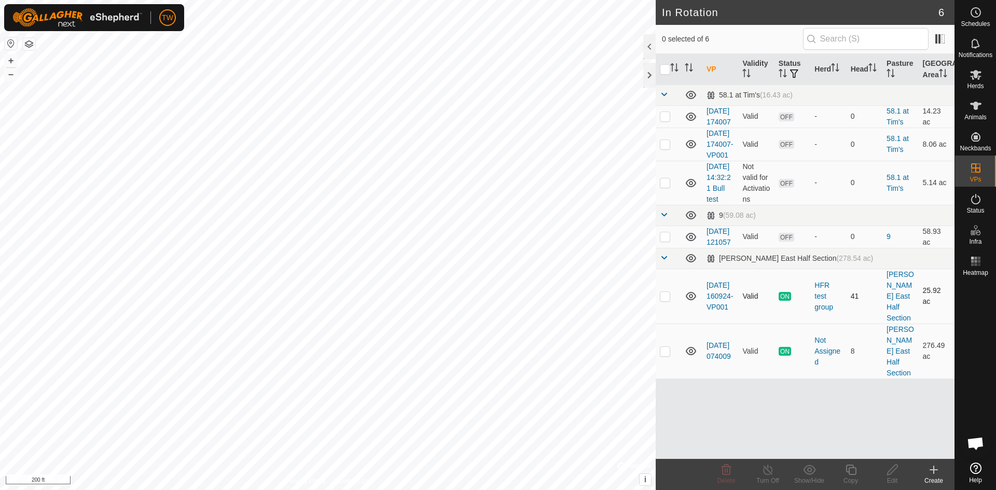
click at [664, 300] on p-checkbox at bounding box center [665, 296] width 10 height 8
checkbox input "true"
click at [851, 470] on icon at bounding box center [851, 470] width 13 height 12
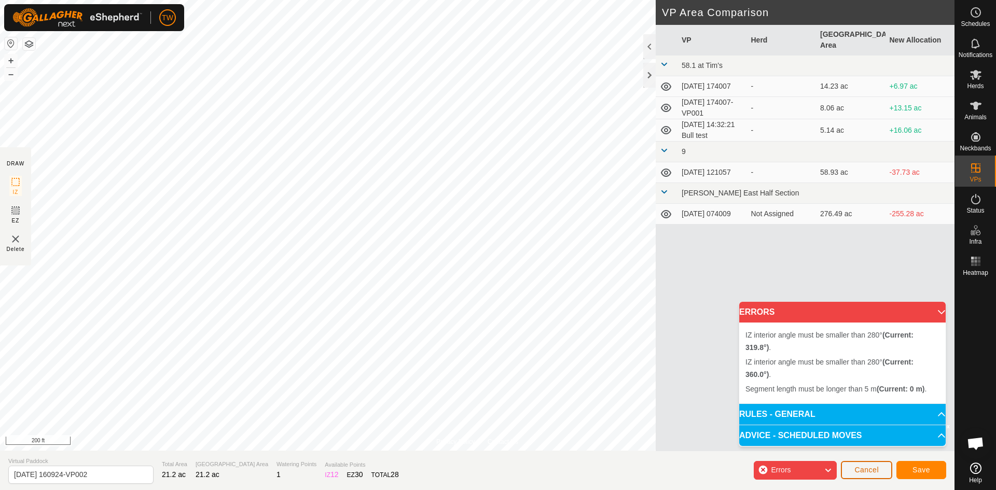
click at [868, 470] on span "Cancel" at bounding box center [867, 470] width 24 height 8
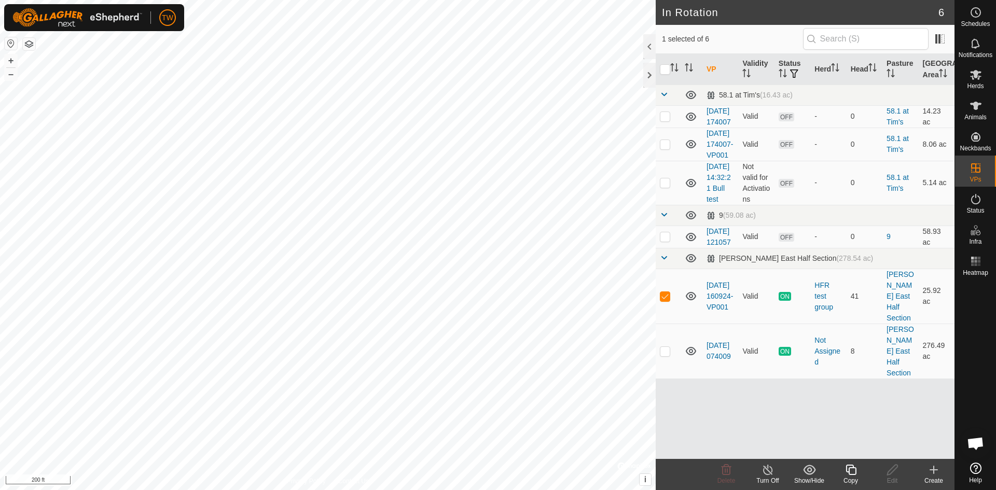
checkbox input "true"
click at [854, 471] on icon at bounding box center [851, 470] width 13 height 12
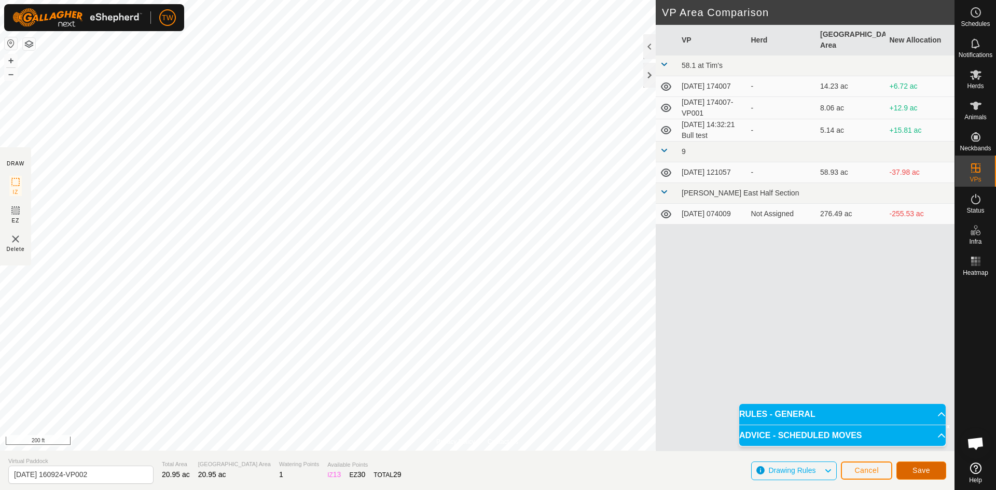
click at [925, 471] on span "Save" at bounding box center [922, 470] width 18 height 8
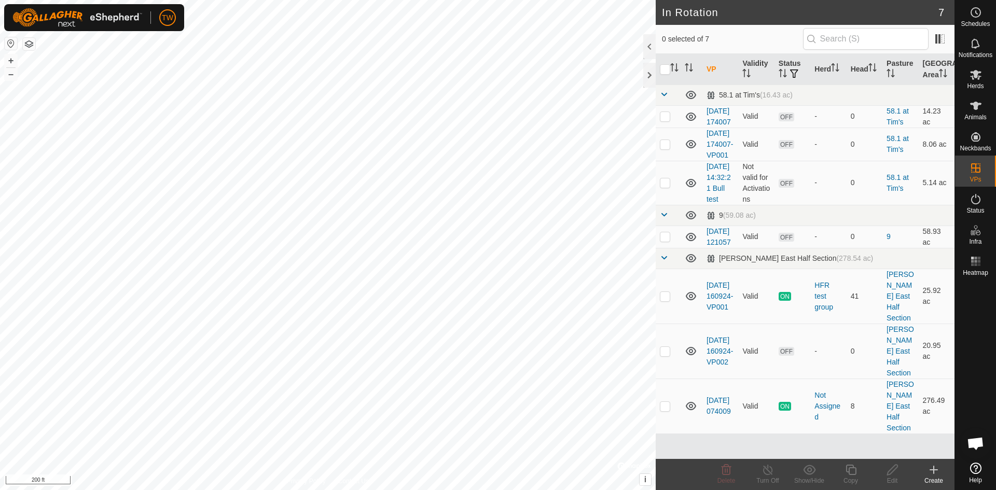
click at [351, 490] on html "TW Schedules Notifications Herds Animals Neckbands VPs Status Infra Heatmap Hel…" at bounding box center [498, 245] width 996 height 490
click at [981, 13] on circle at bounding box center [975, 12] width 9 height 9
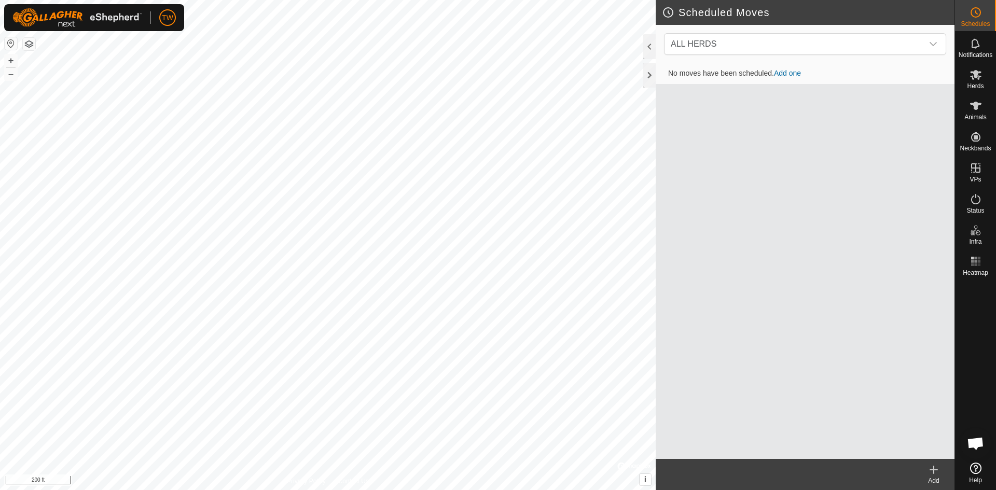
click at [789, 72] on link "Add one" at bounding box center [787, 73] width 27 height 8
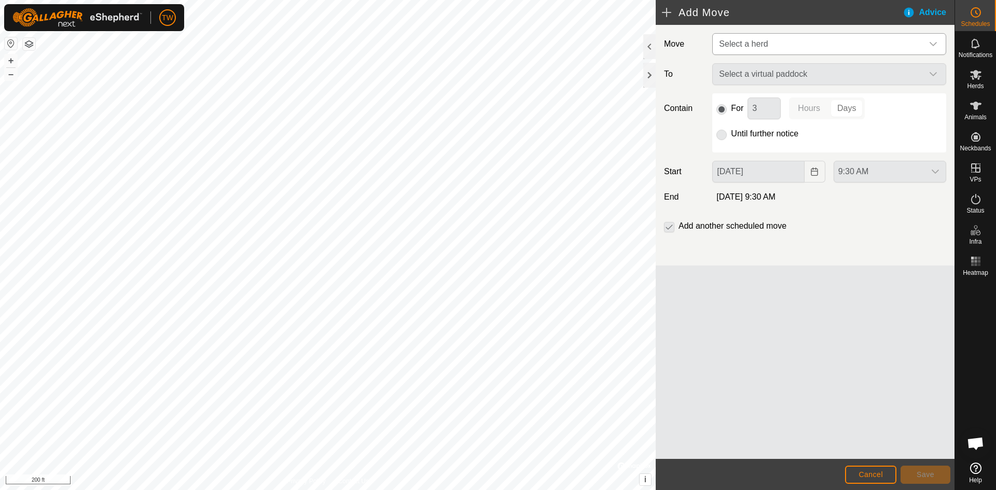
click at [934, 39] on div "dropdown trigger" at bounding box center [933, 44] width 21 height 21
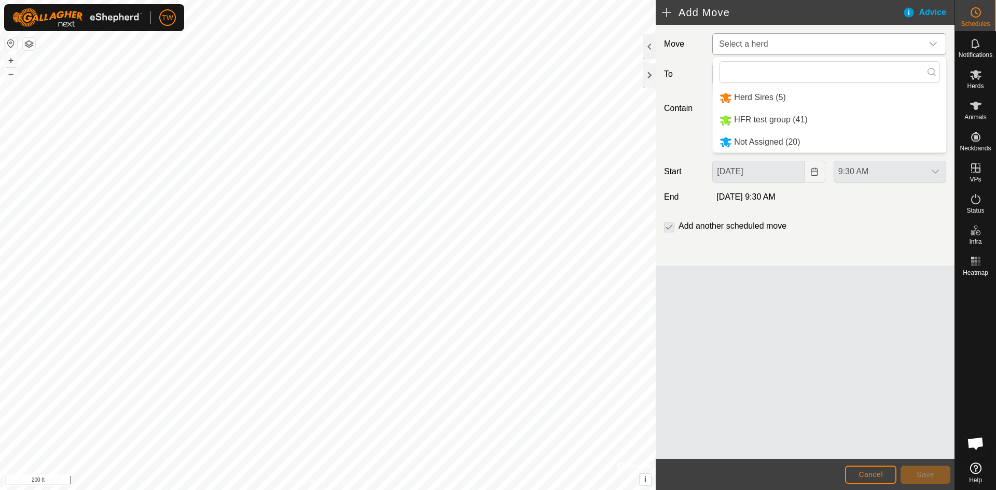
click at [807, 119] on li "HFR test group (41)" at bounding box center [829, 119] width 233 height 21
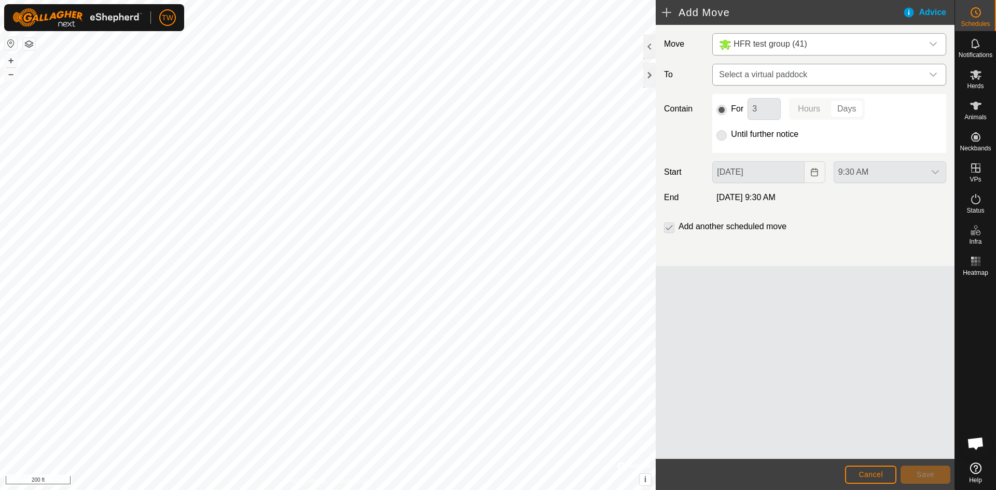
click at [935, 76] on icon "dropdown trigger" at bounding box center [933, 75] width 8 height 8
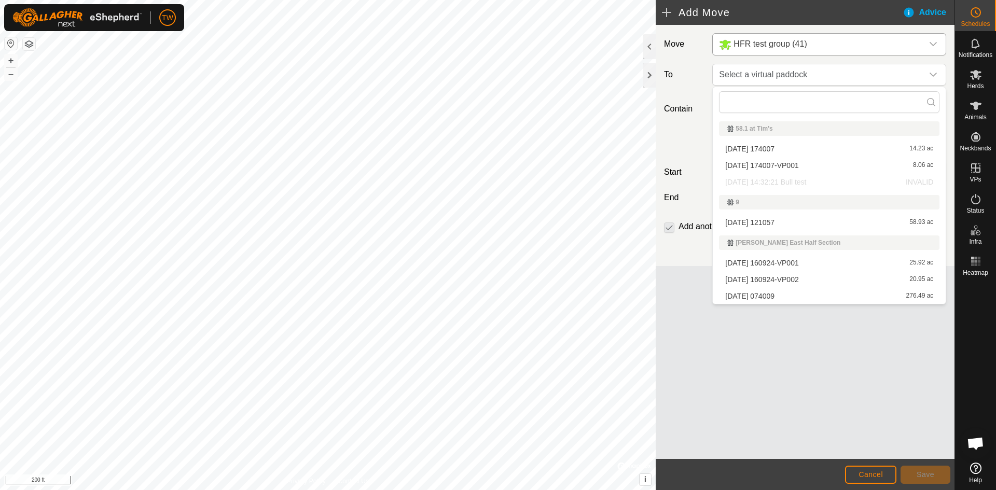
click at [805, 281] on li "2025-10-09 160924-VP002 20.95 ac" at bounding box center [829, 280] width 221 height 16
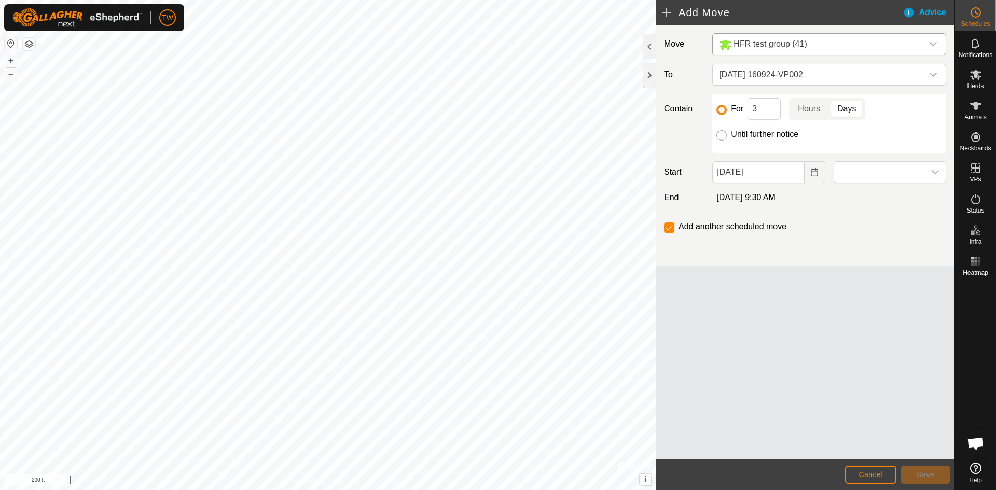
click at [721, 135] on input "Until further notice" at bounding box center [722, 135] width 10 height 10
radio input "true"
checkbox input "false"
click at [721, 135] on input "Until further notice" at bounding box center [722, 135] width 10 height 10
click at [816, 172] on icon "Choose Date" at bounding box center [814, 172] width 8 height 8
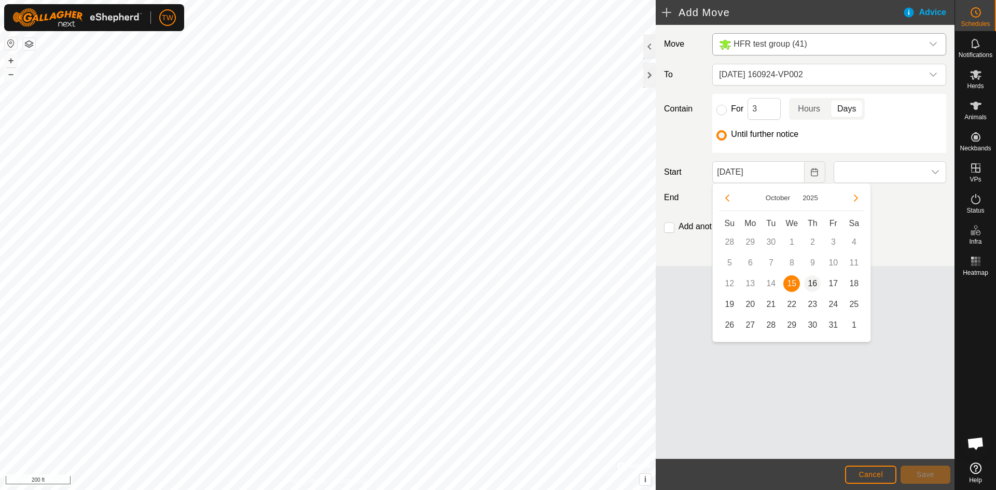
click at [815, 279] on span "16" at bounding box center [812, 284] width 17 height 17
type input "[DATE]"
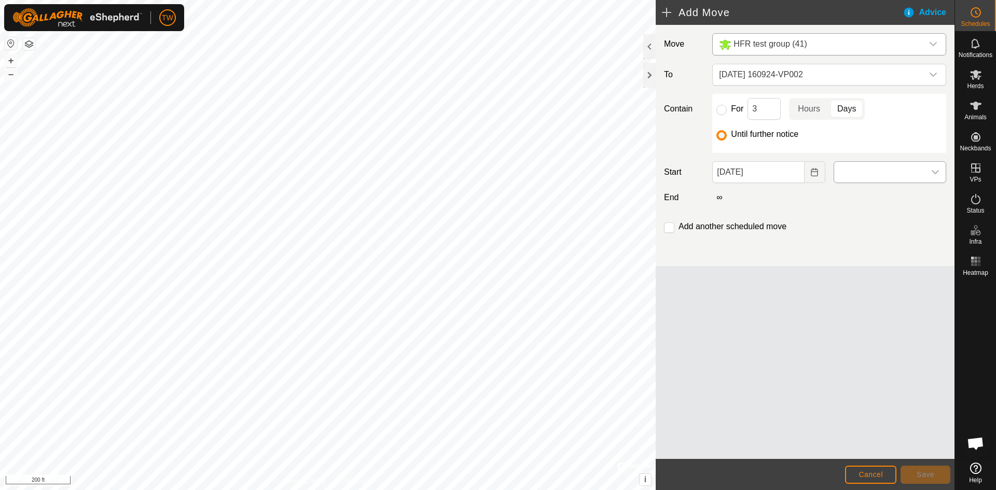
click at [937, 171] on icon "dropdown trigger" at bounding box center [935, 172] width 8 height 8
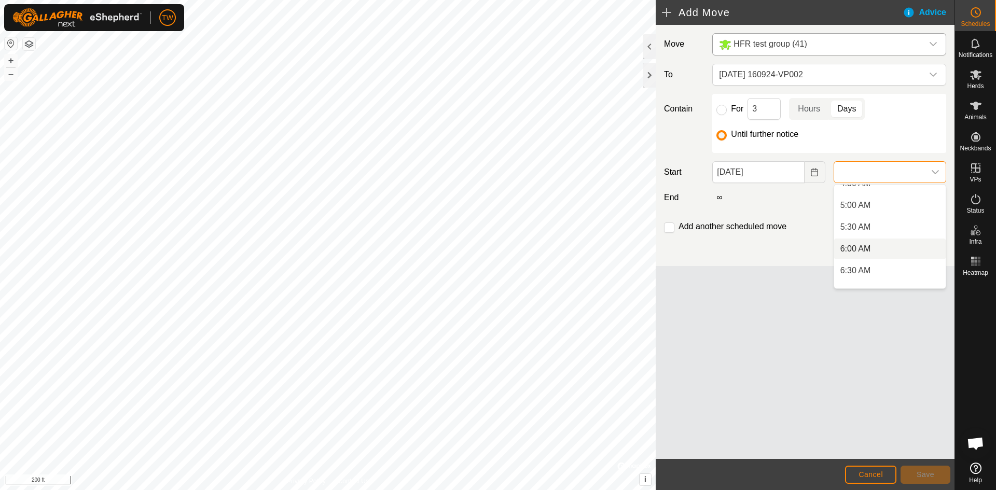
scroll to position [259, 0]
click at [898, 200] on li "6:00 AM" at bounding box center [890, 197] width 112 height 21
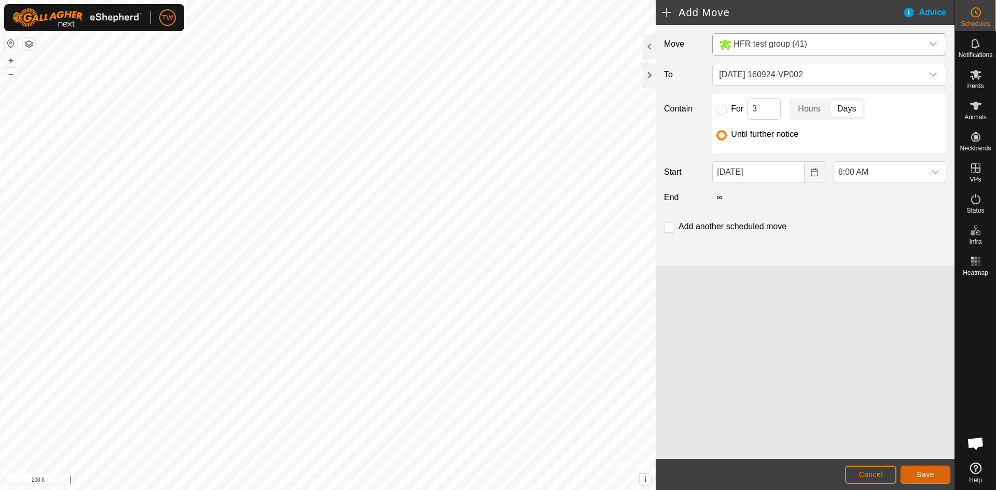
click at [927, 474] on span "Save" at bounding box center [926, 475] width 18 height 8
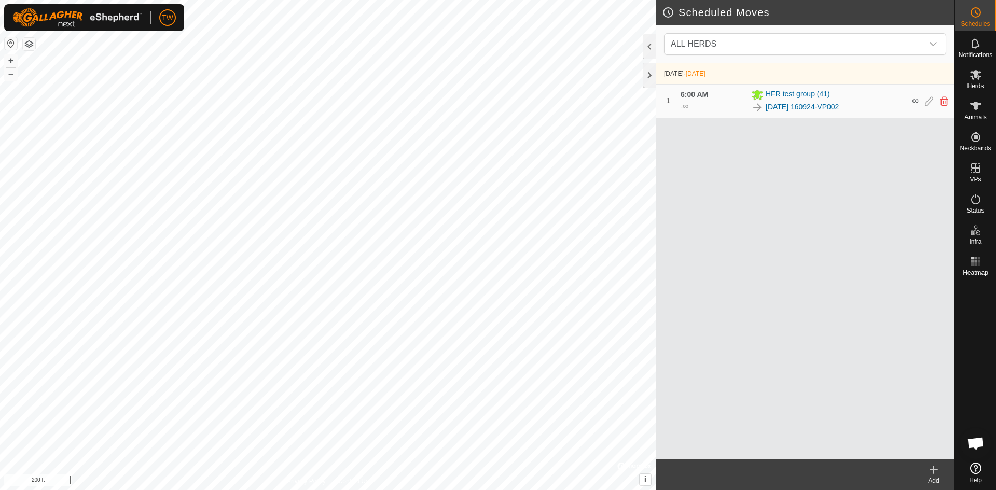
click at [230, 490] on html "TW Schedules Notifications Herds Animals Neckbands VPs Status Infra Heatmap Hel…" at bounding box center [498, 245] width 996 height 490
click at [646, 76] on div at bounding box center [649, 75] width 12 height 25
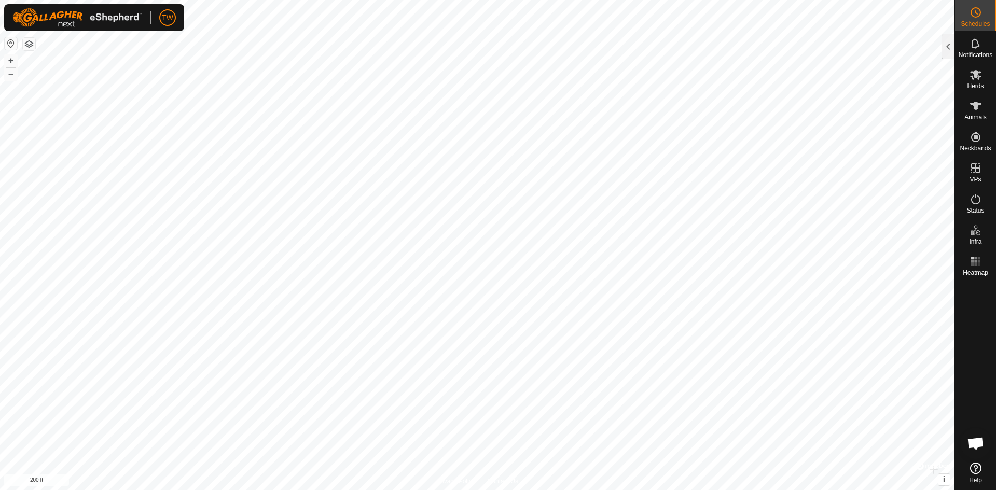
click at [665, 490] on html "TW Schedules Notifications Herds Animals Neckbands VPs Status Infra Heatmap Hel…" at bounding box center [498, 245] width 996 height 490
click at [949, 44] on div at bounding box center [948, 46] width 12 height 25
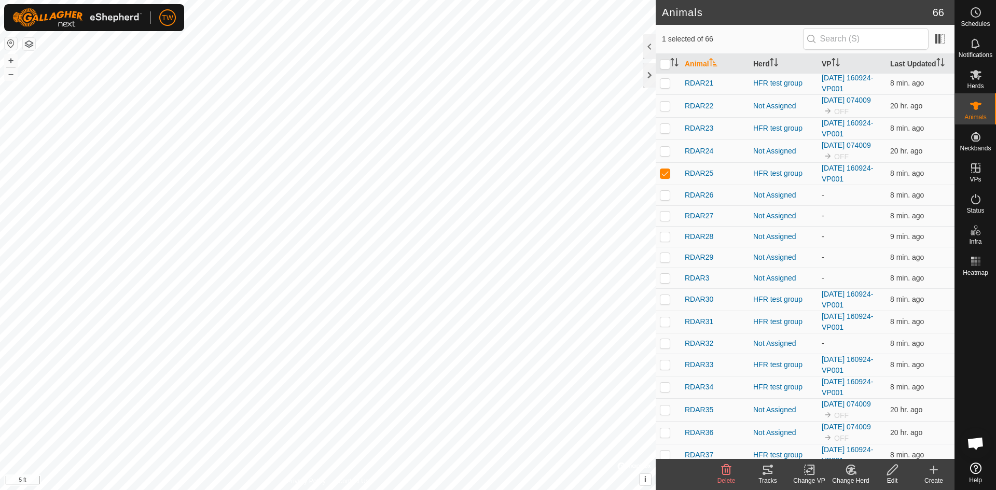
scroll to position [415, 0]
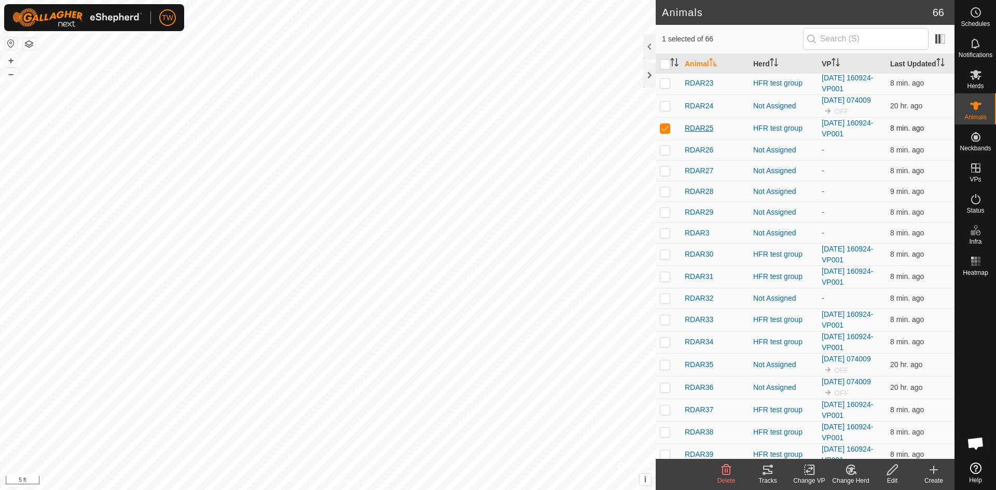
click at [696, 123] on span "RDAR25" at bounding box center [699, 128] width 29 height 11
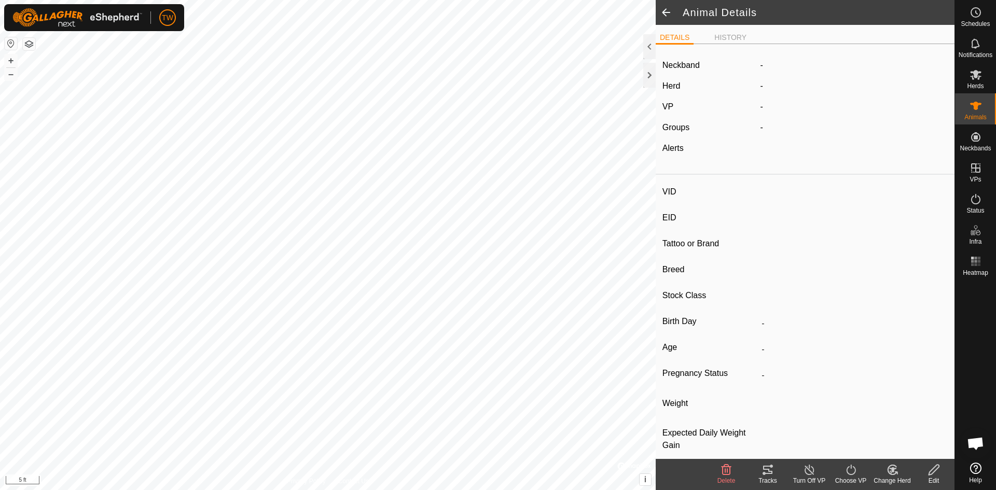
type input "RDAR25"
type input "-"
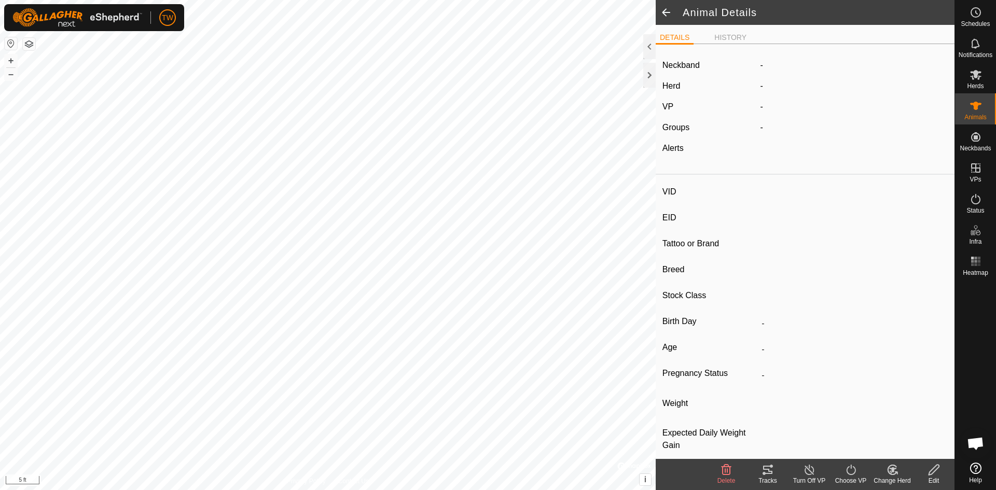
type input "-"
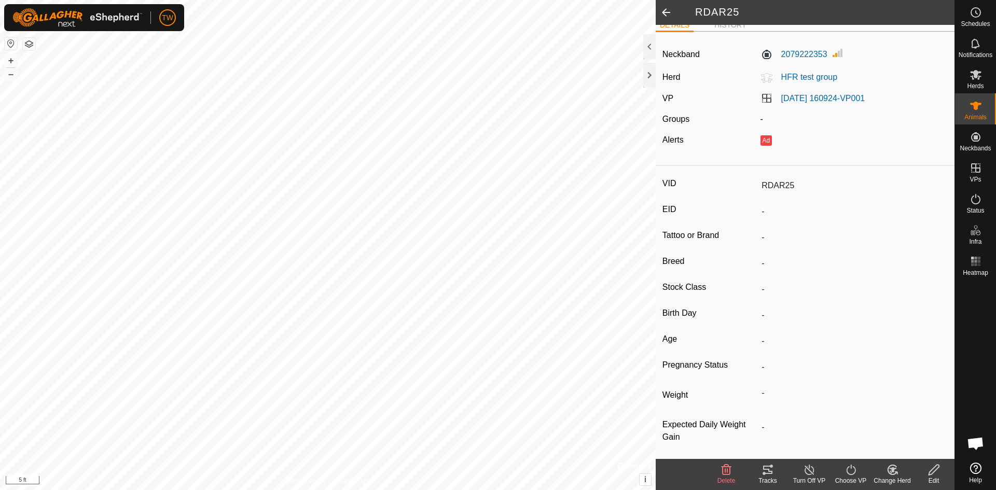
scroll to position [16, 0]
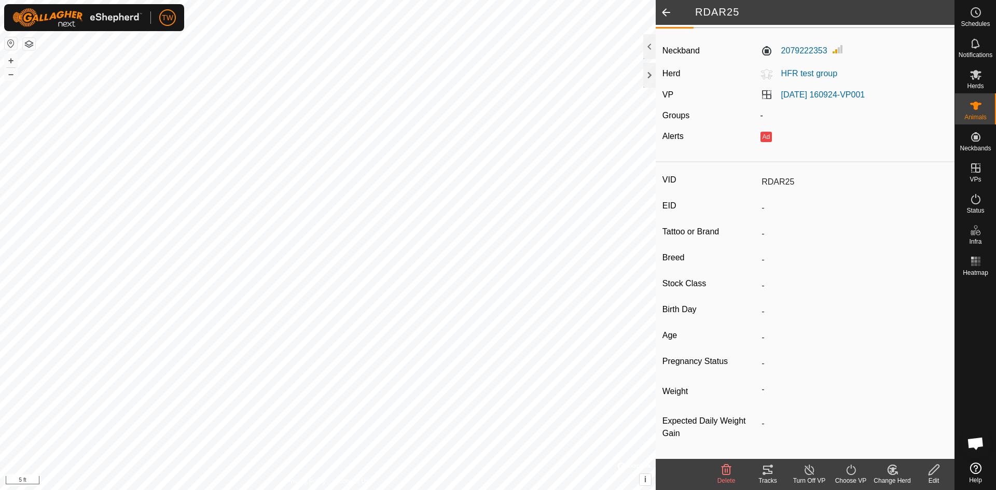
click at [894, 469] on icon at bounding box center [892, 470] width 7 height 5
click at [908, 427] on link "Choose Herd..." at bounding box center [923, 425] width 103 height 21
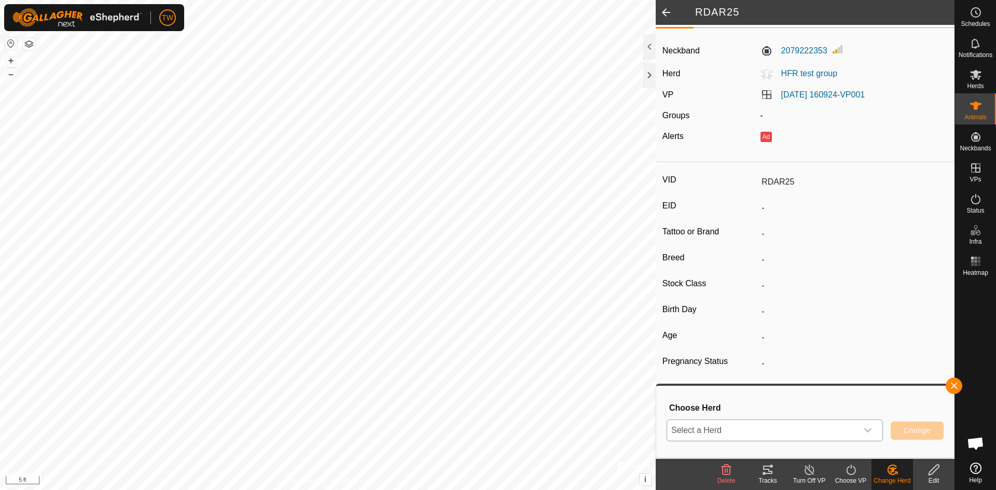
click at [872, 431] on div "dropdown trigger" at bounding box center [868, 430] width 21 height 21
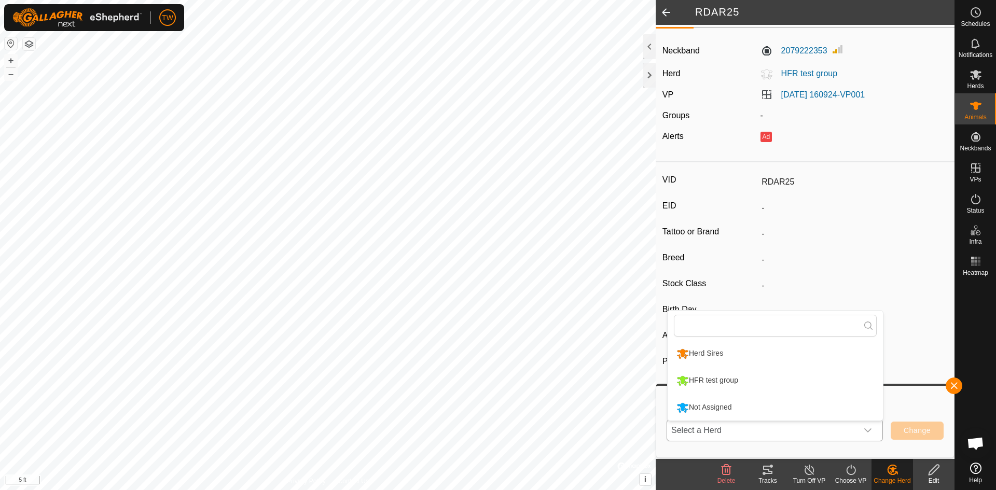
click at [827, 401] on li "Not Assigned" at bounding box center [775, 408] width 215 height 26
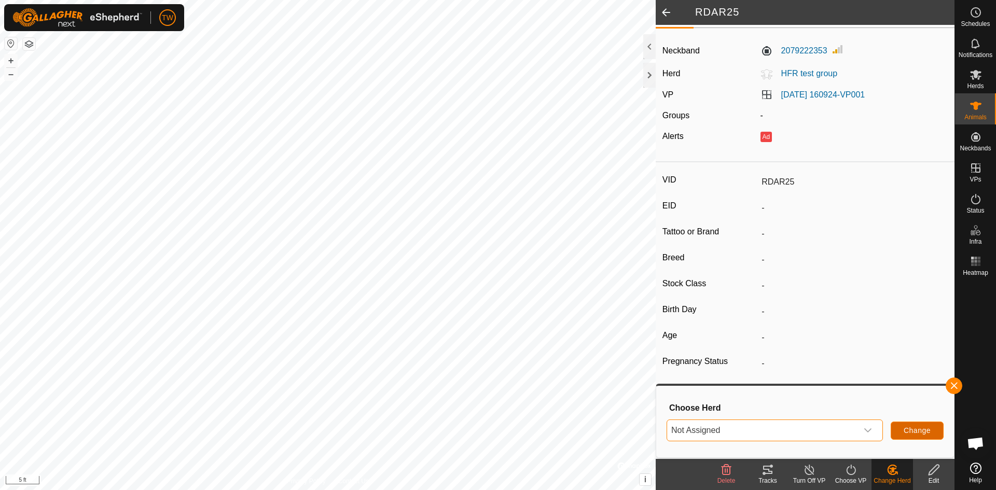
click at [918, 431] on span "Change" at bounding box center [917, 431] width 27 height 8
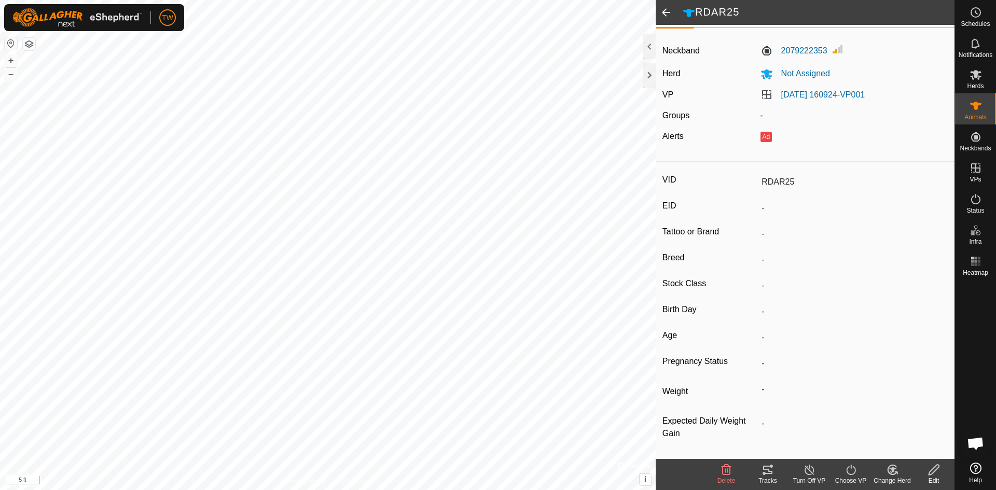
click at [664, 8] on span at bounding box center [666, 12] width 21 height 25
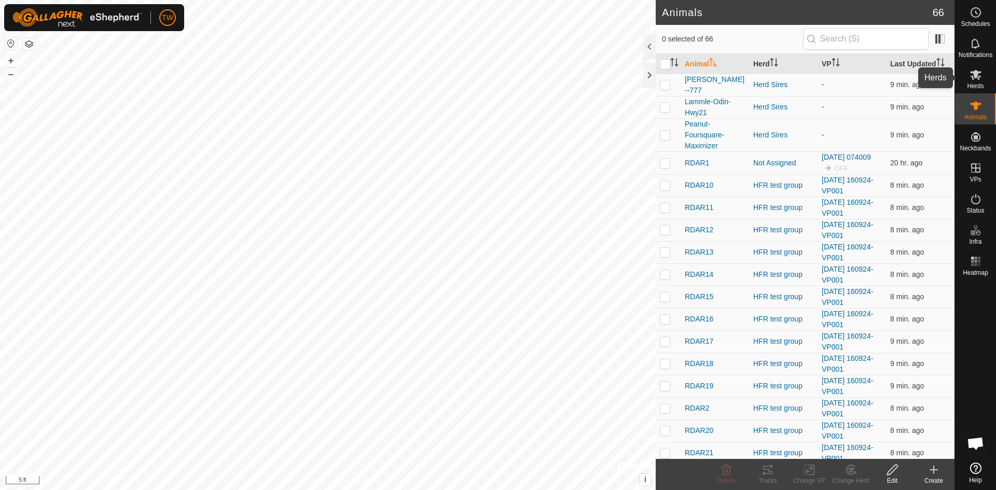
click at [978, 76] on icon at bounding box center [975, 75] width 11 height 10
